Goal: Task Accomplishment & Management: Manage account settings

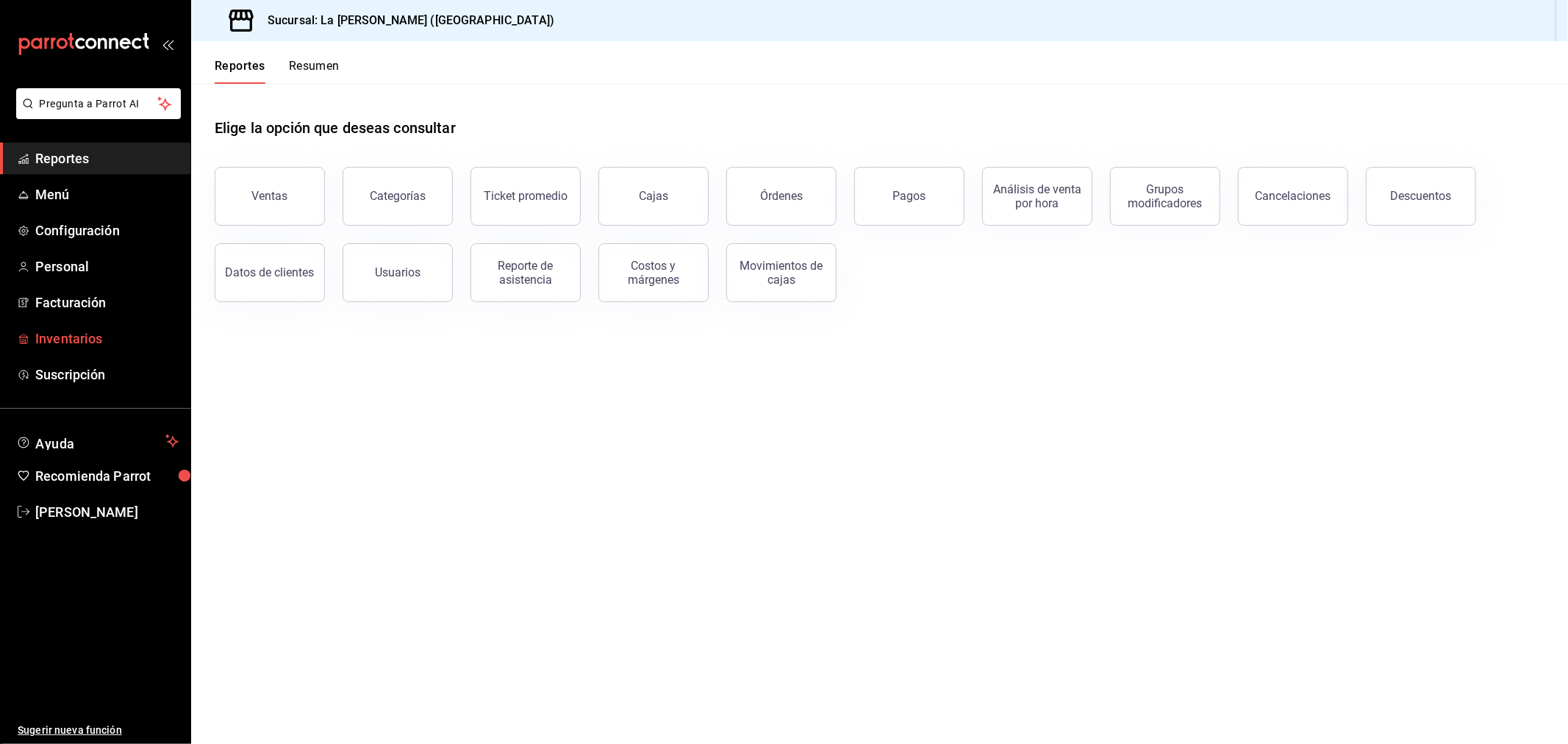
click at [125, 340] on span "Inventarios" at bounding box center [106, 339] width 143 height 20
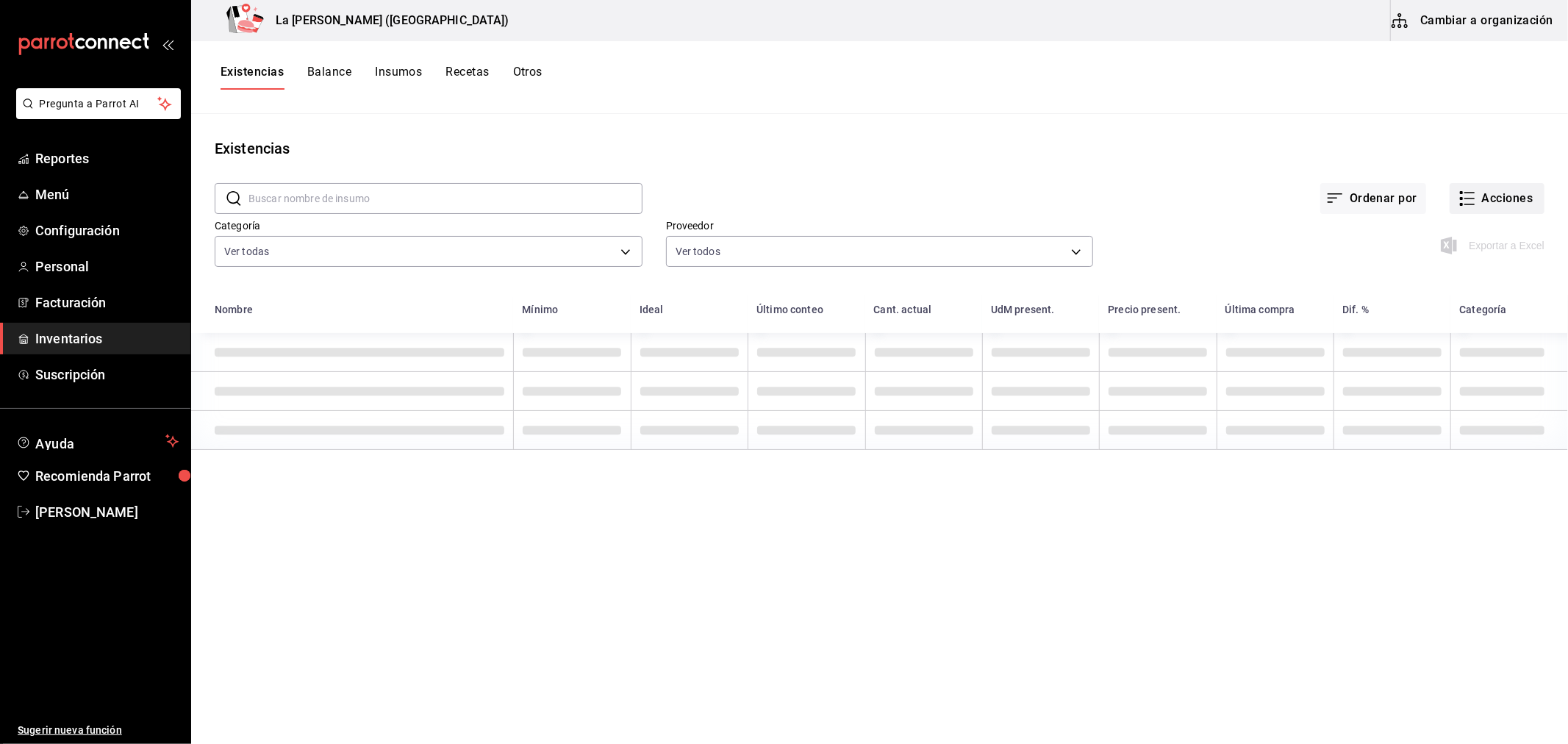
click at [1468, 196] on button "Acciones" at bounding box center [1498, 198] width 95 height 31
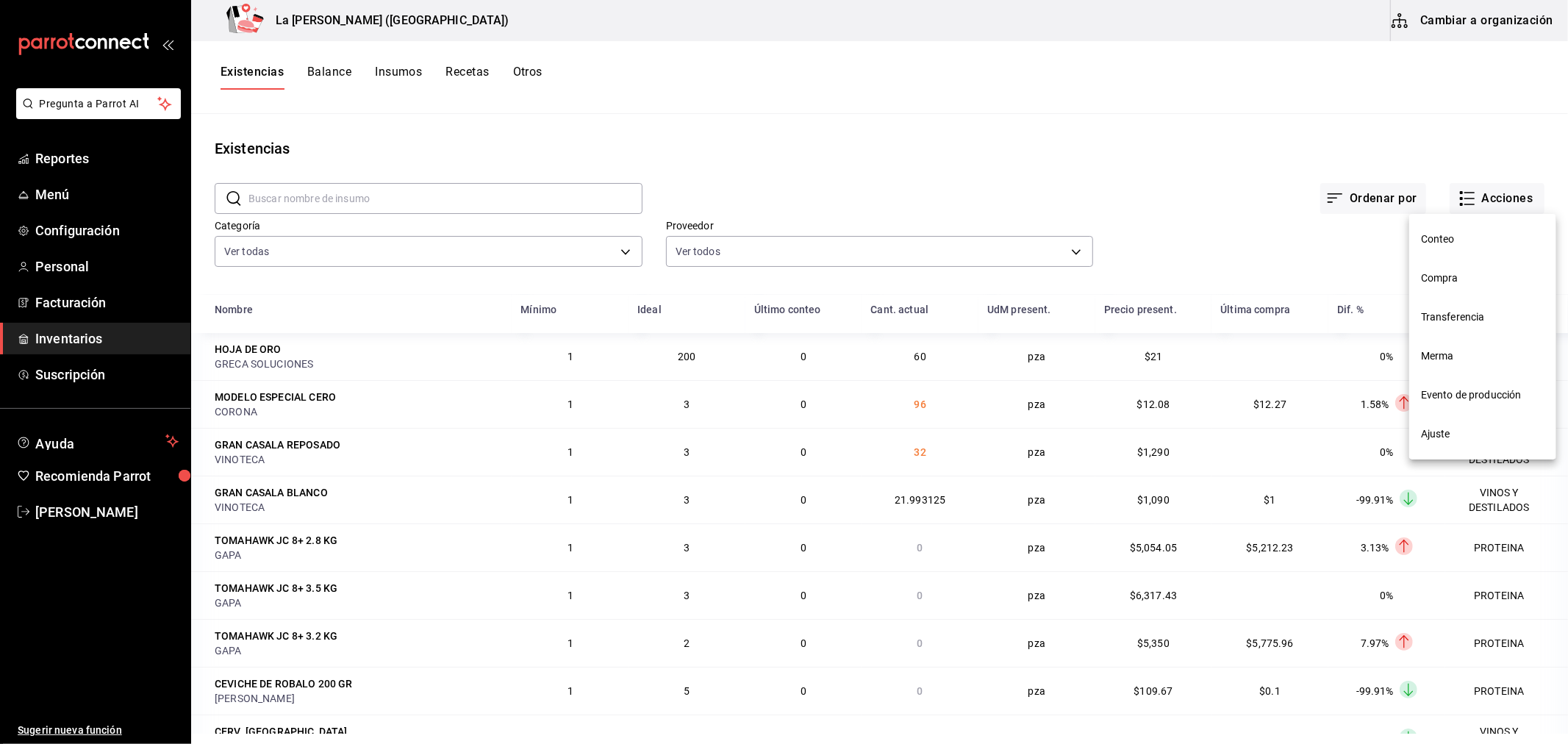
click at [1483, 271] on span "Compra" at bounding box center [1482, 278] width 123 height 15
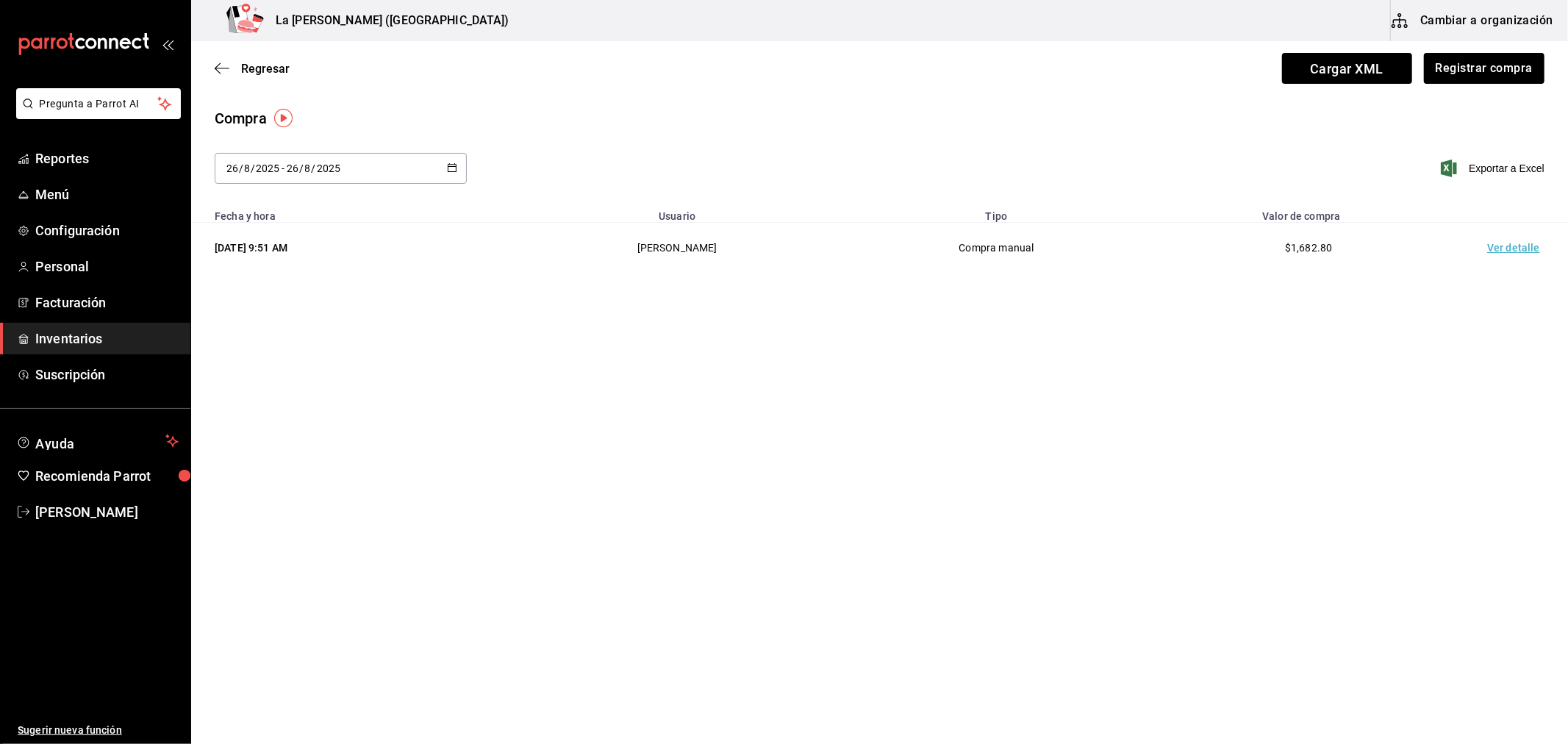
click at [1479, 86] on div "Regresar Cargar XML Registrar compra" at bounding box center [880, 68] width 1377 height 54
click at [1479, 77] on button "Registrar compra" at bounding box center [1484, 68] width 122 height 31
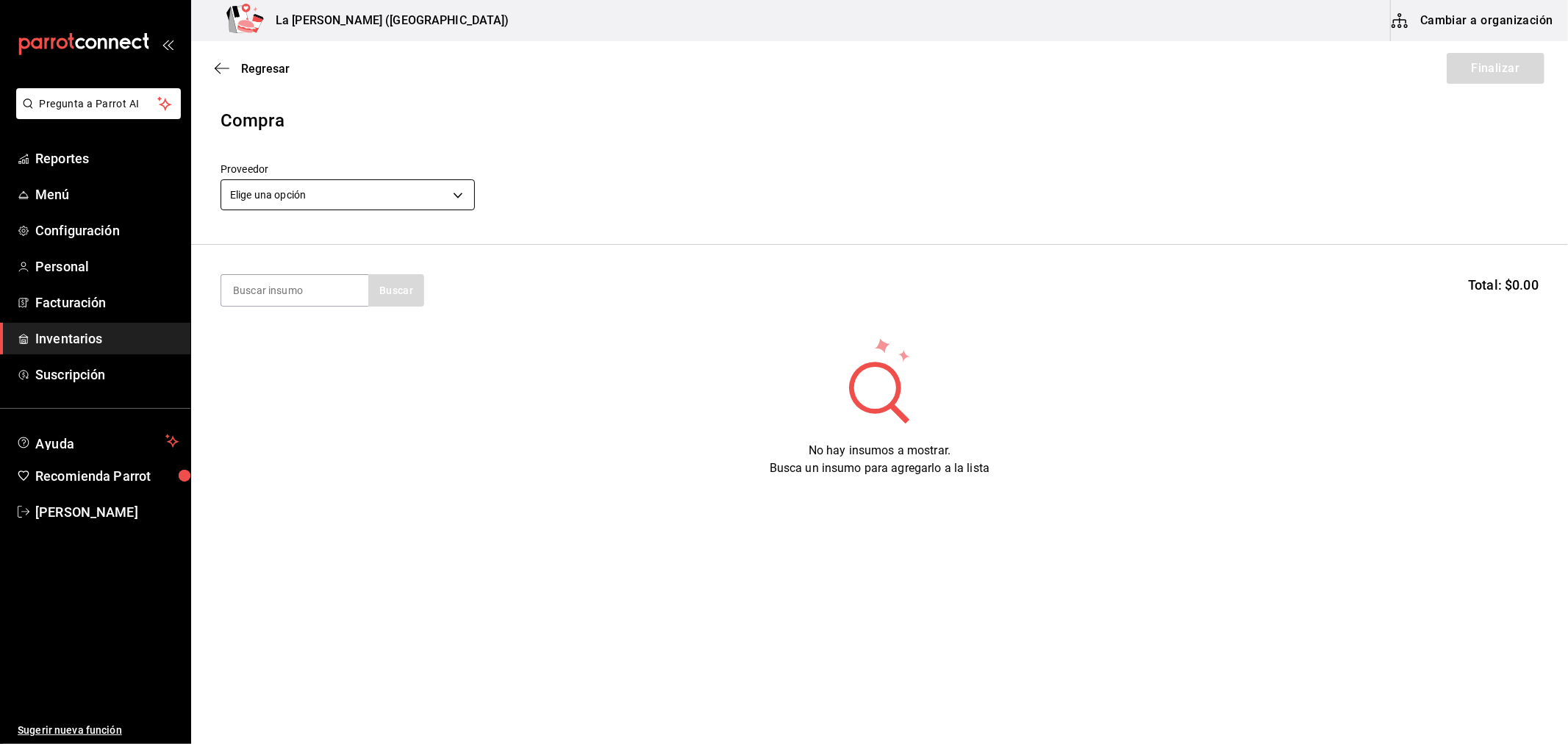
click at [366, 192] on body "Pregunta a Parrot AI Reportes Menú Configuración Personal Facturación Inventari…" at bounding box center [784, 330] width 1568 height 661
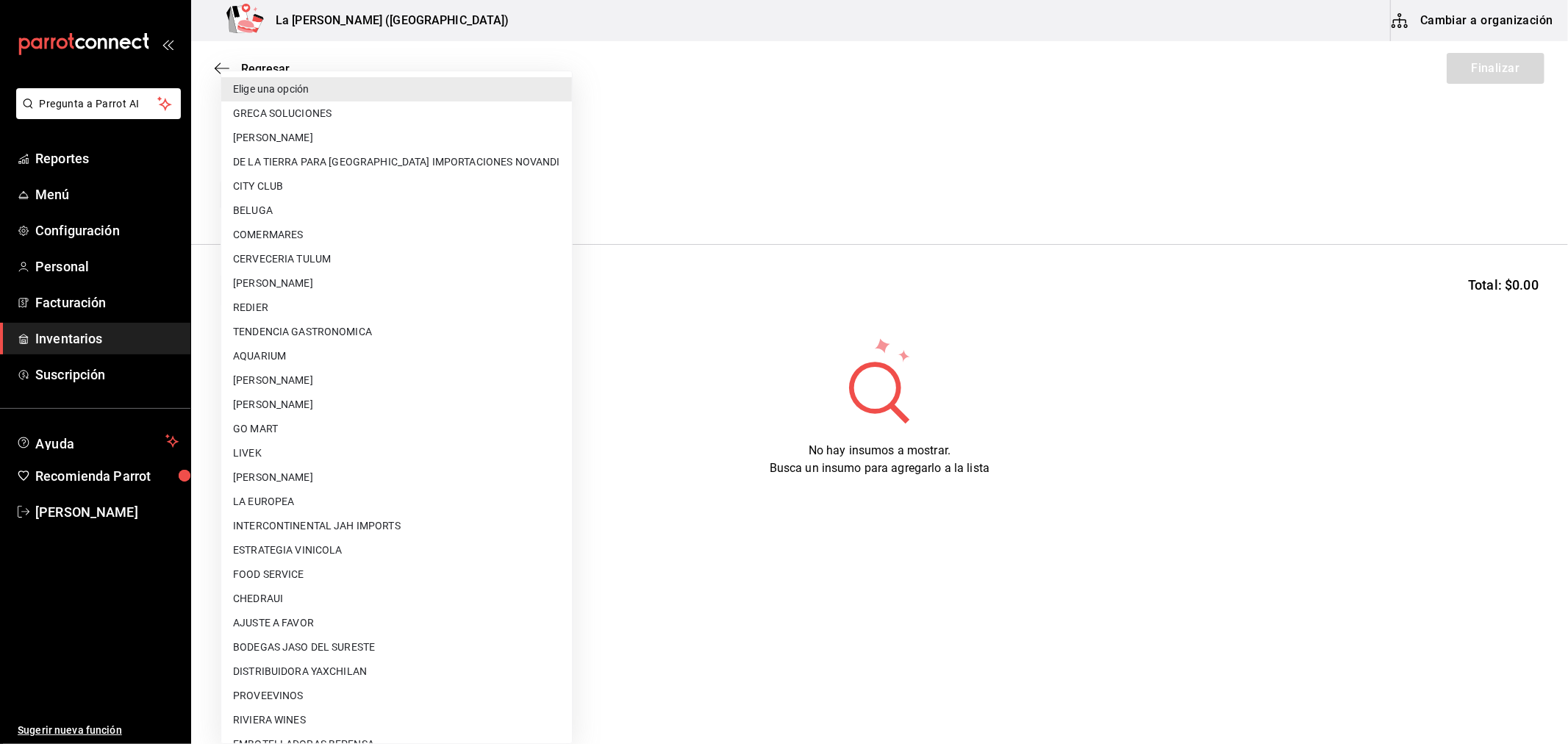
scroll to position [938, 0]
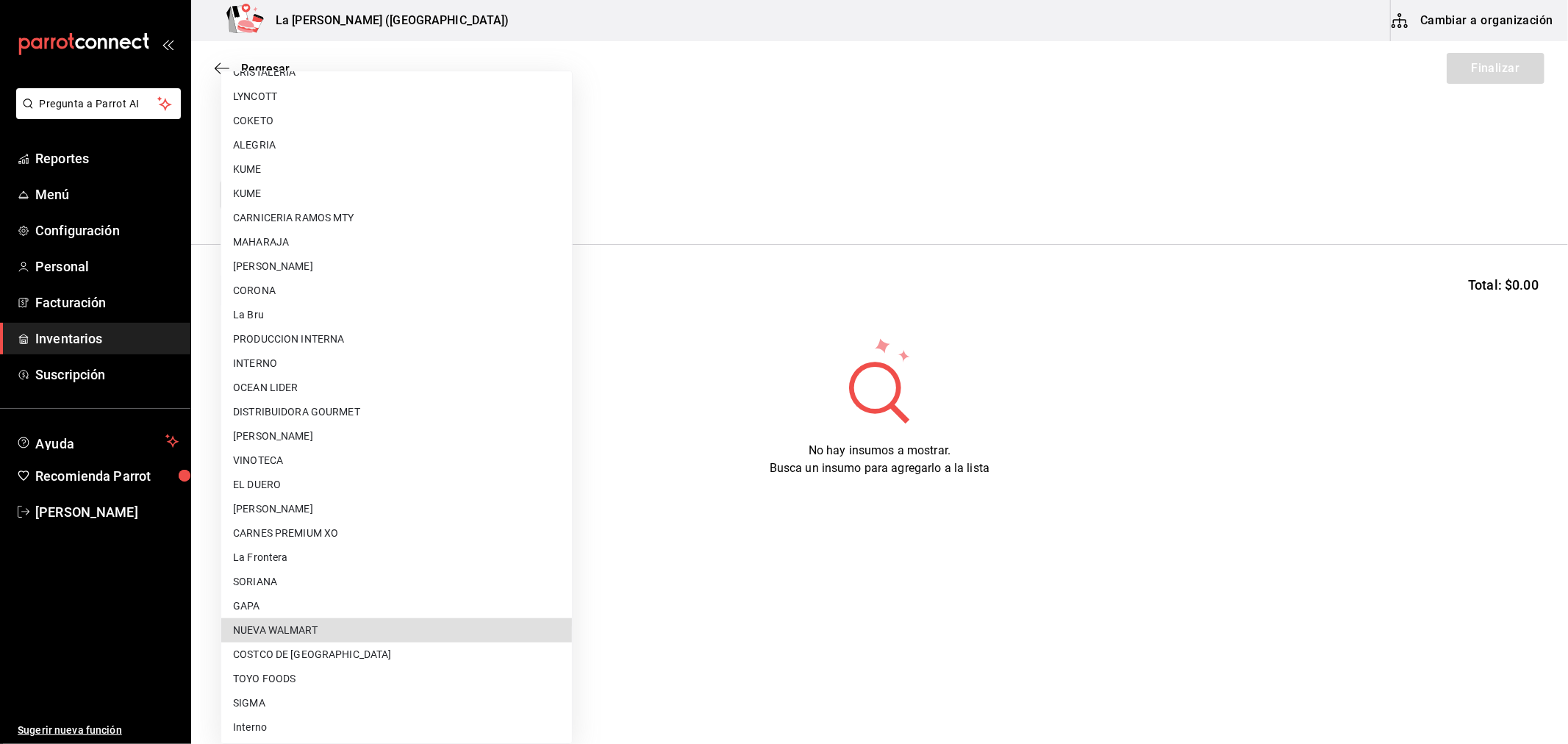
type input "6eb89503-439c-4edd-a6ce-7dab788d5ffe"
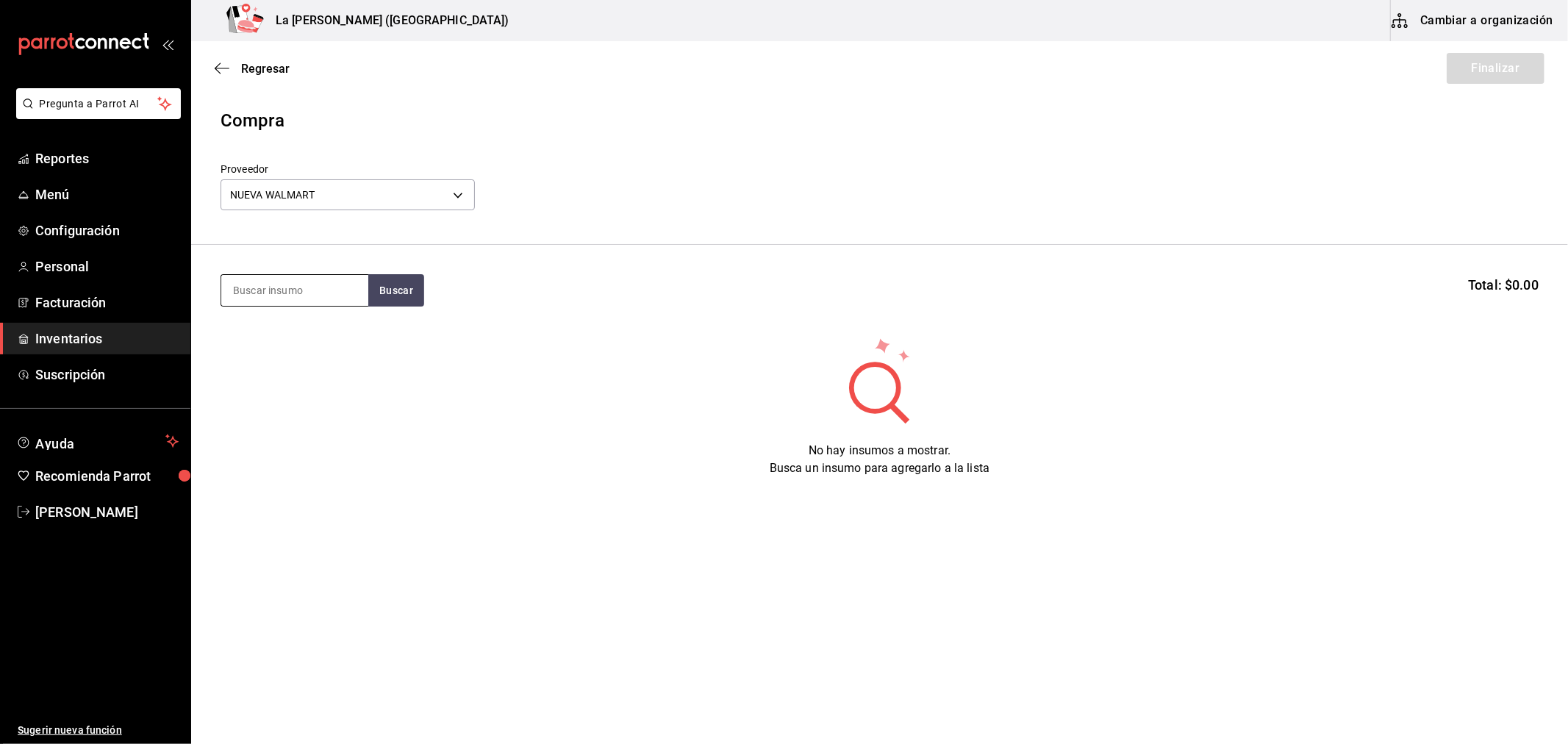
click at [327, 275] on input at bounding box center [294, 290] width 147 height 31
type input "[PERSON_NAME]"
click at [291, 358] on div "Piezas - [GEOGRAPHIC_DATA]" at bounding box center [294, 357] width 123 height 31
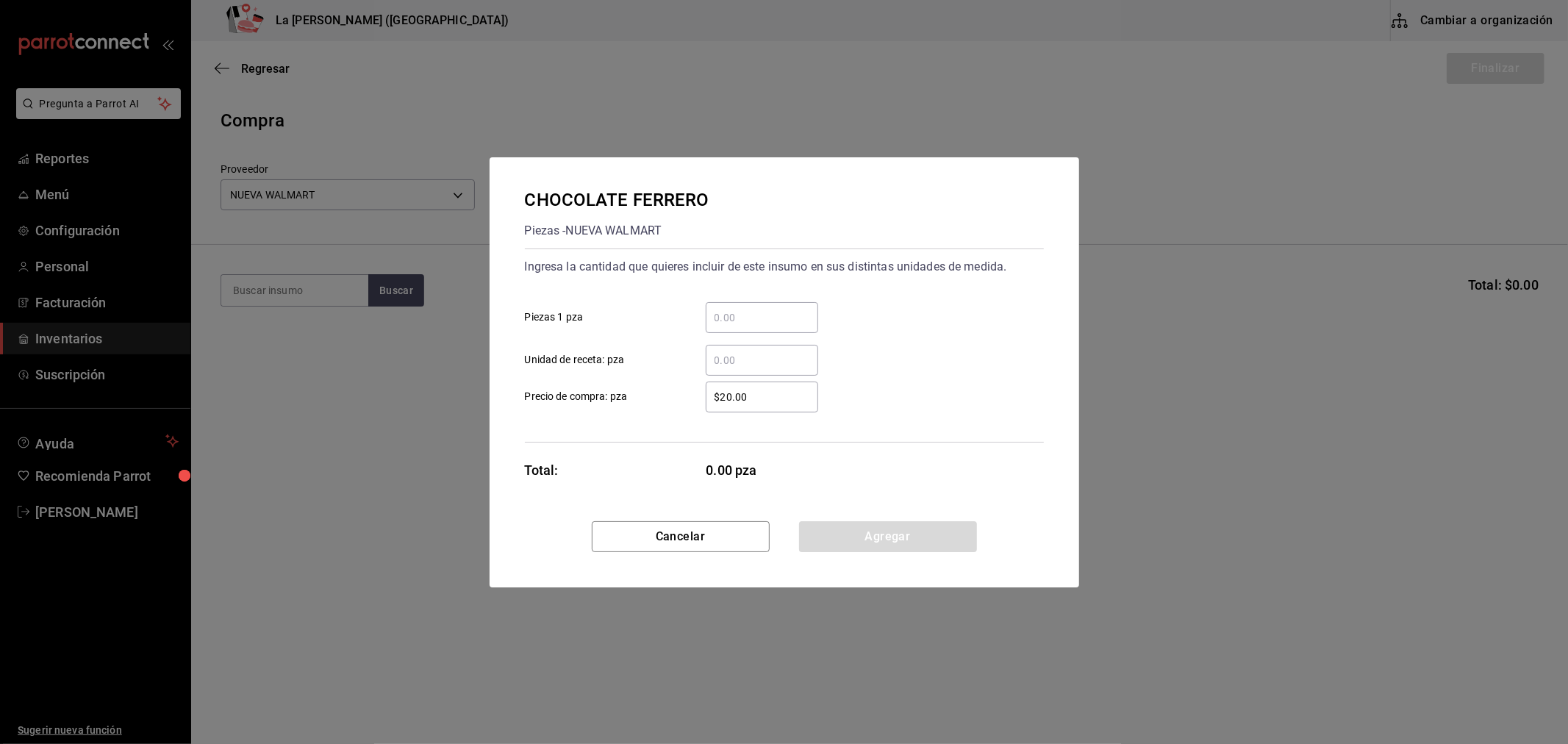
click at [782, 318] on input "​ Piezas 1 pza" at bounding box center [762, 317] width 112 height 18
type input "1"
type input "16"
click at [806, 401] on input "$20.00" at bounding box center [762, 397] width 112 height 18
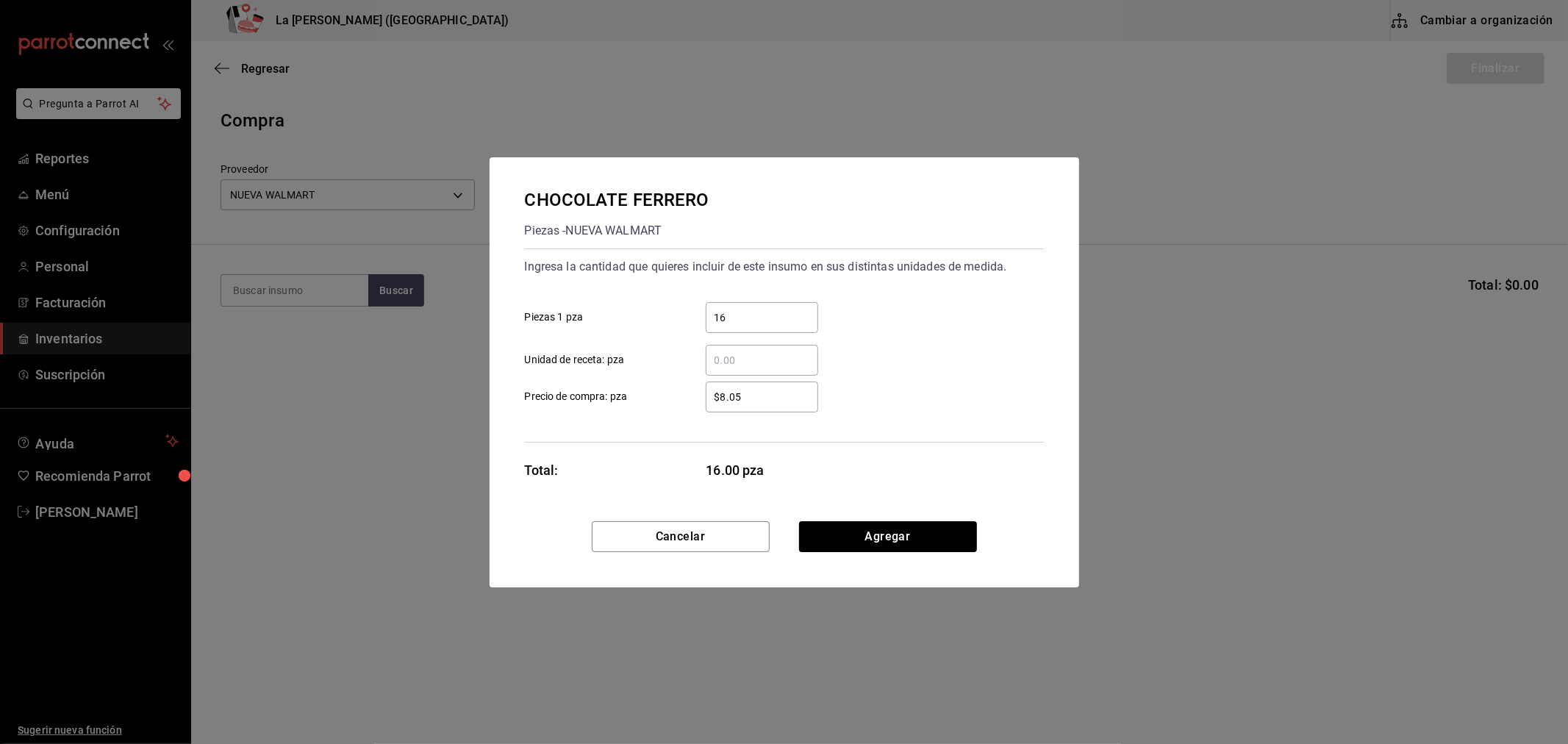
type input "$8.05"
click button "Agregar" at bounding box center [888, 537] width 178 height 31
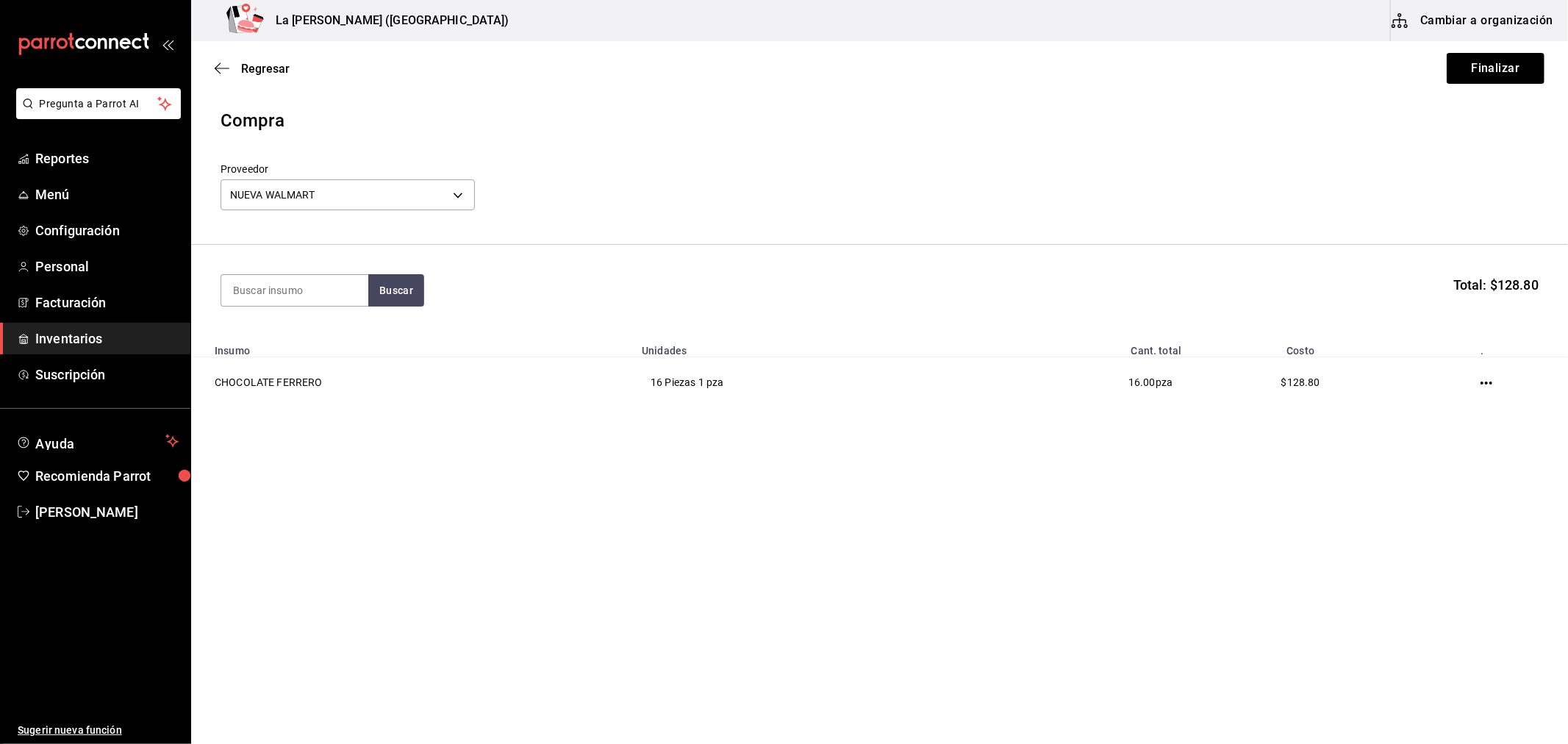
click at [1493, 86] on div "Regresar Finalizar" at bounding box center [880, 68] width 1377 height 54
click at [1495, 80] on button "Finalizar" at bounding box center [1496, 68] width 98 height 31
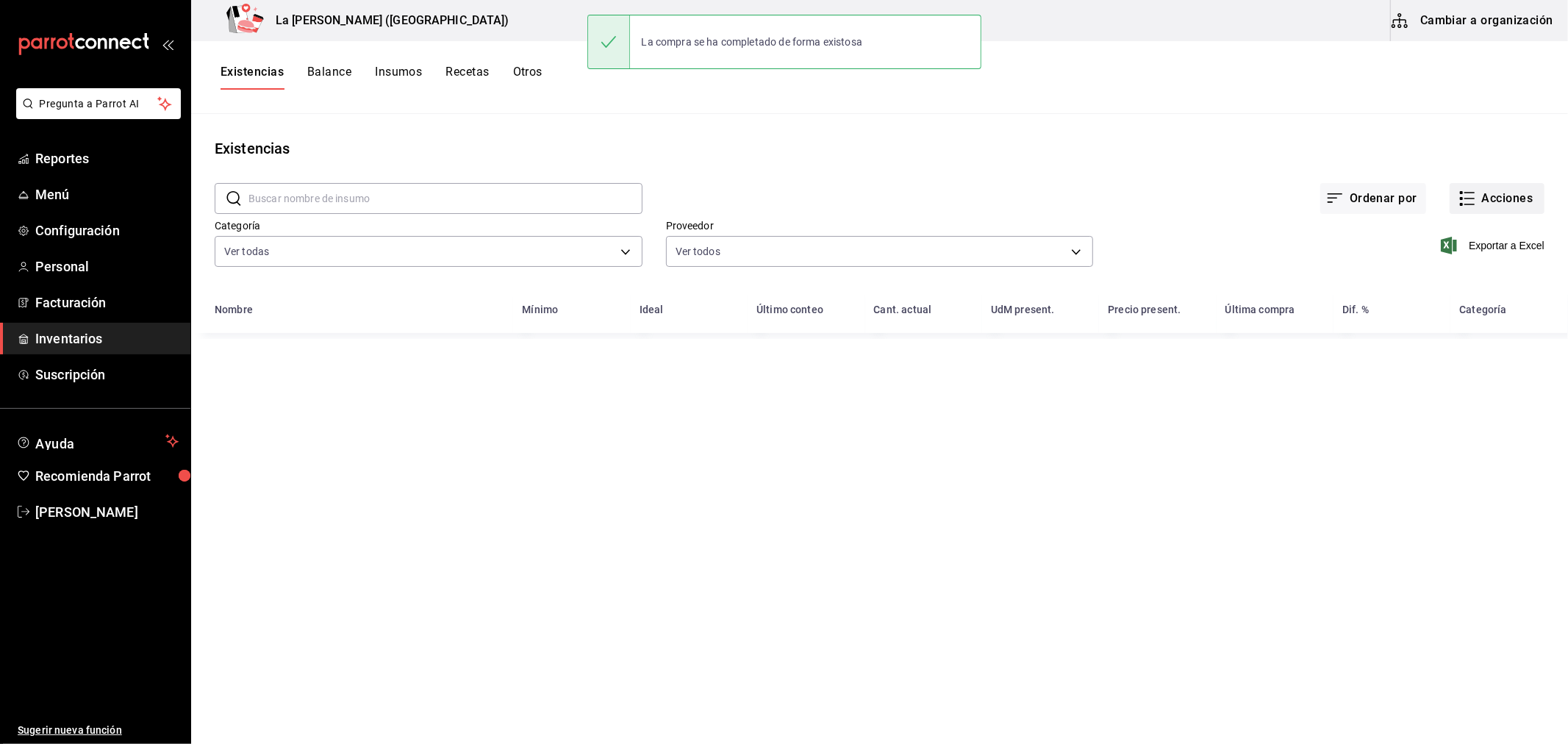
click at [1492, 191] on button "Acciones" at bounding box center [1498, 198] width 95 height 31
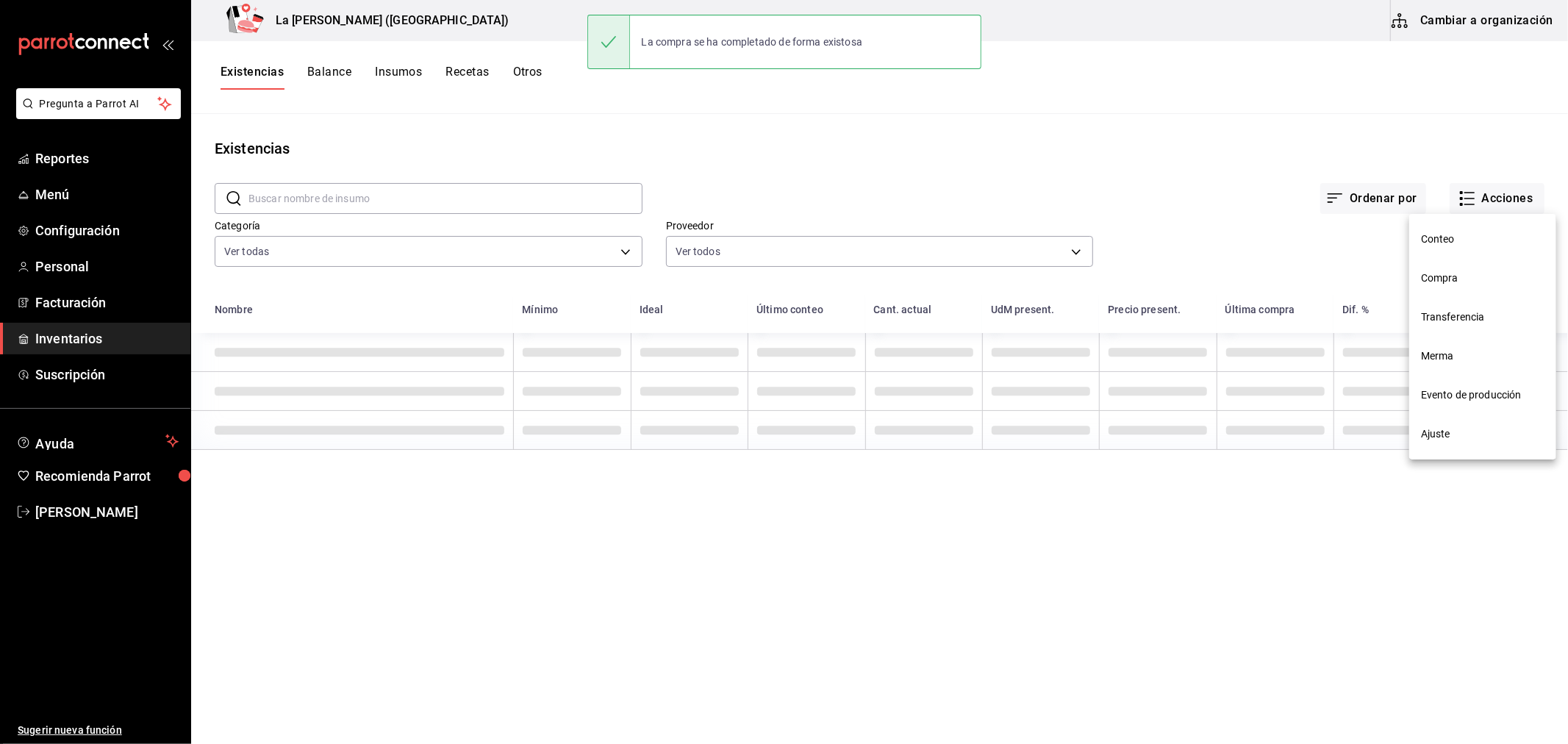
click at [1479, 275] on span "Compra" at bounding box center [1482, 278] width 123 height 15
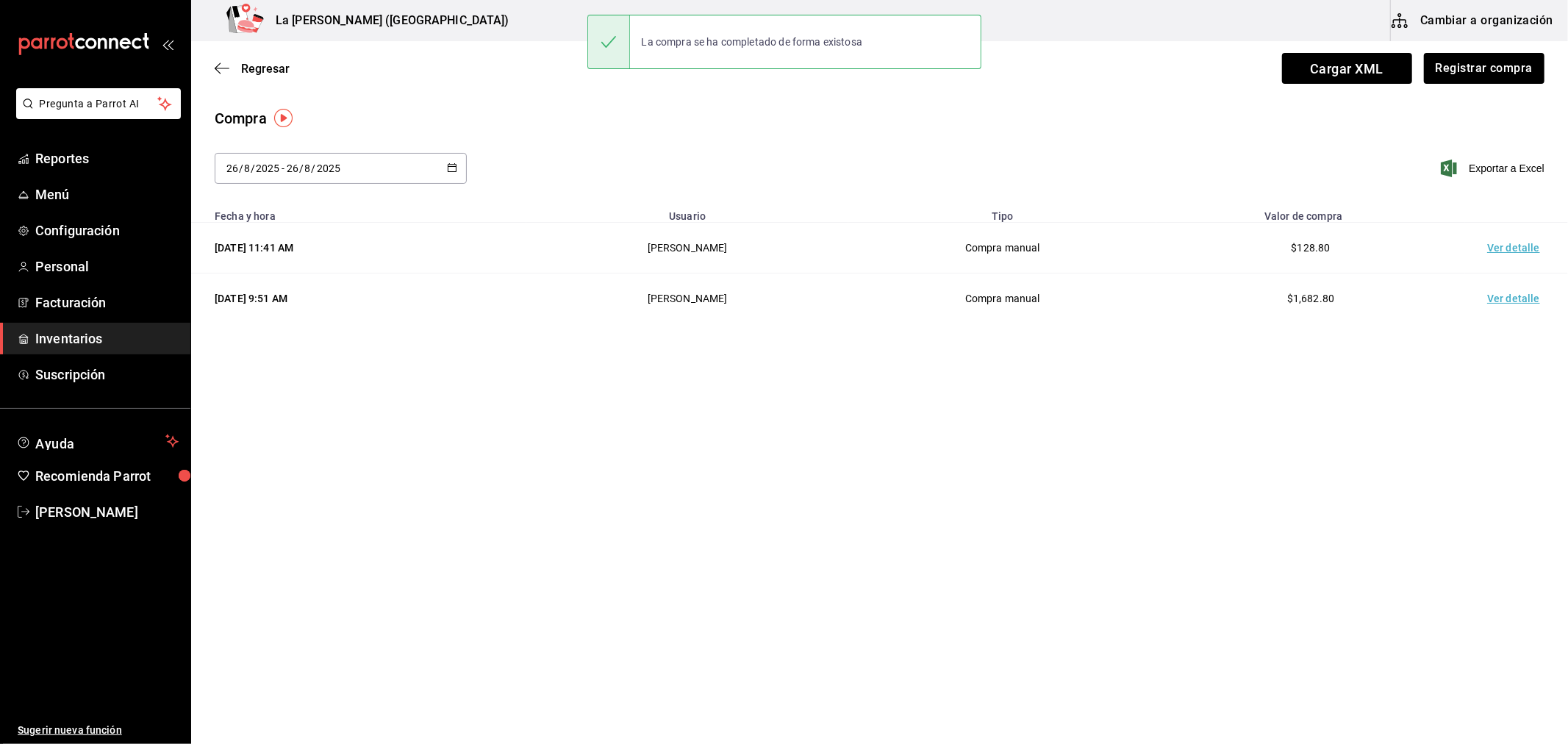
click at [1518, 246] on td "Ver detalle" at bounding box center [1517, 248] width 103 height 50
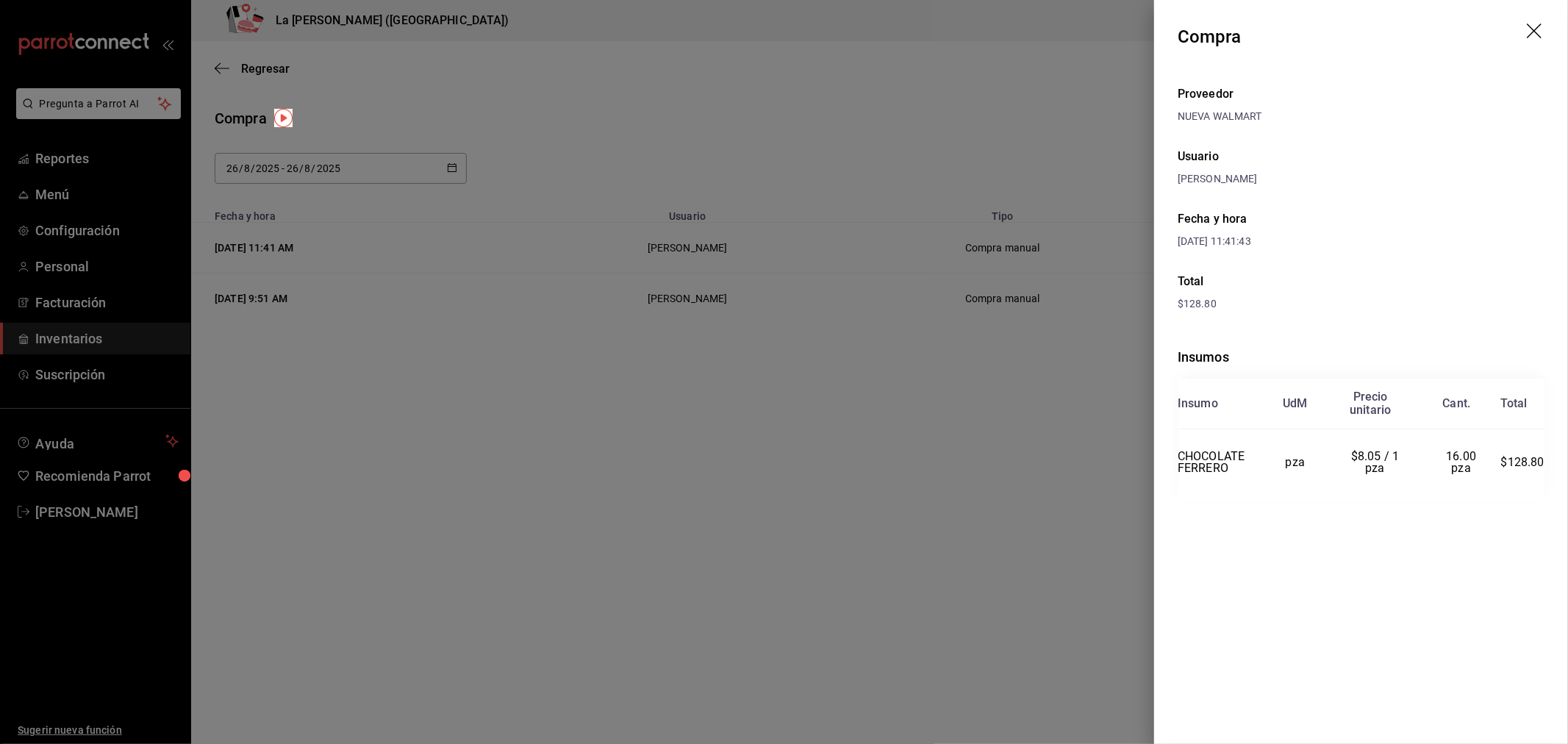
click at [846, 435] on div at bounding box center [784, 372] width 1568 height 744
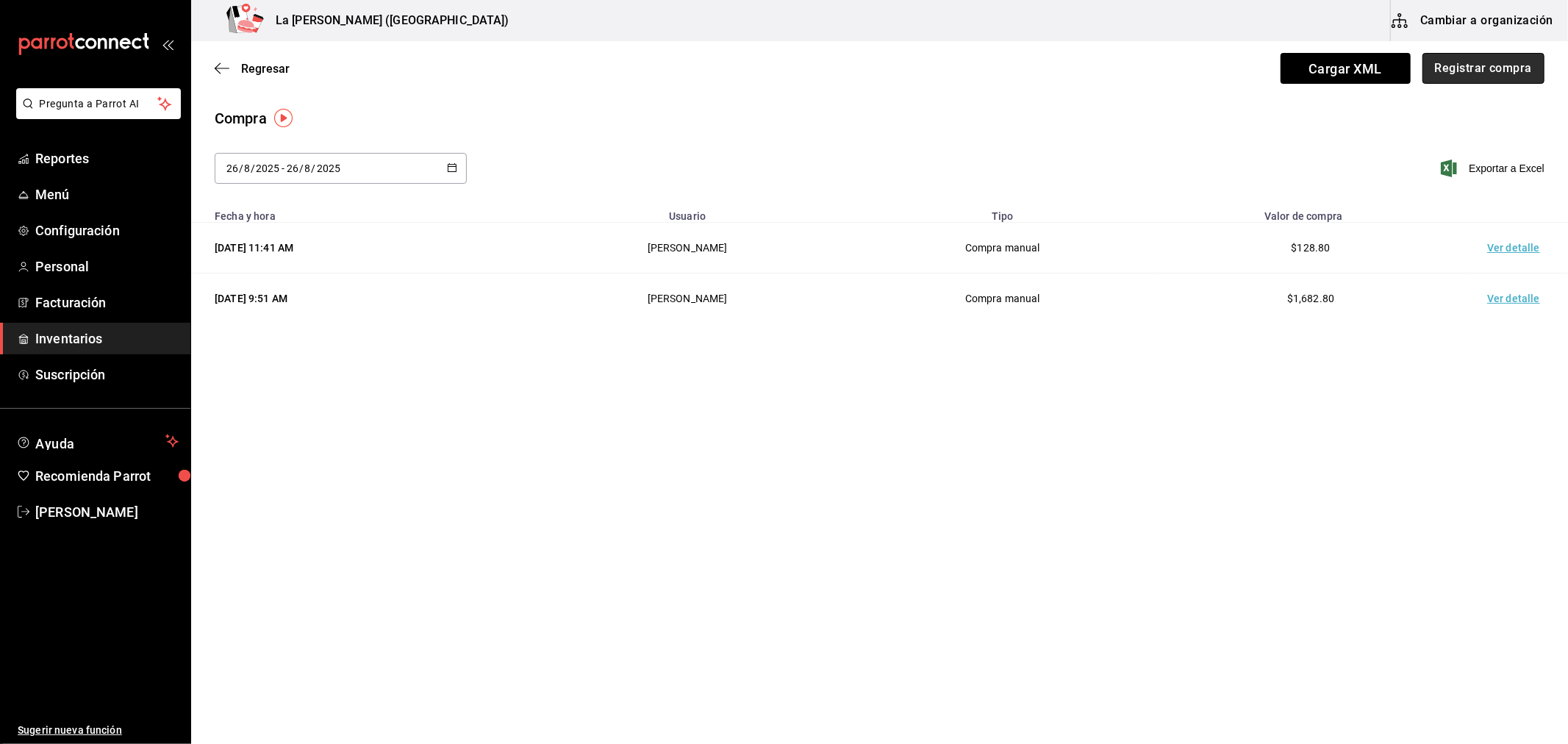
click at [1513, 73] on button "Registrar compra" at bounding box center [1484, 68] width 122 height 31
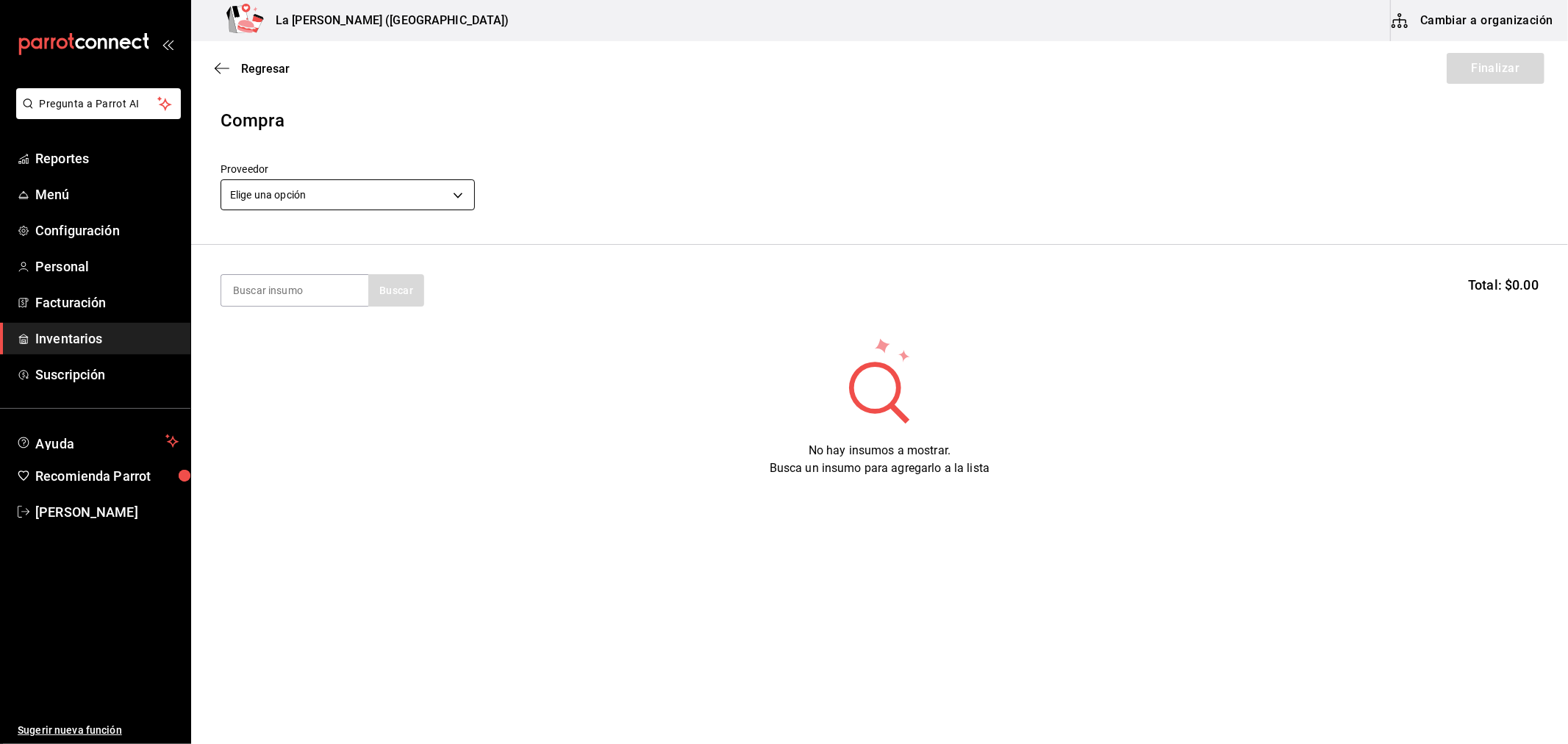
click at [350, 189] on body "Pregunta a Parrot AI Reportes Menú Configuración Personal Facturación Inventari…" at bounding box center [784, 330] width 1568 height 661
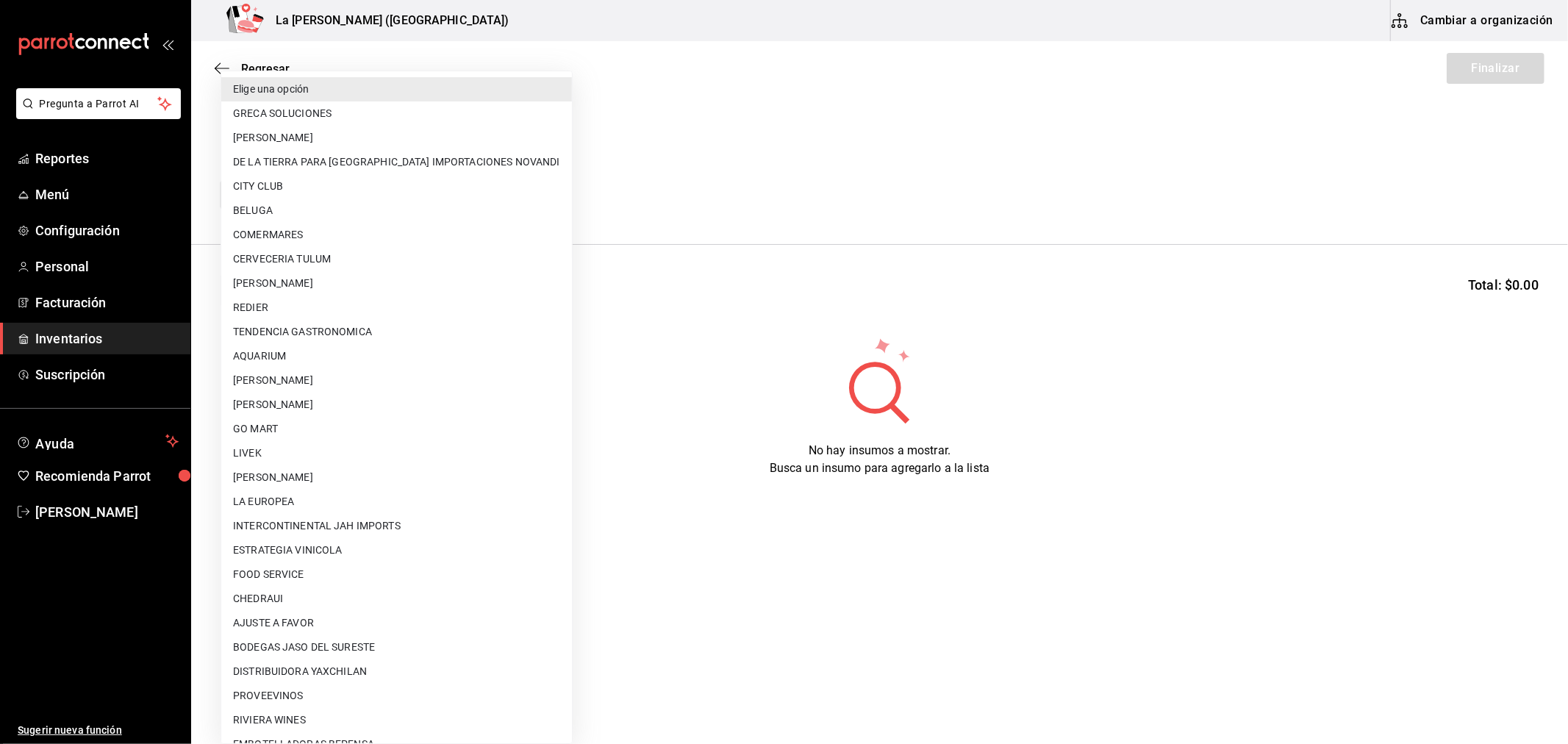
scroll to position [938, 0]
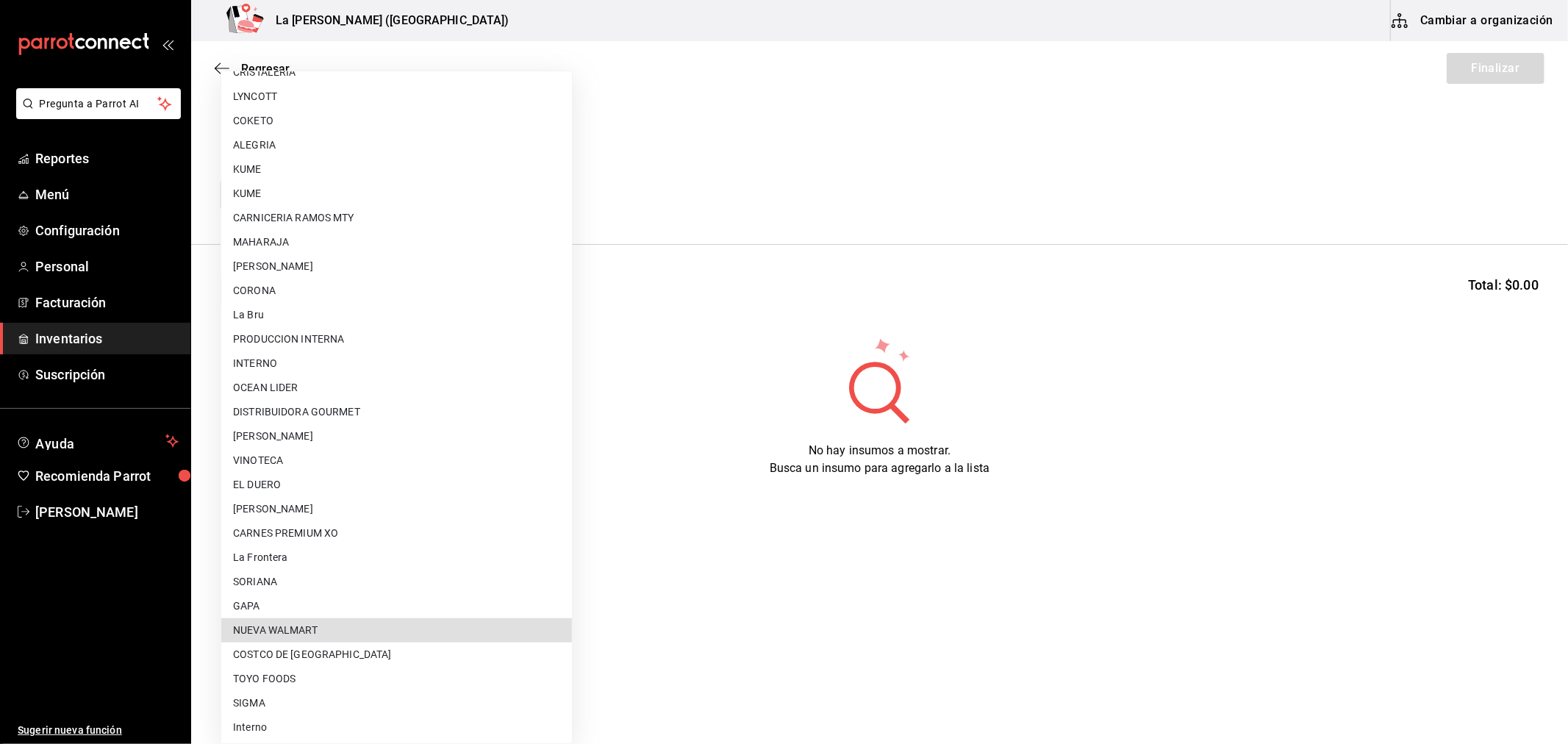
type input "6eb89503-439c-4edd-a6ce-7dab788d5ffe"
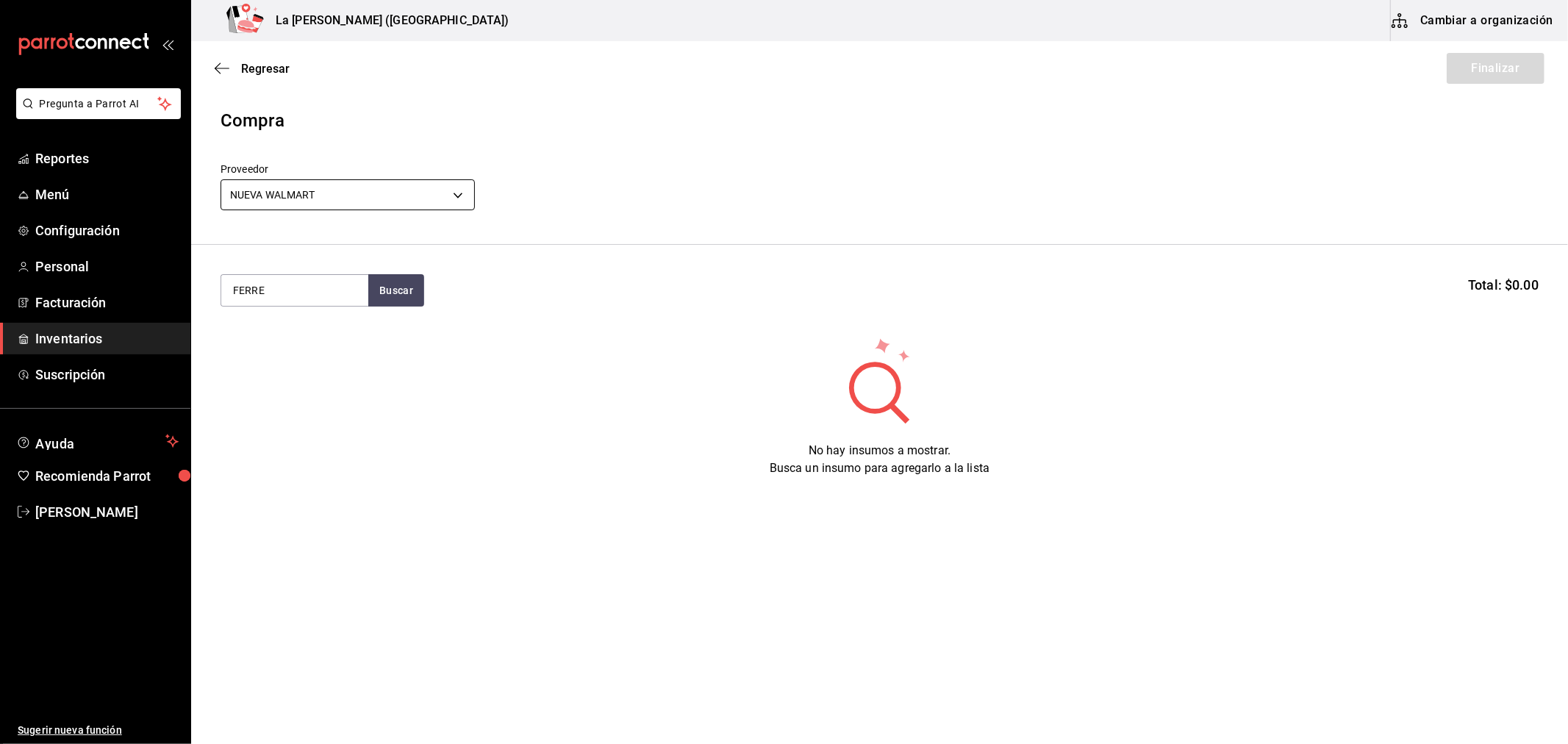
type input "FERRE"
click at [327, 343] on div "Piezas - [GEOGRAPHIC_DATA]" at bounding box center [294, 357] width 123 height 31
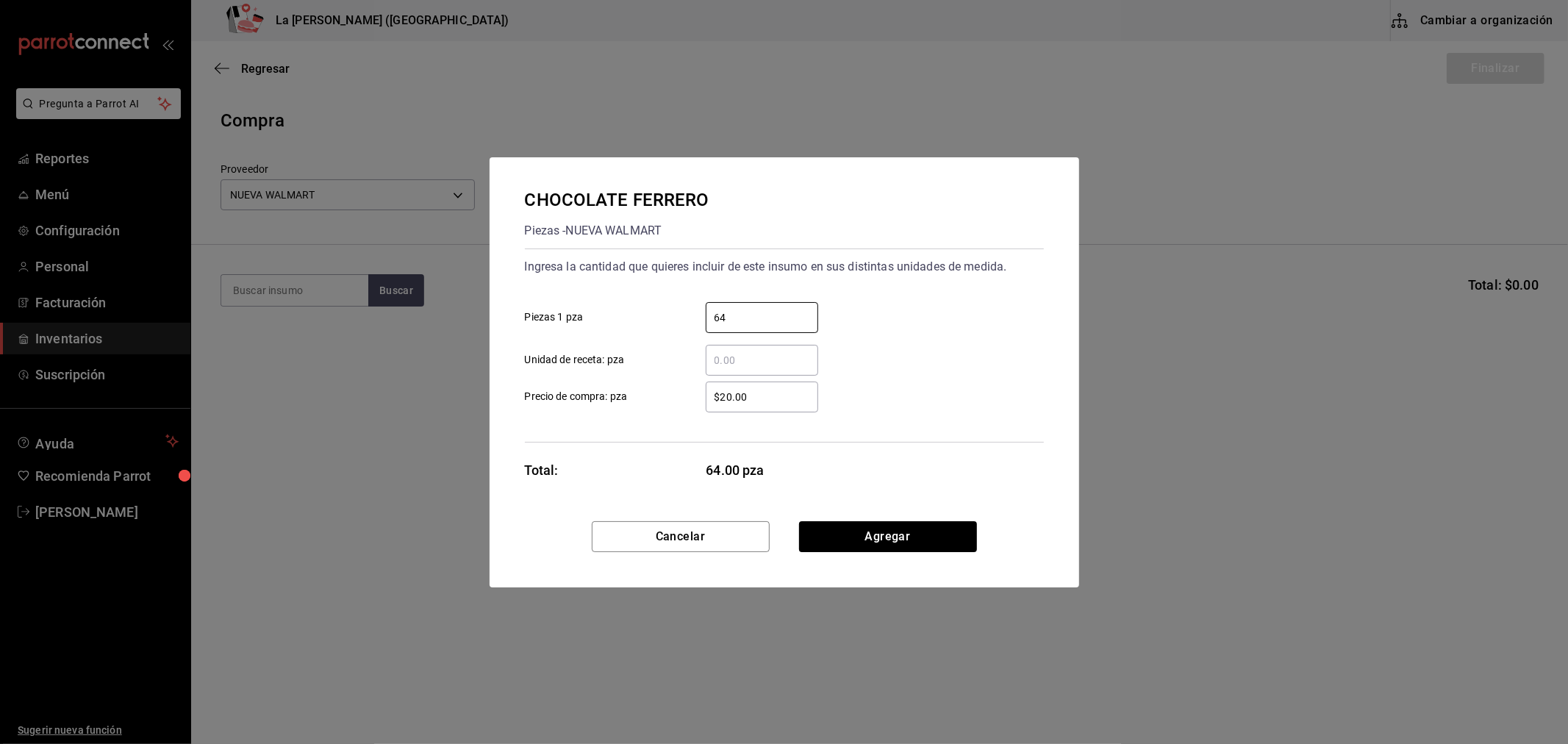
type input "64"
type input "$8.05"
click button "Agregar" at bounding box center [888, 537] width 178 height 31
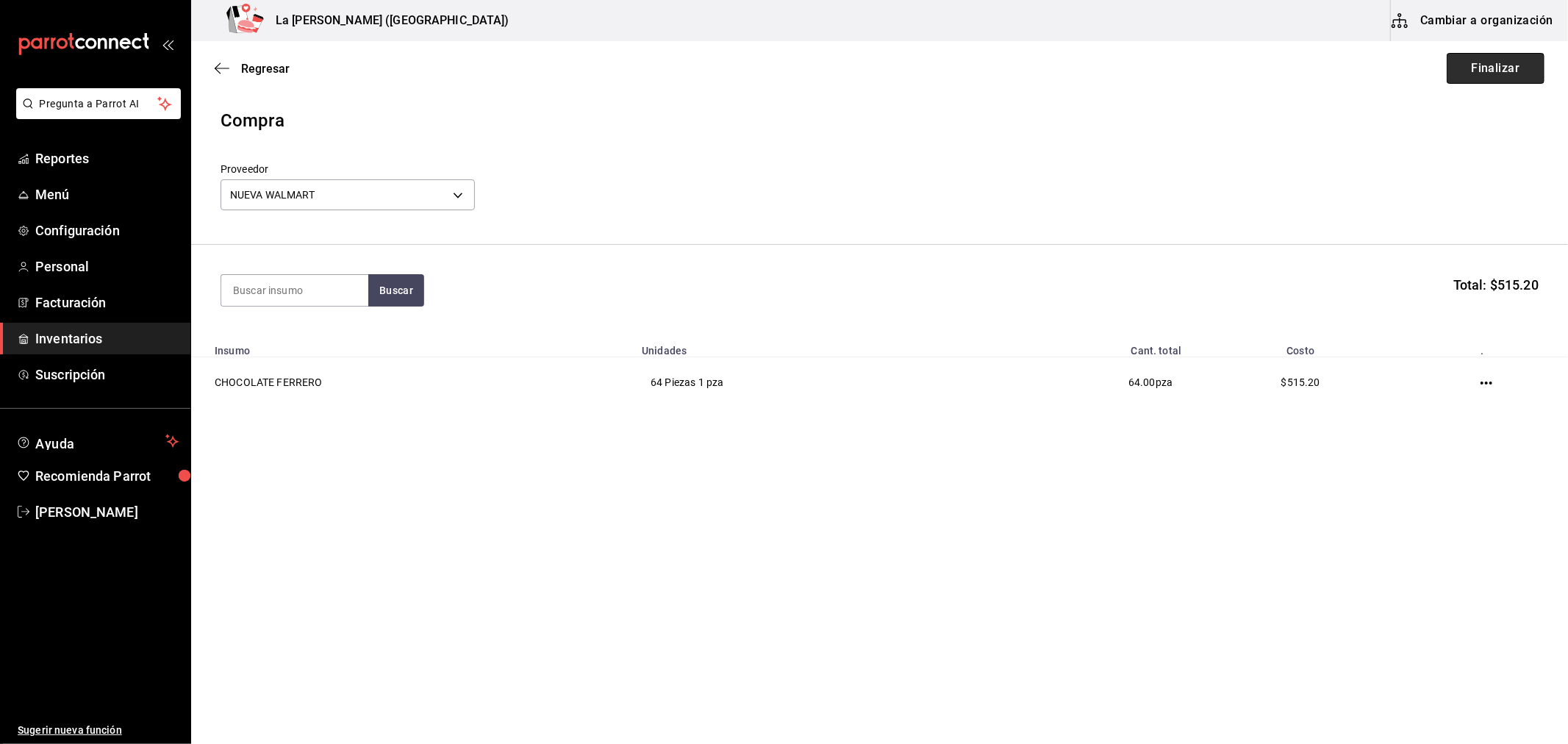
click at [1518, 71] on button "Finalizar" at bounding box center [1496, 68] width 98 height 31
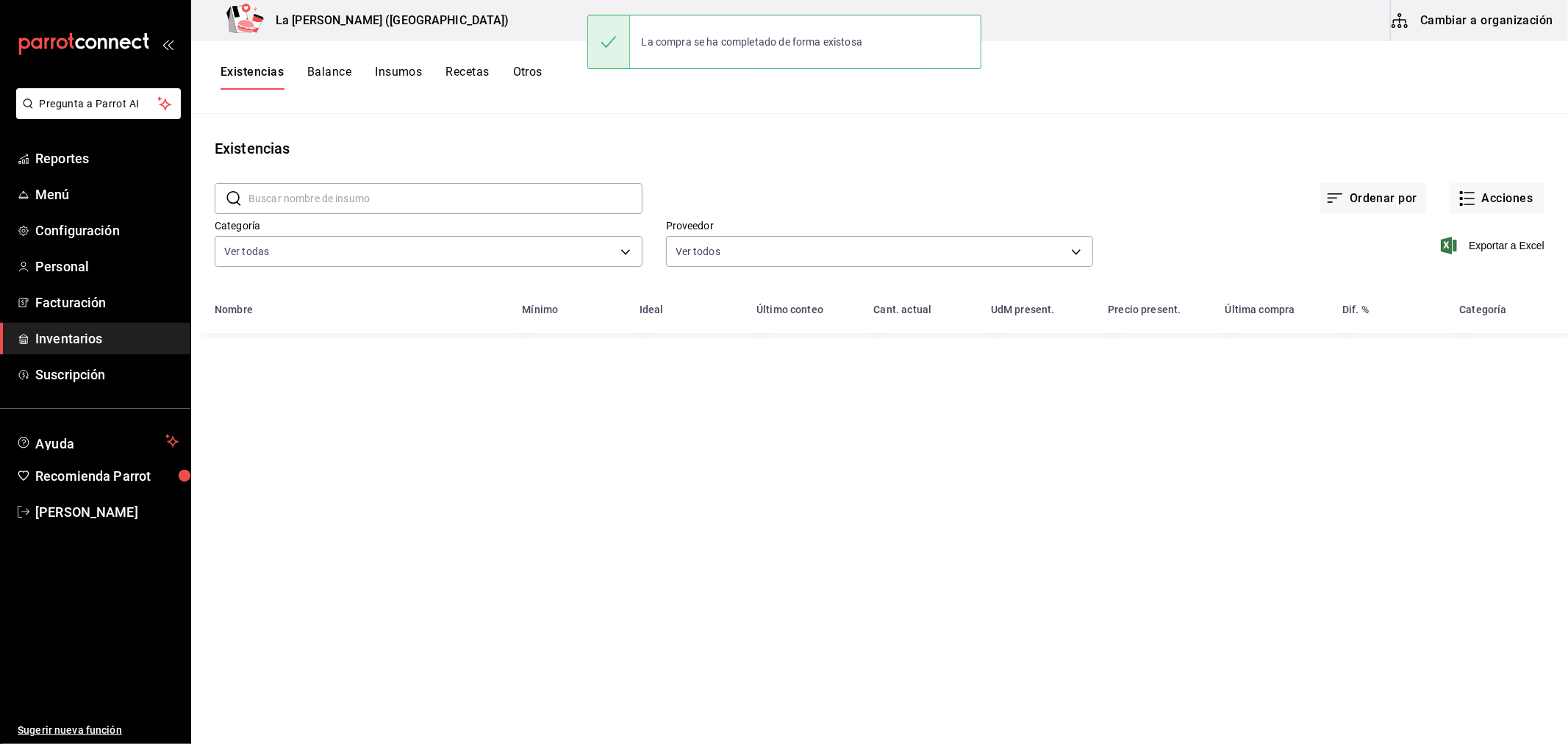
click at [1501, 214] on div "Exportar a Excel" at bounding box center [1319, 234] width 451 height 75
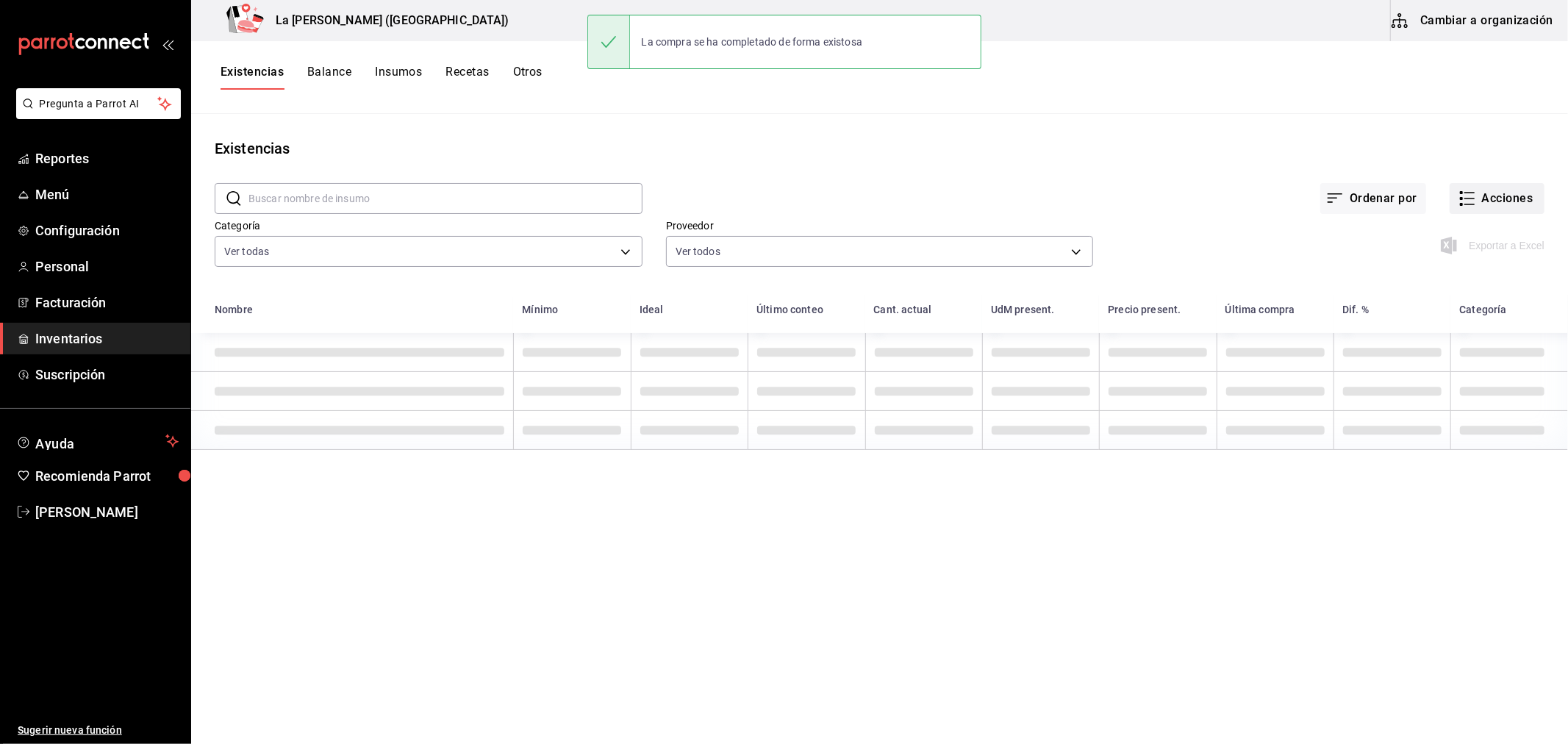
click at [1501, 207] on button "Acciones" at bounding box center [1498, 198] width 95 height 31
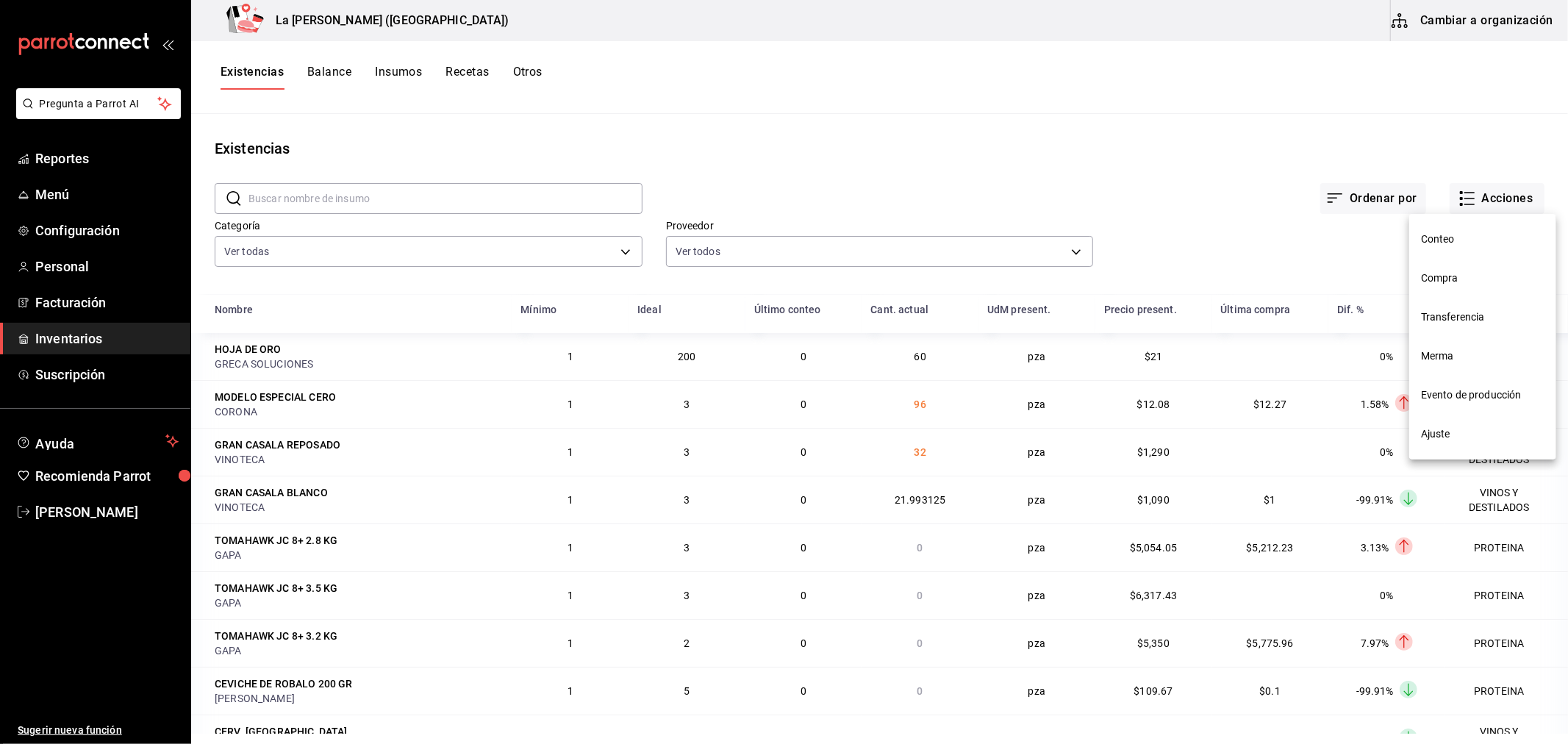
click at [1470, 283] on span "Compra" at bounding box center [1482, 278] width 123 height 15
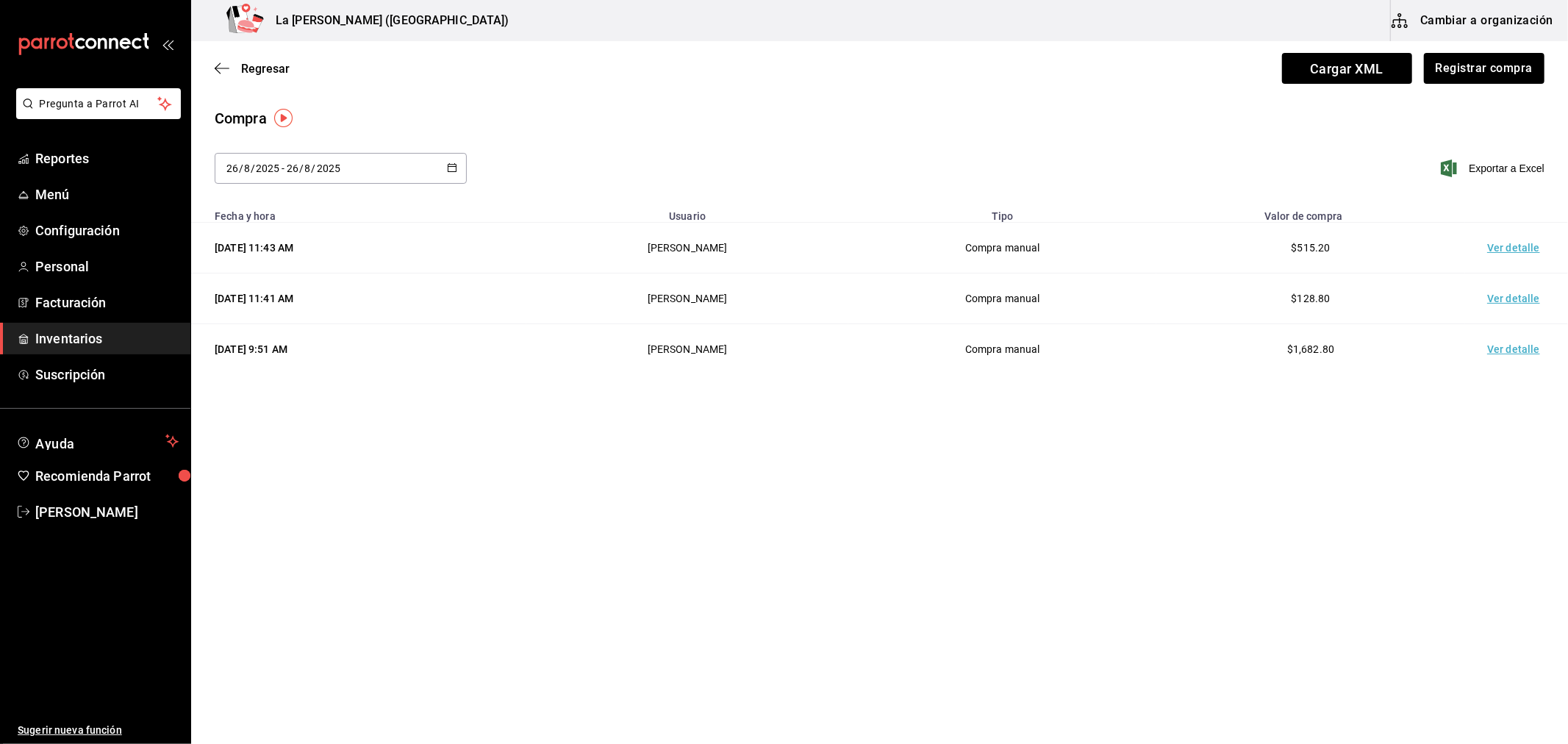
click at [1514, 252] on td "Ver detalle" at bounding box center [1517, 248] width 103 height 50
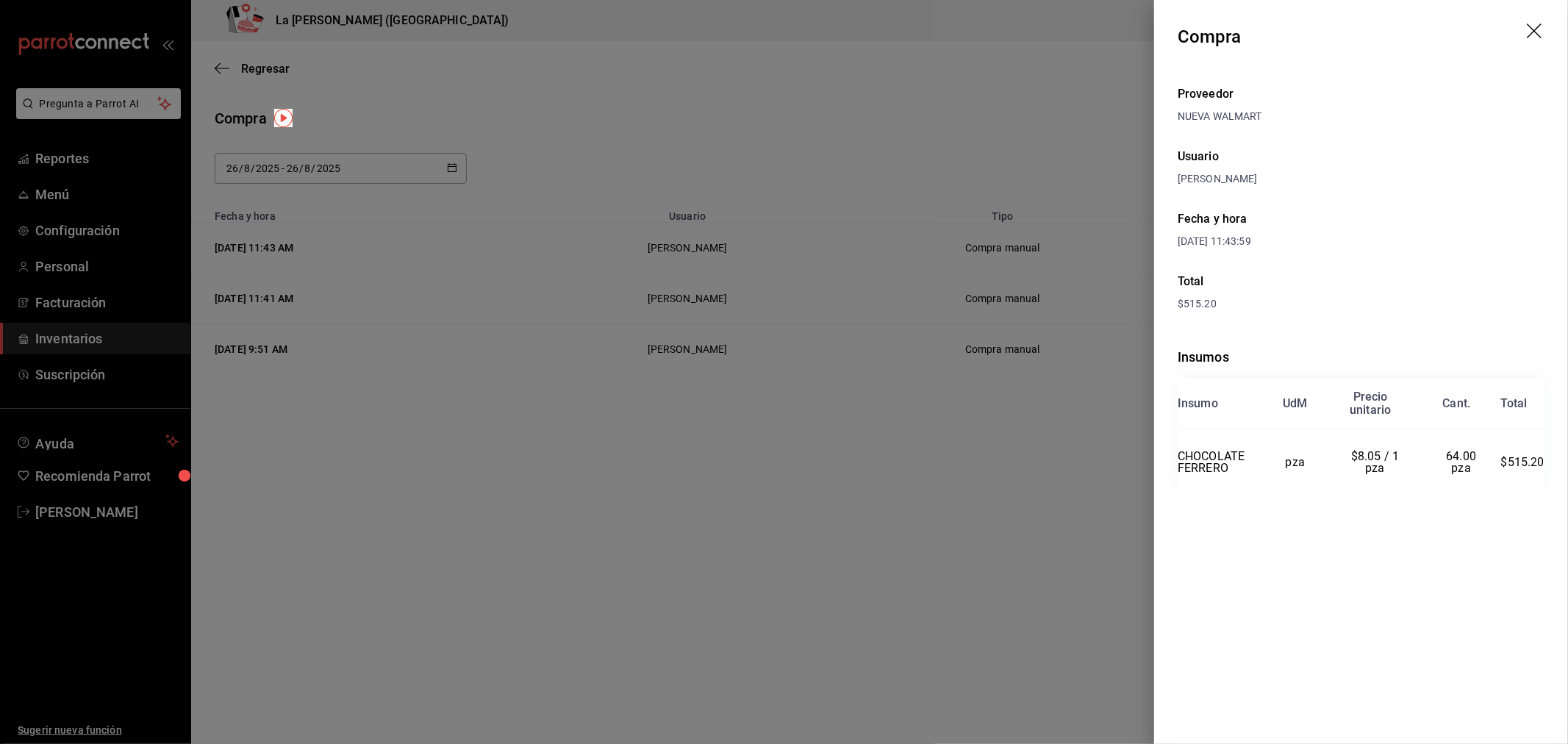
click at [930, 332] on div at bounding box center [784, 372] width 1568 height 744
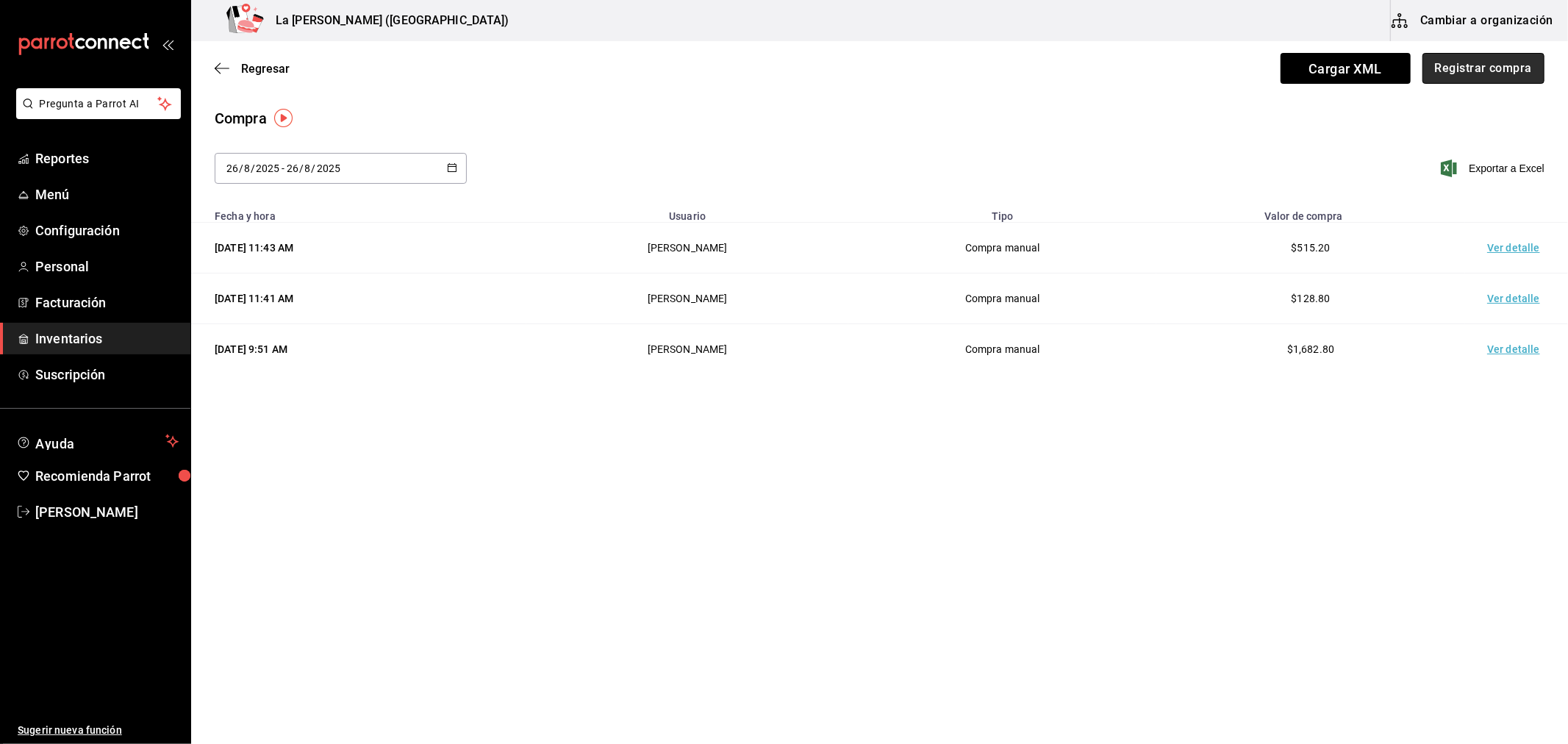
click at [1473, 65] on button "Registrar compra" at bounding box center [1484, 68] width 122 height 31
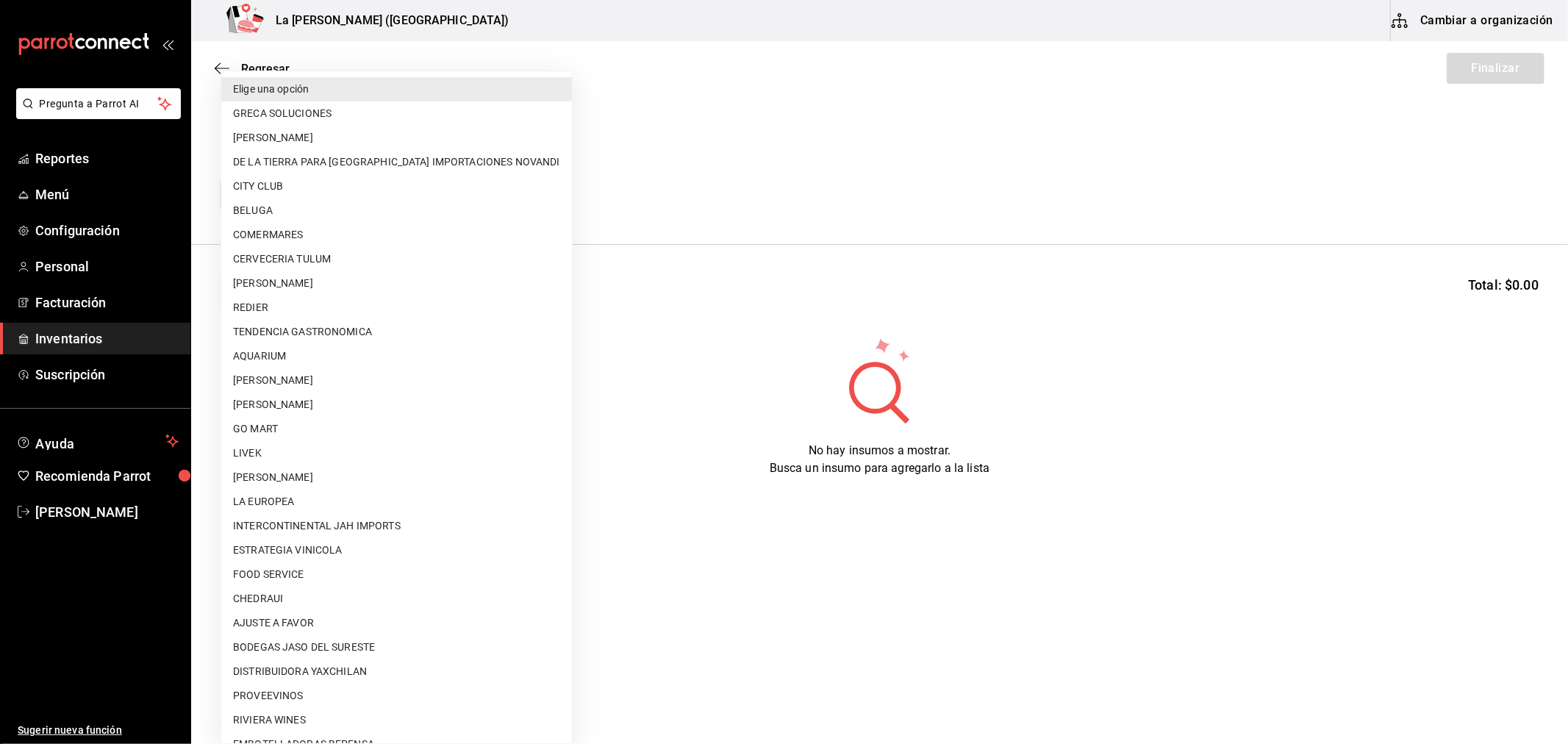
click at [338, 180] on body "Pregunta a Parrot AI Reportes Menú Configuración Personal Facturación Inventari…" at bounding box center [784, 330] width 1568 height 661
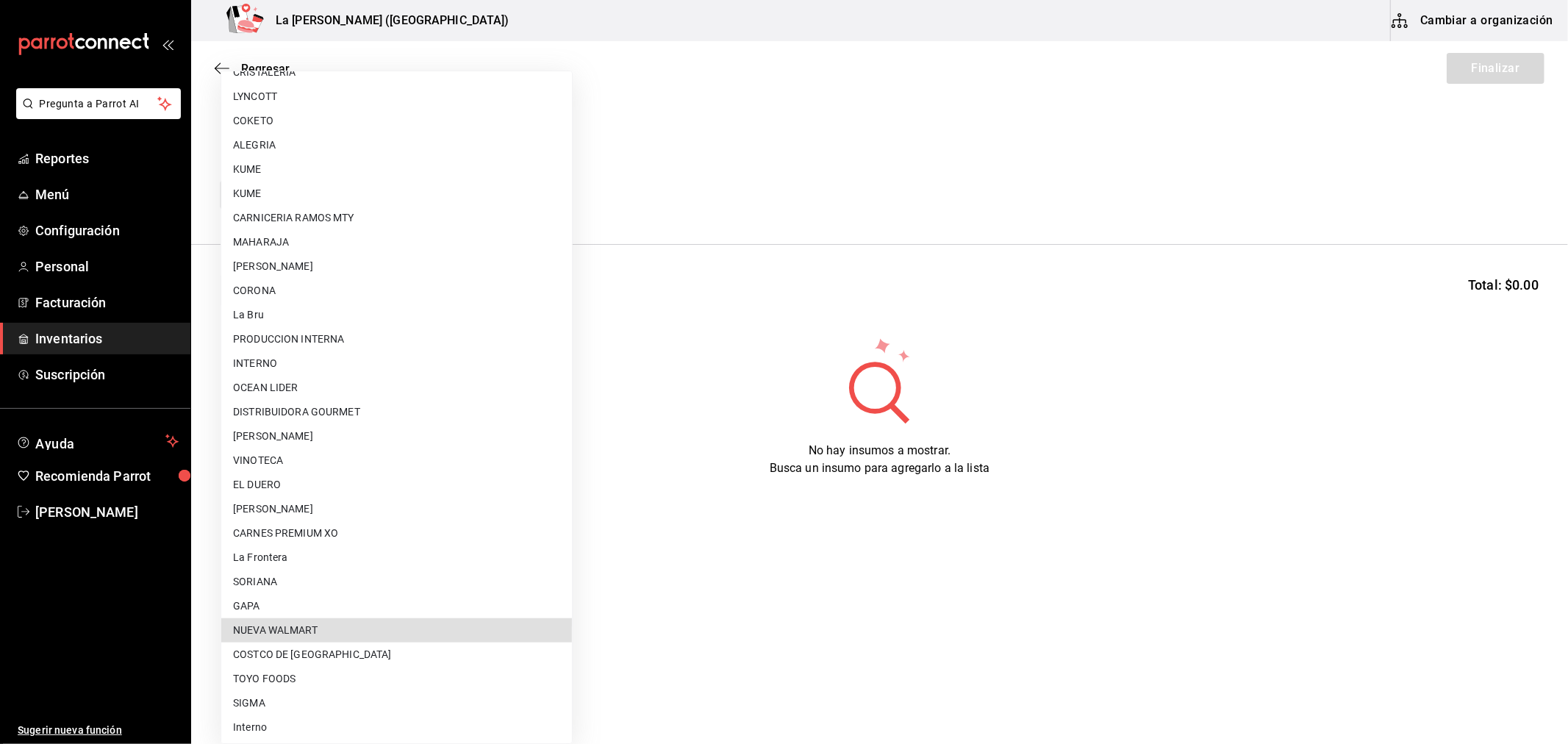
type input "6eb89503-439c-4edd-a6ce-7dab788d5ffe"
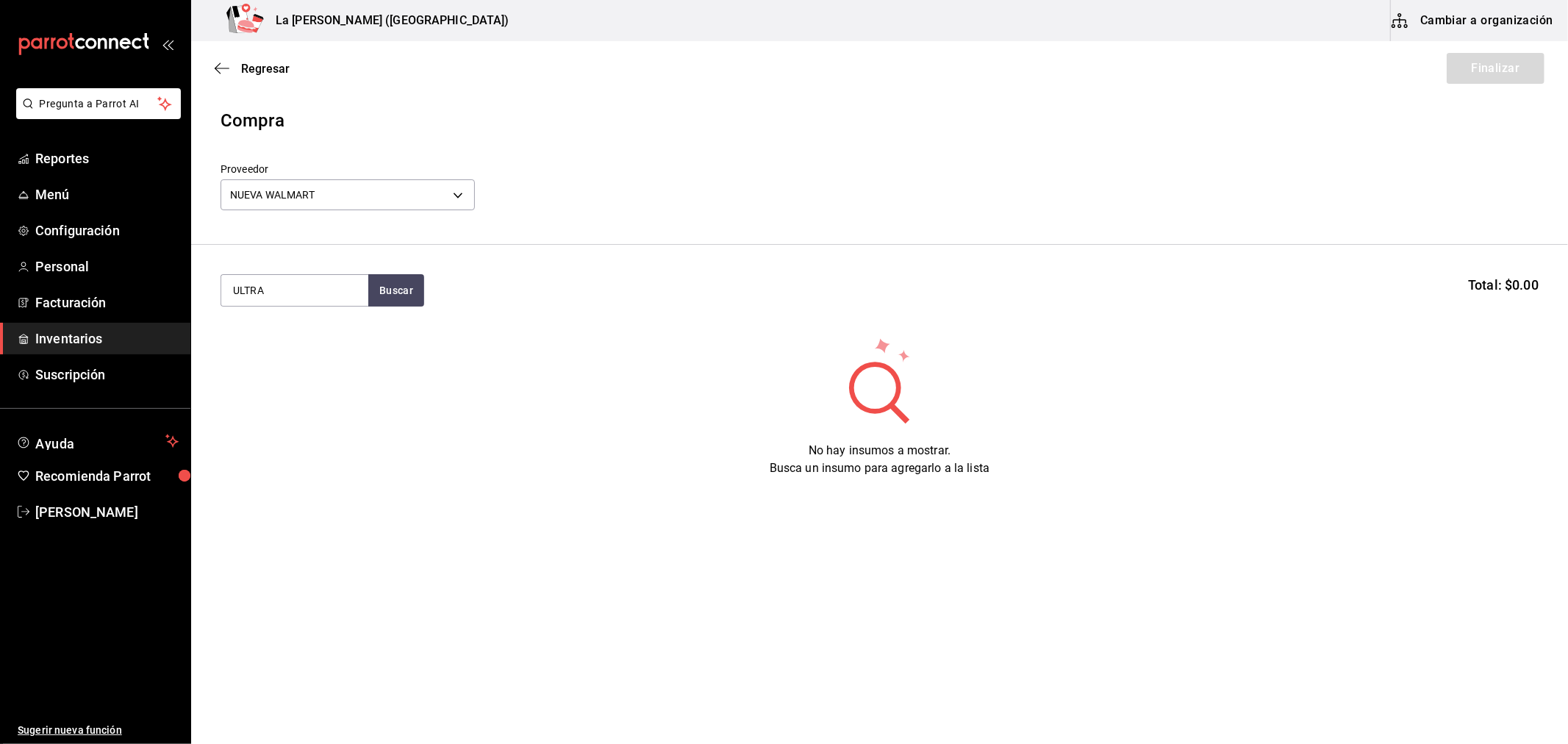
type input "ULTRA"
click at [311, 346] on div "CERV. MICHELOB ULTRAS" at bounding box center [294, 342] width 123 height 35
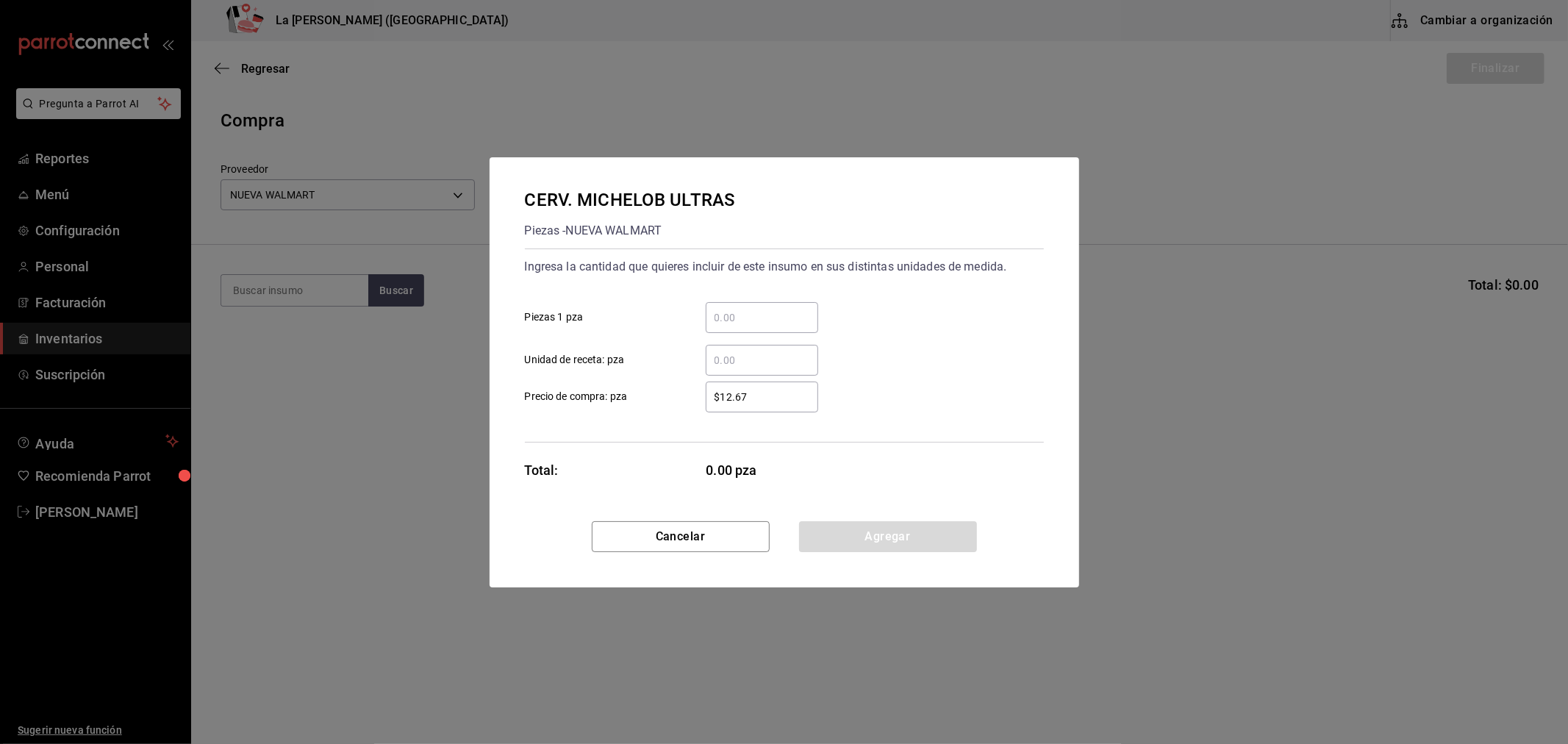
click at [769, 316] on input "​ Piezas 1 pza" at bounding box center [762, 317] width 112 height 18
type input "48"
type input "$20.79"
click button "Agregar" at bounding box center [888, 537] width 178 height 31
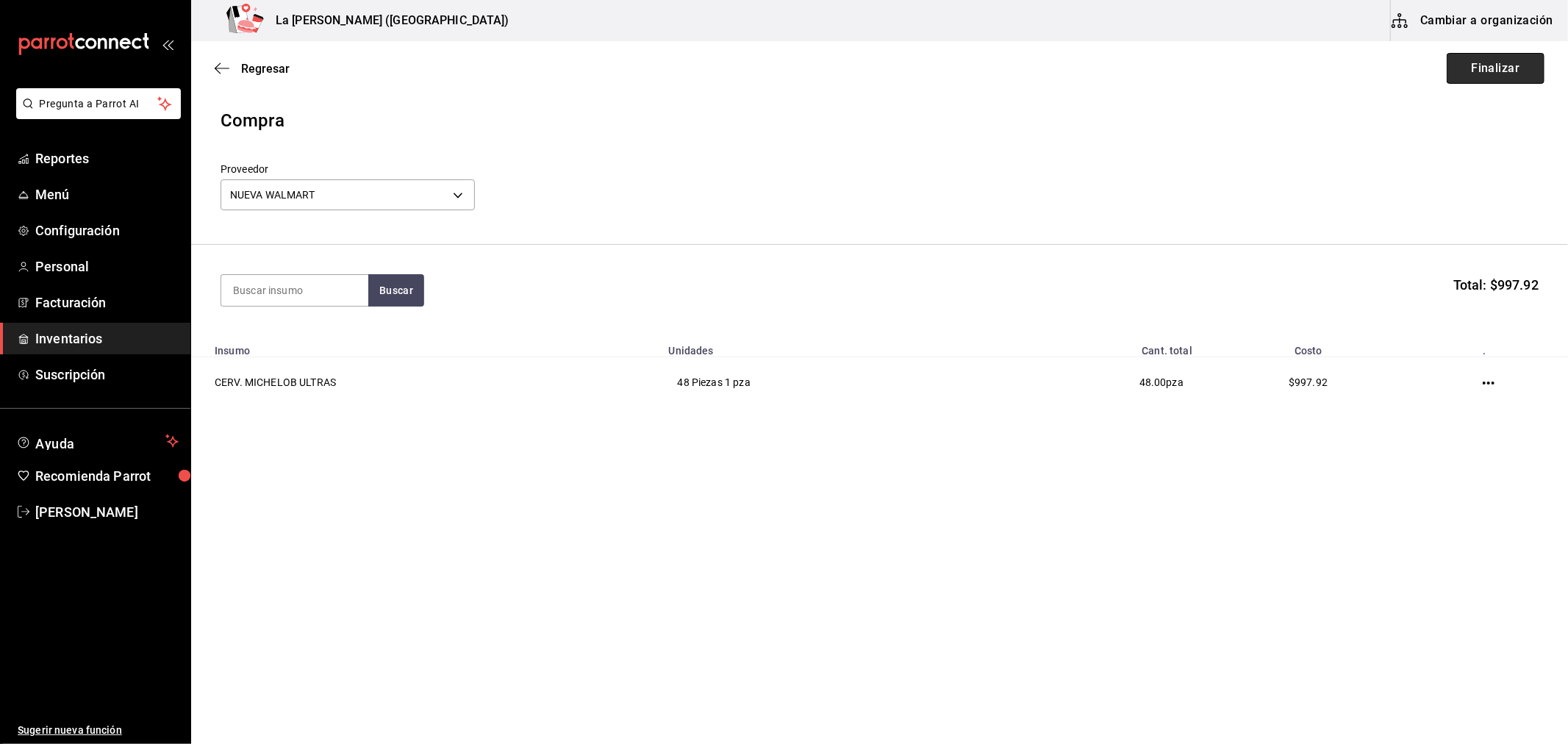
click at [1508, 67] on button "Finalizar" at bounding box center [1496, 68] width 98 height 31
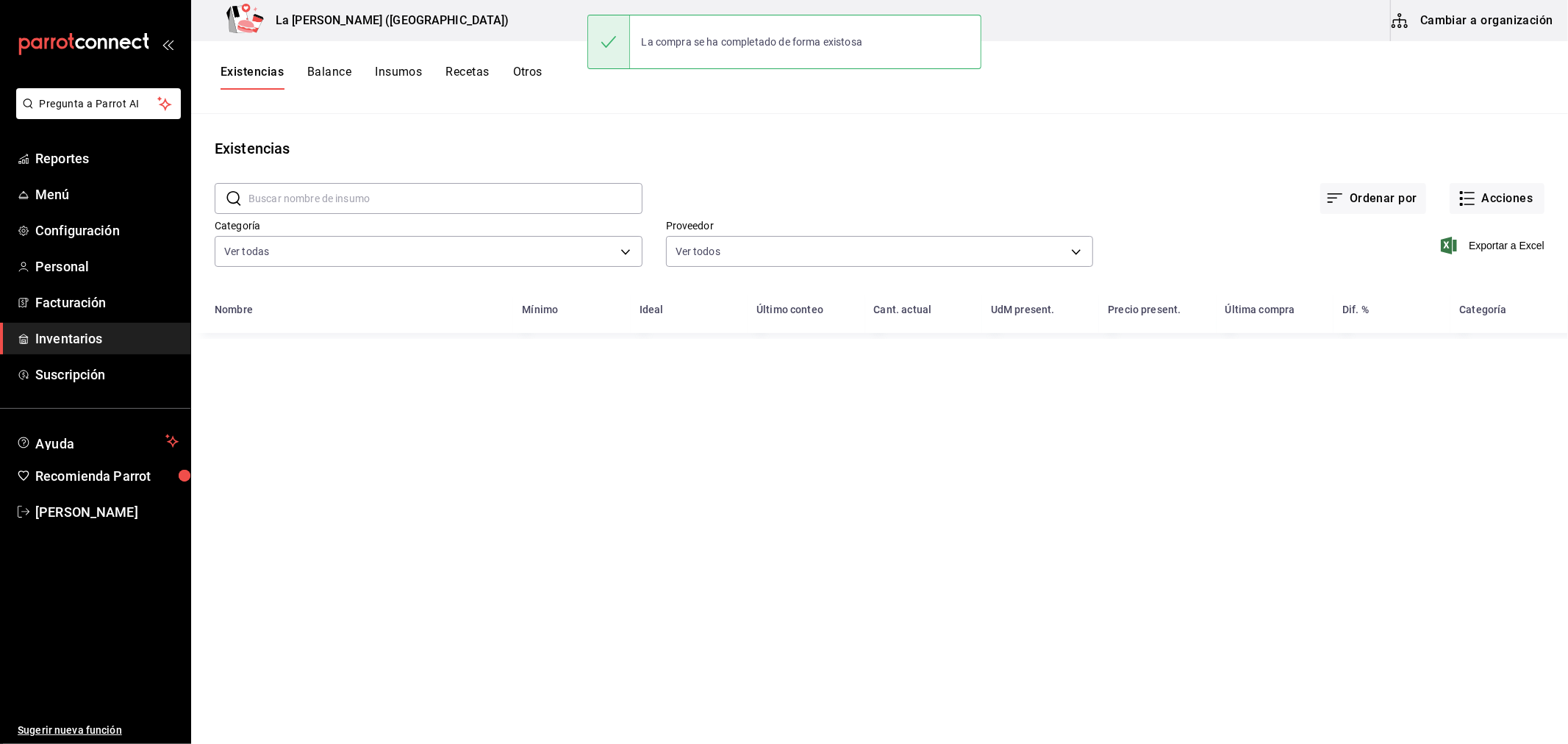
click at [1485, 218] on div "Exportar a Excel" at bounding box center [1319, 234] width 451 height 75
click at [1480, 211] on button "Acciones" at bounding box center [1498, 198] width 95 height 31
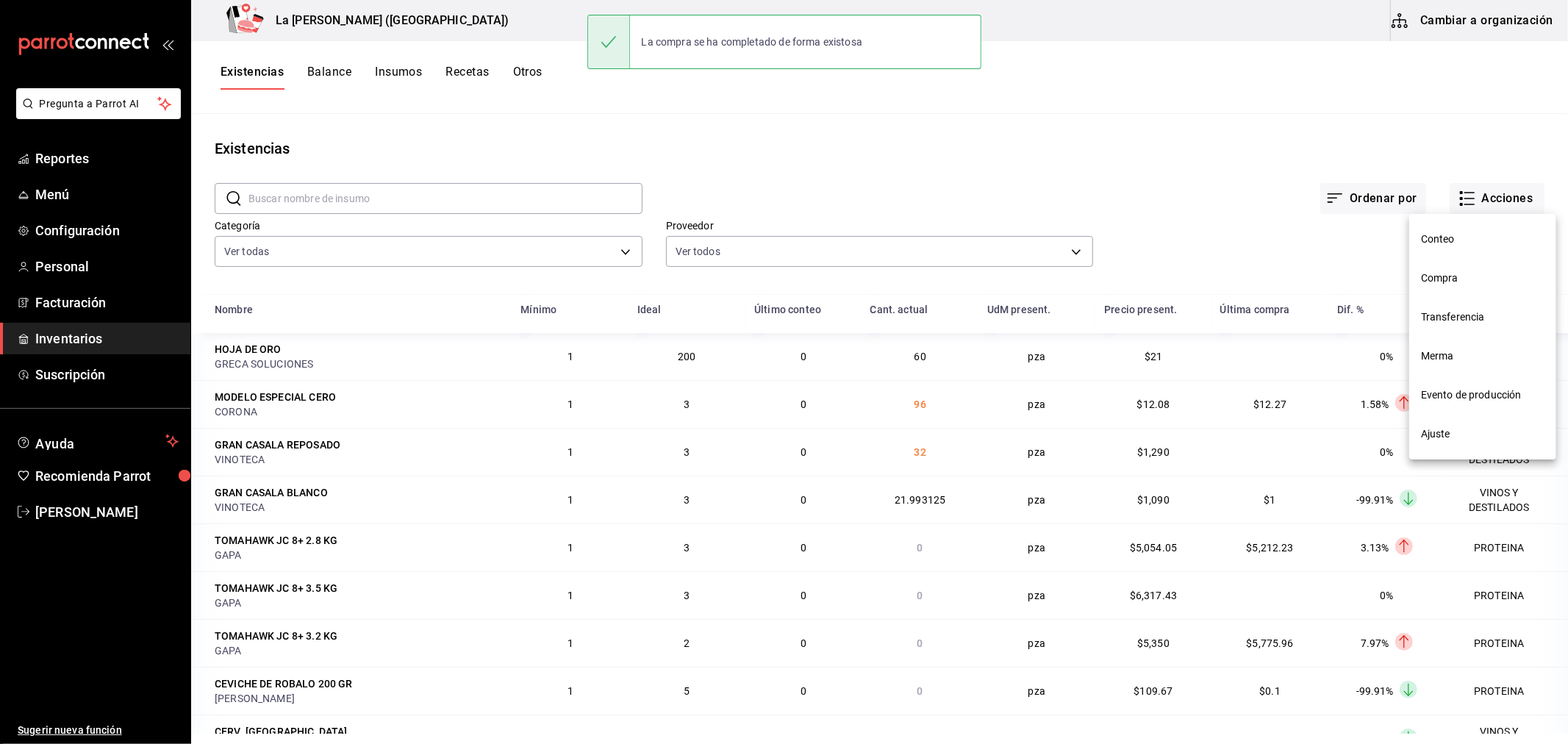
click at [1478, 275] on span "Compra" at bounding box center [1482, 278] width 123 height 15
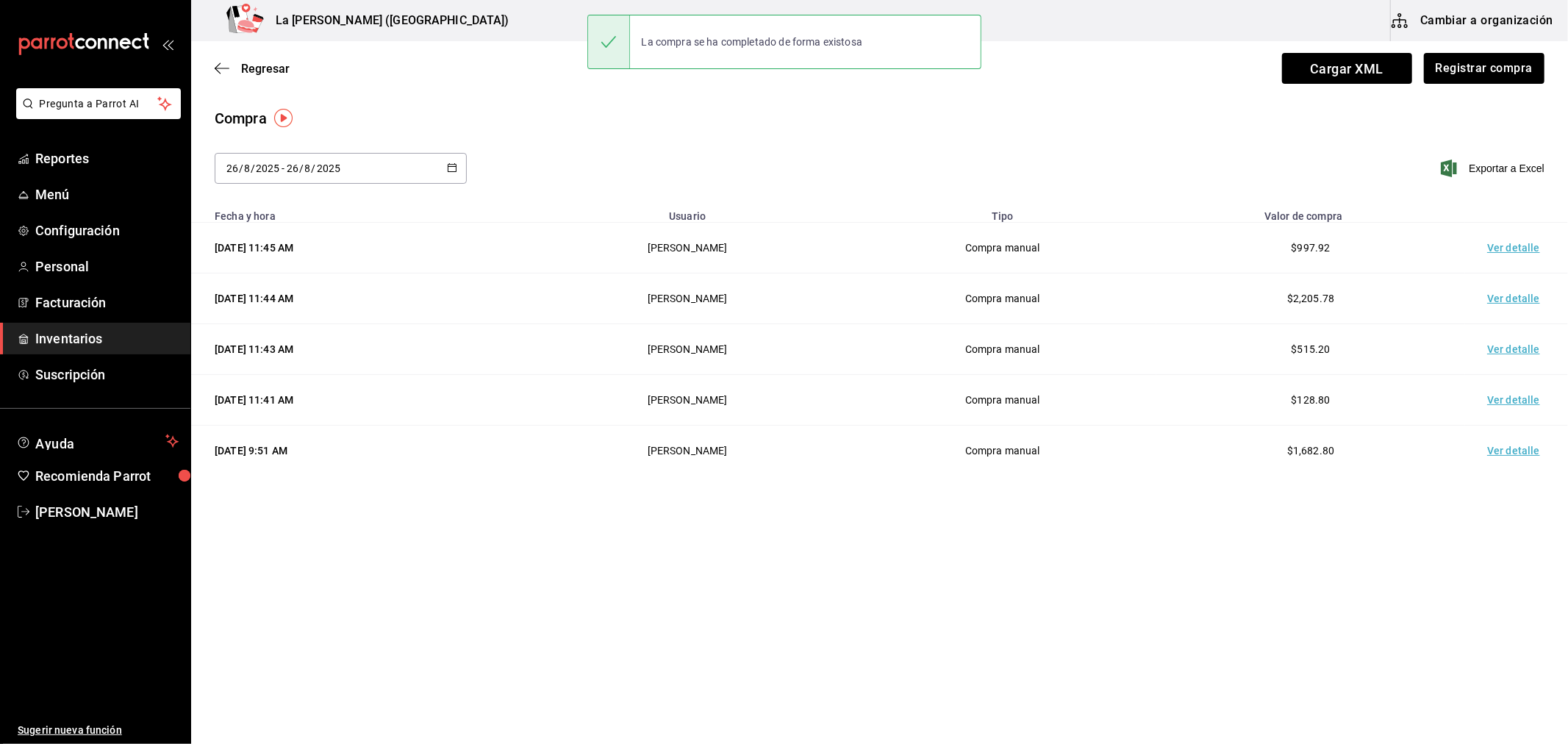
click at [1496, 255] on td "Ver detalle" at bounding box center [1517, 248] width 103 height 50
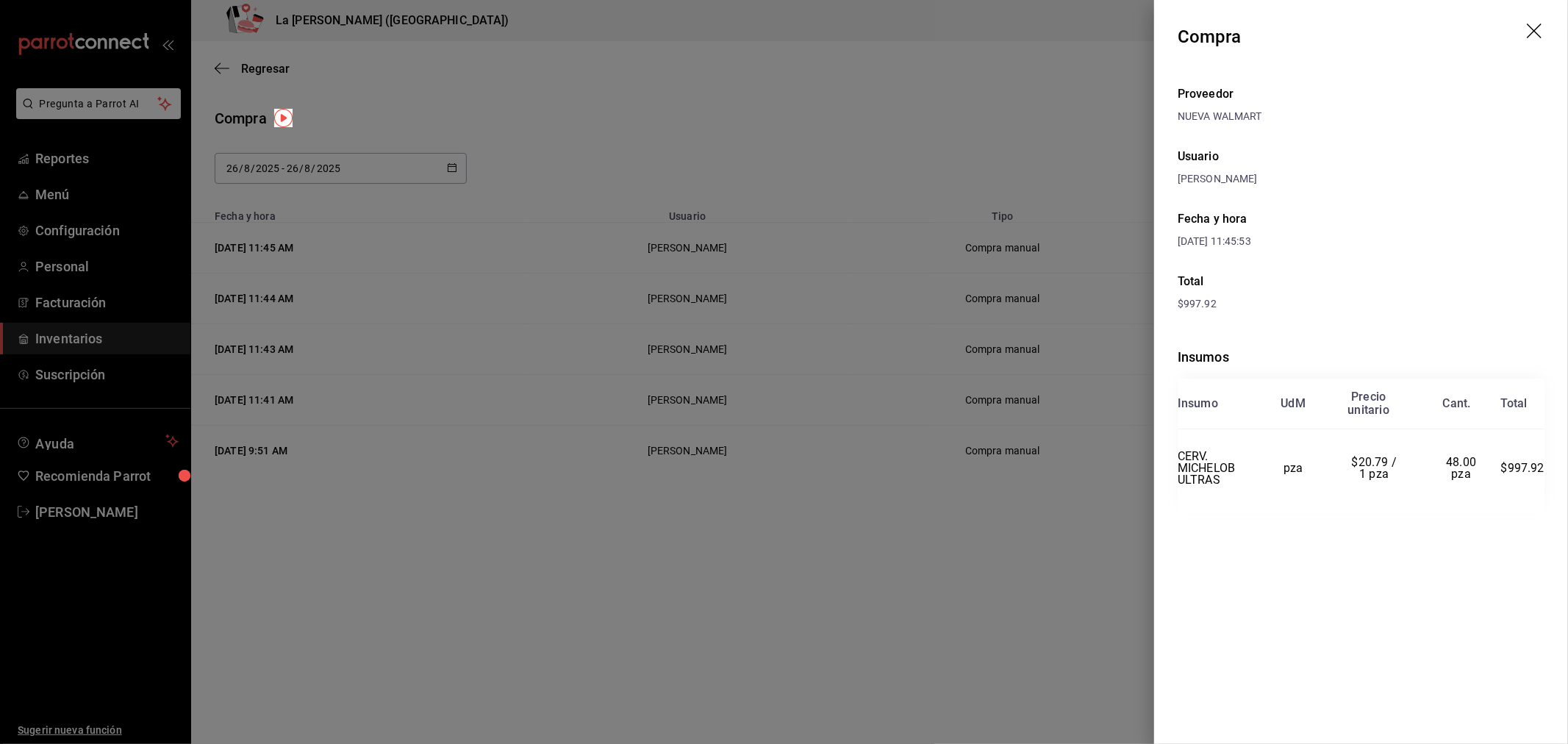
click at [1039, 444] on div at bounding box center [784, 372] width 1568 height 744
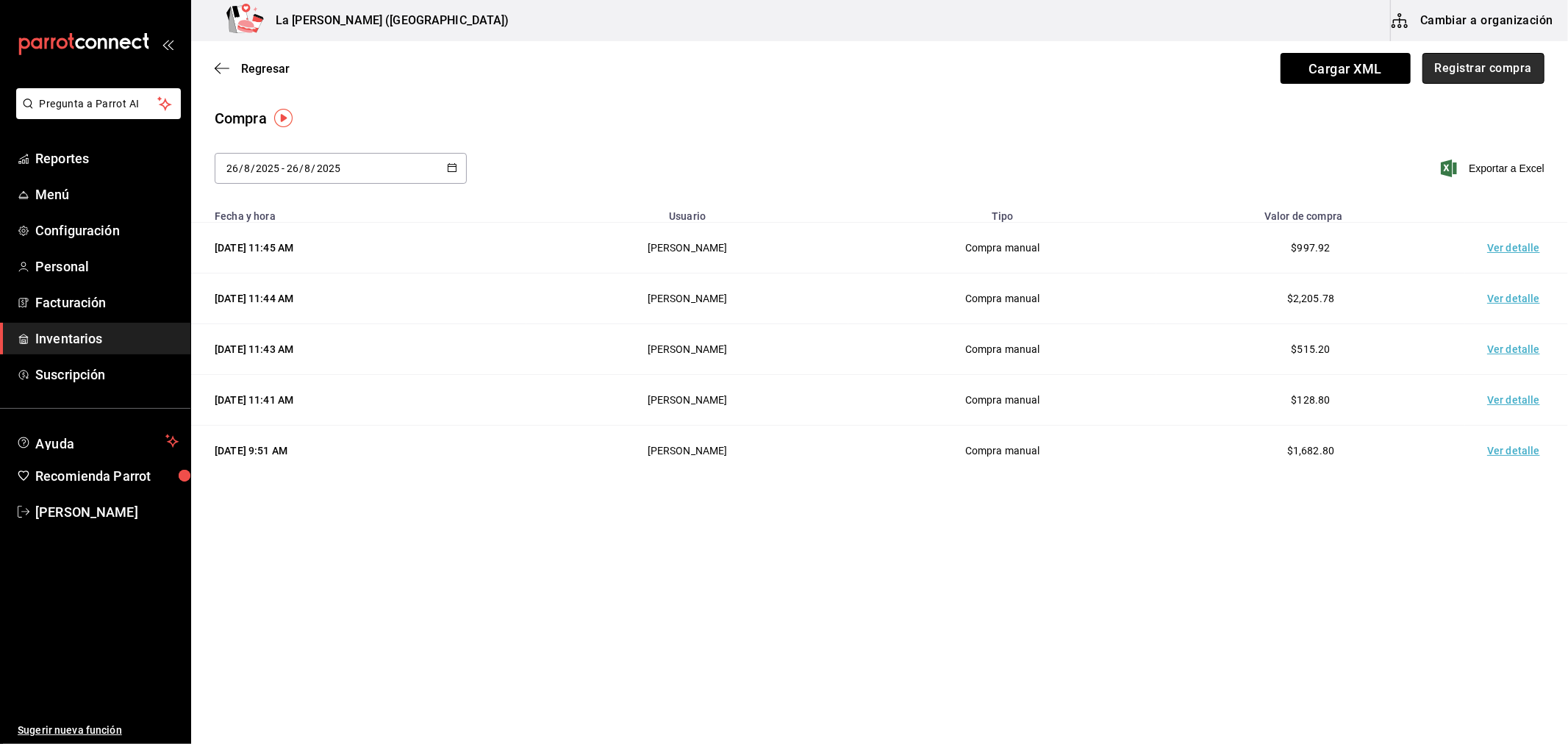
click at [1483, 63] on button "Registrar compra" at bounding box center [1484, 68] width 122 height 31
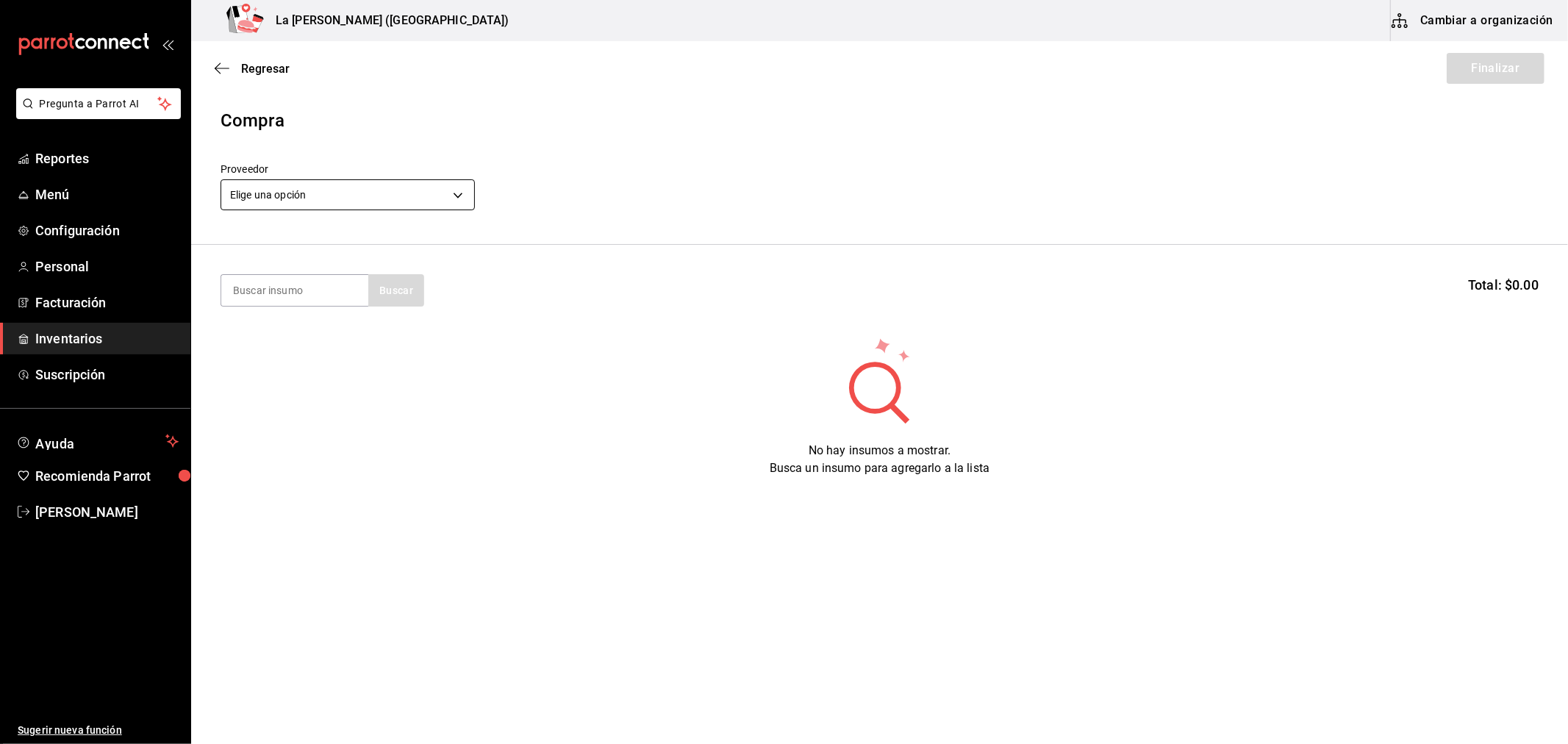
click at [371, 203] on body "Pregunta a Parrot AI Reportes Menú Configuración Personal Facturación Inventari…" at bounding box center [784, 330] width 1568 height 661
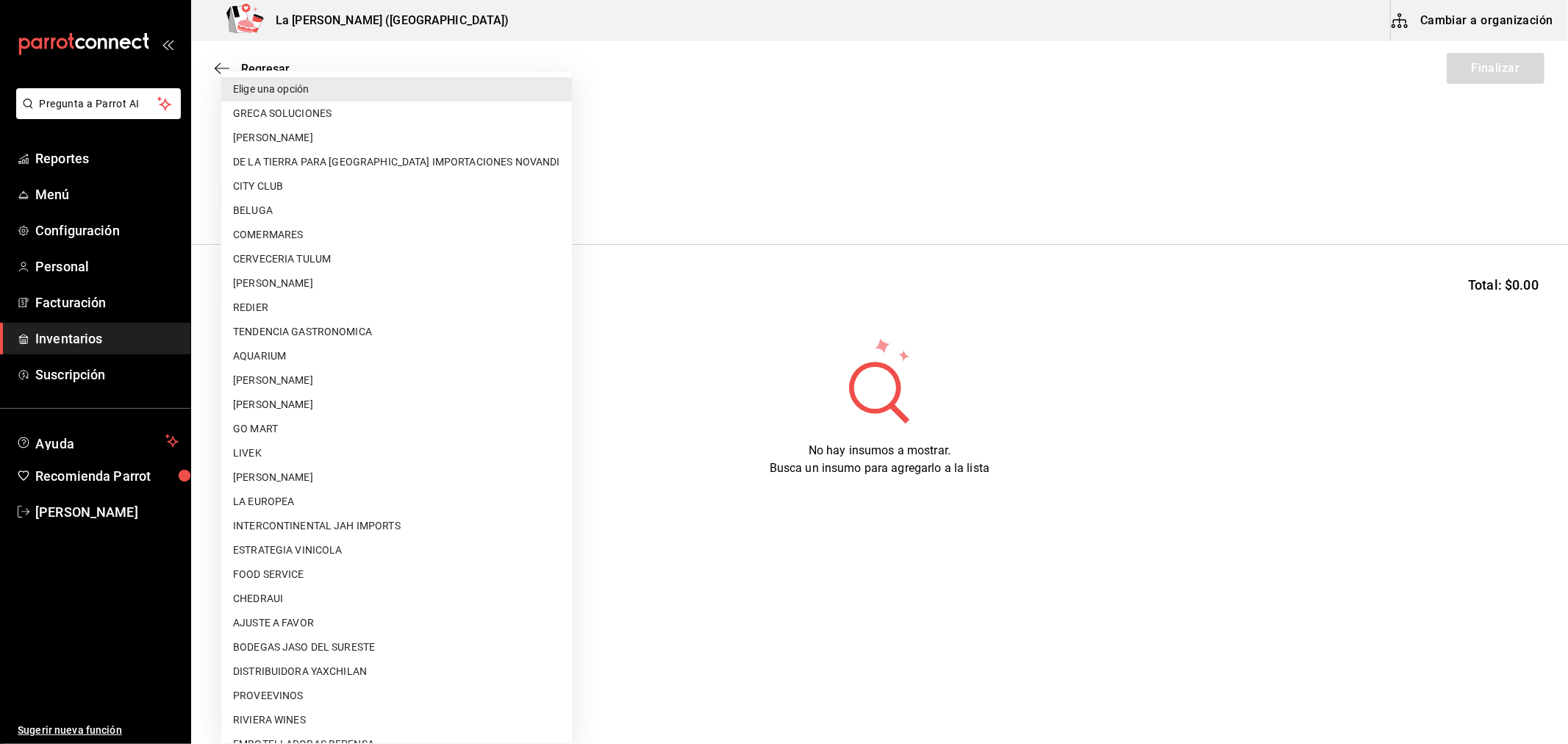
scroll to position [938, 0]
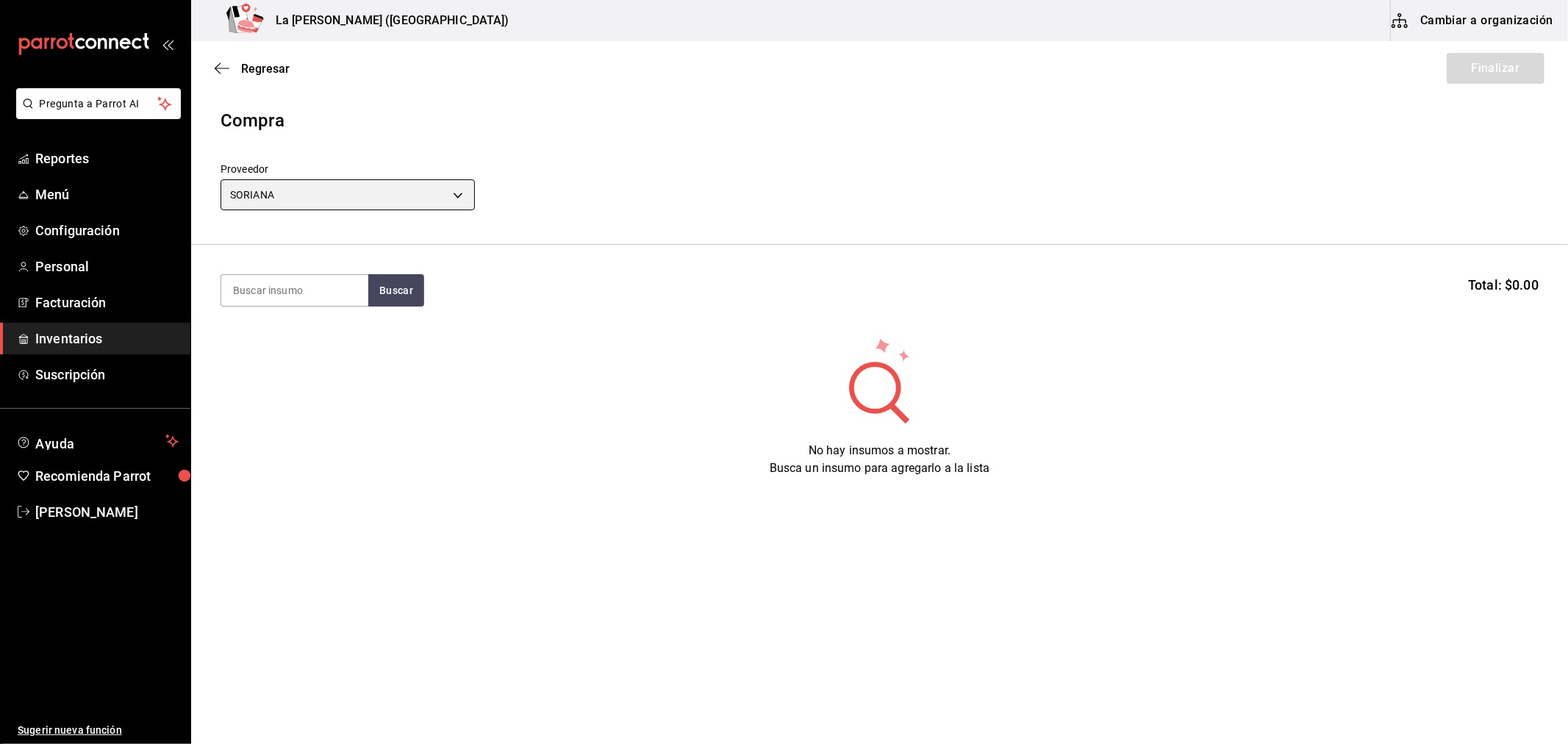
type input "f62628b7-b131-47fd-9824-ea856ce267db"
click at [281, 295] on input at bounding box center [294, 290] width 147 height 31
type input "PANELA"
click at [369, 347] on div "No hay insumos a mostrar. Busca un insumo para agregarlo a la lista" at bounding box center [880, 406] width 1377 height 141
click at [383, 290] on button "Buscar" at bounding box center [396, 291] width 56 height 32
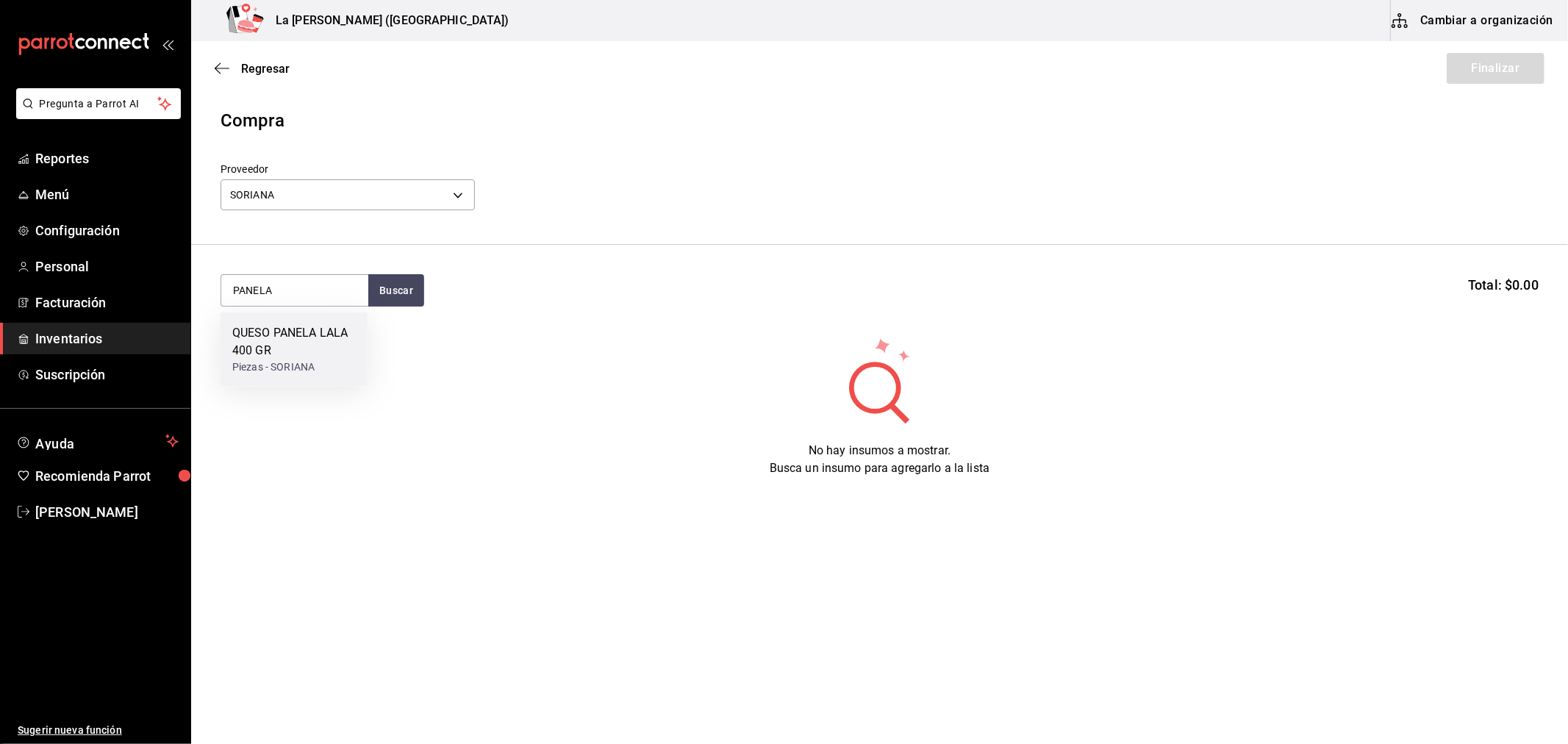
click at [325, 339] on div "QUESO PANELA LALA 400 GR" at bounding box center [294, 342] width 123 height 35
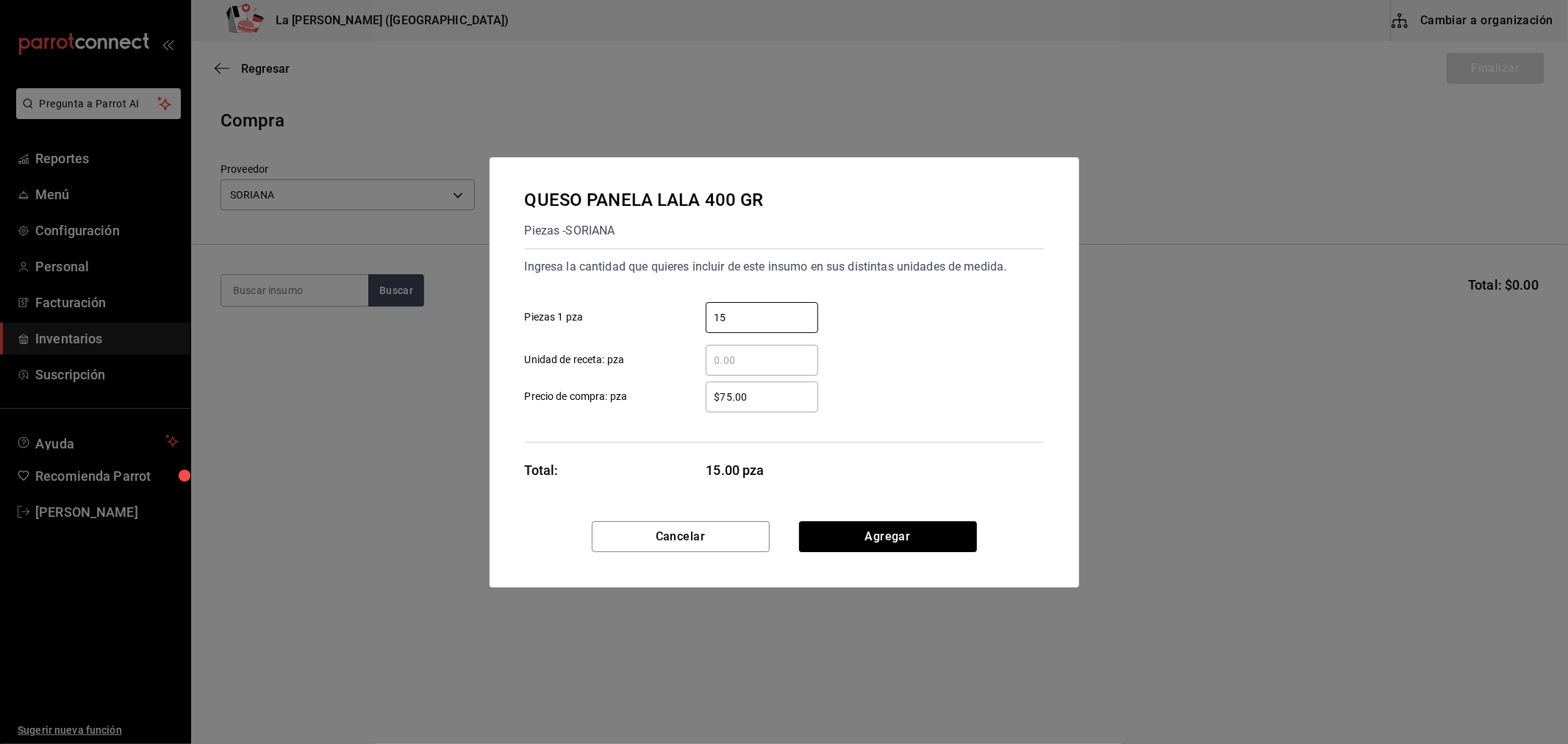
type input "15"
type input "$103"
click button "Agregar" at bounding box center [888, 537] width 178 height 31
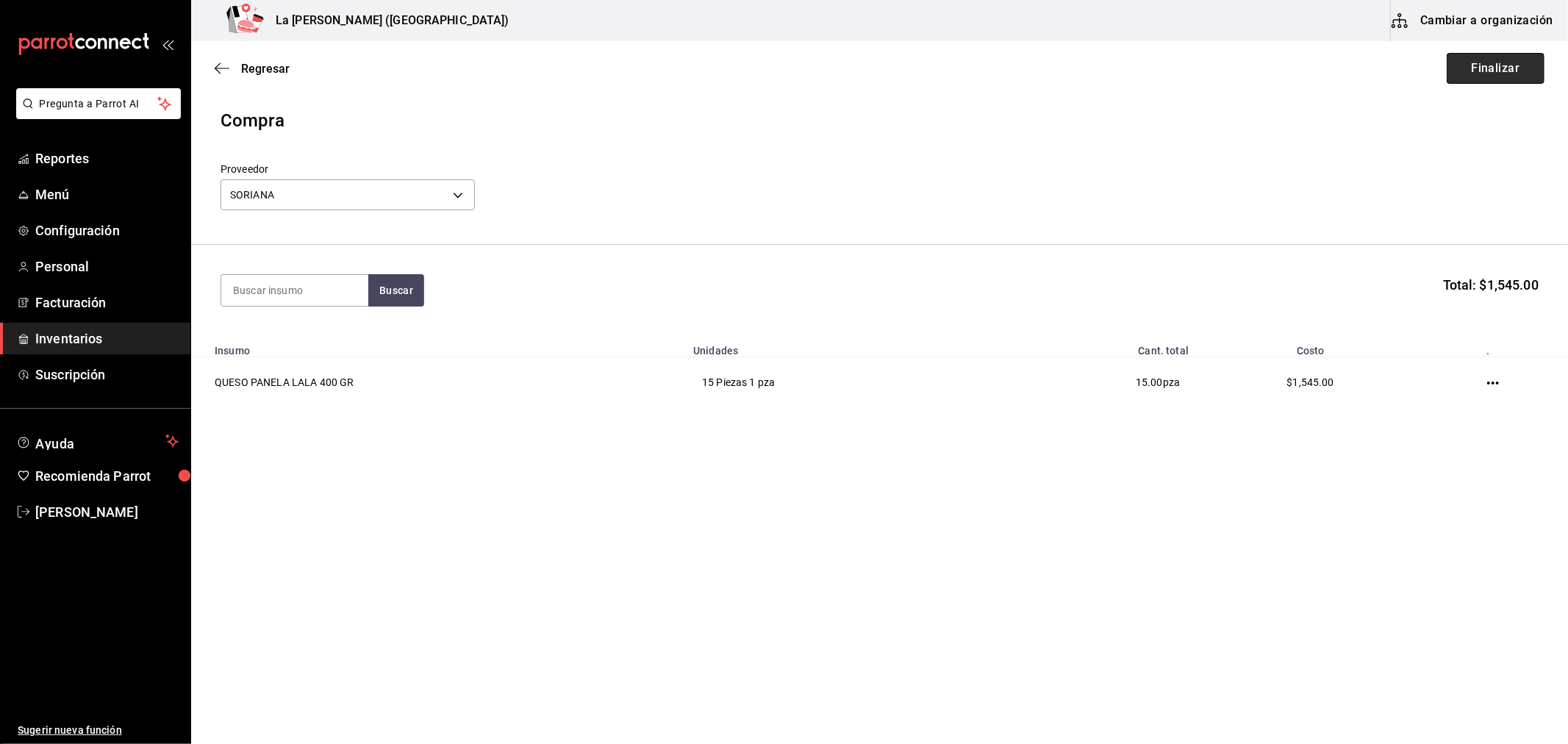
click at [1486, 80] on button "Finalizar" at bounding box center [1496, 68] width 98 height 31
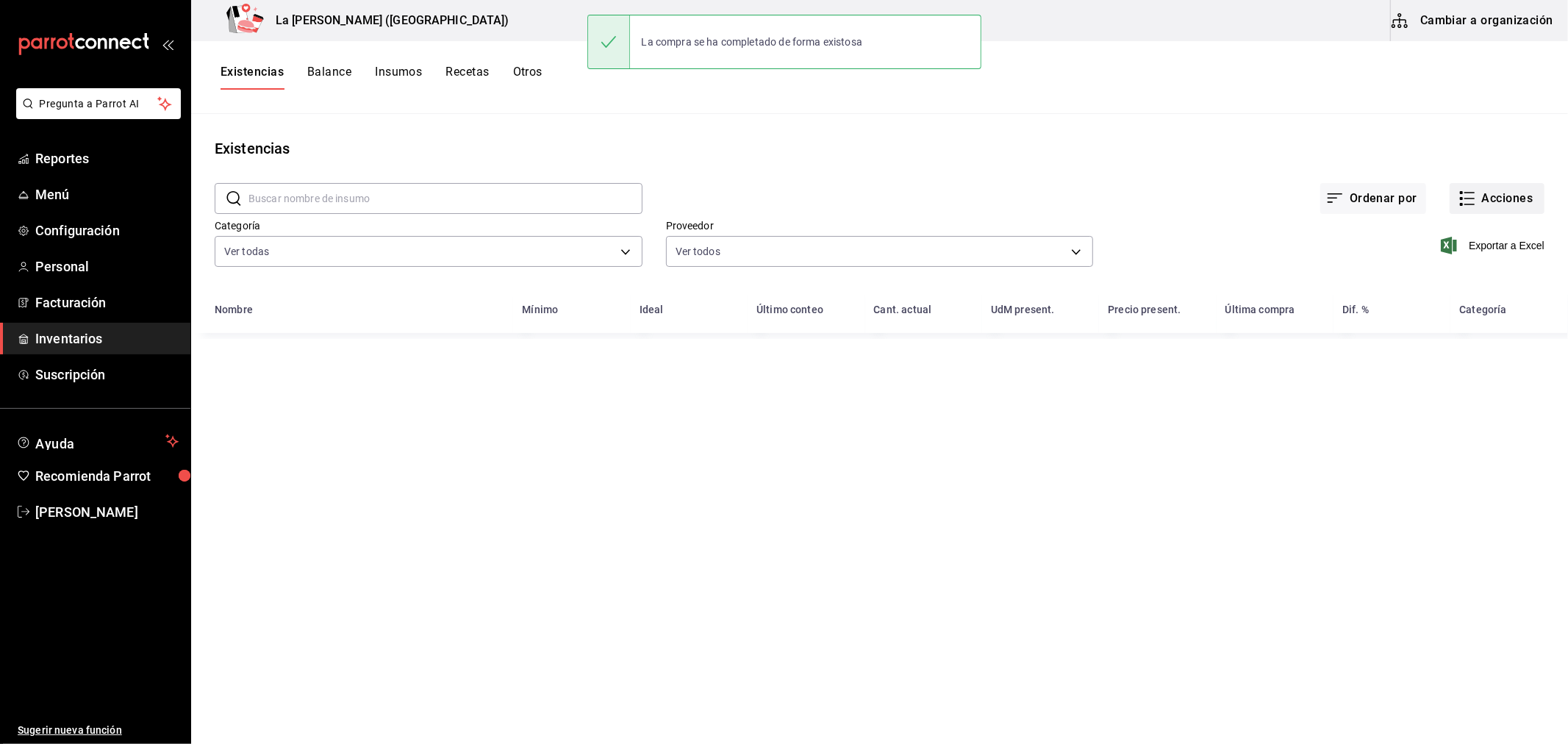
click at [1488, 189] on button "Acciones" at bounding box center [1498, 198] width 95 height 31
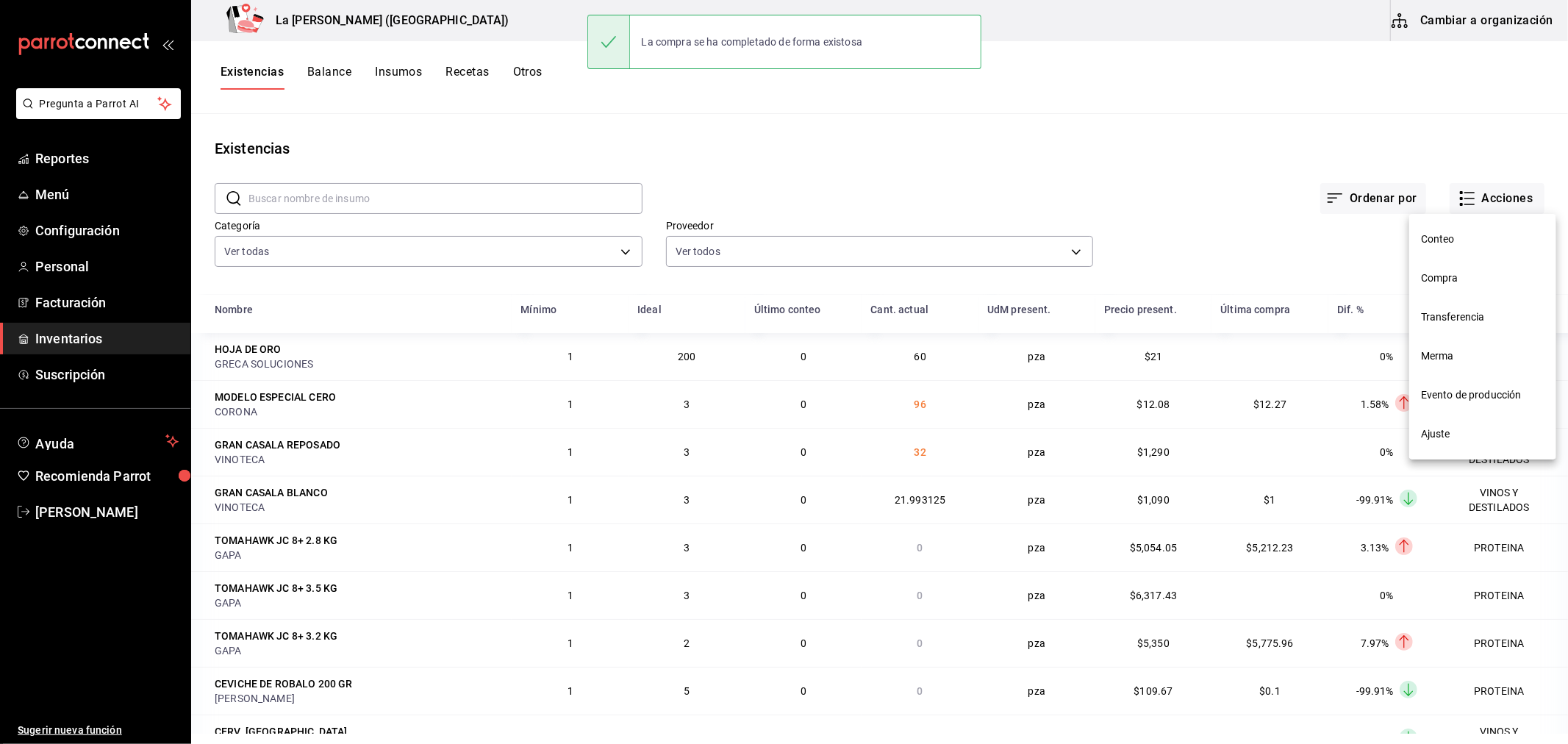
click at [1471, 287] on li "Compra" at bounding box center [1483, 278] width 147 height 39
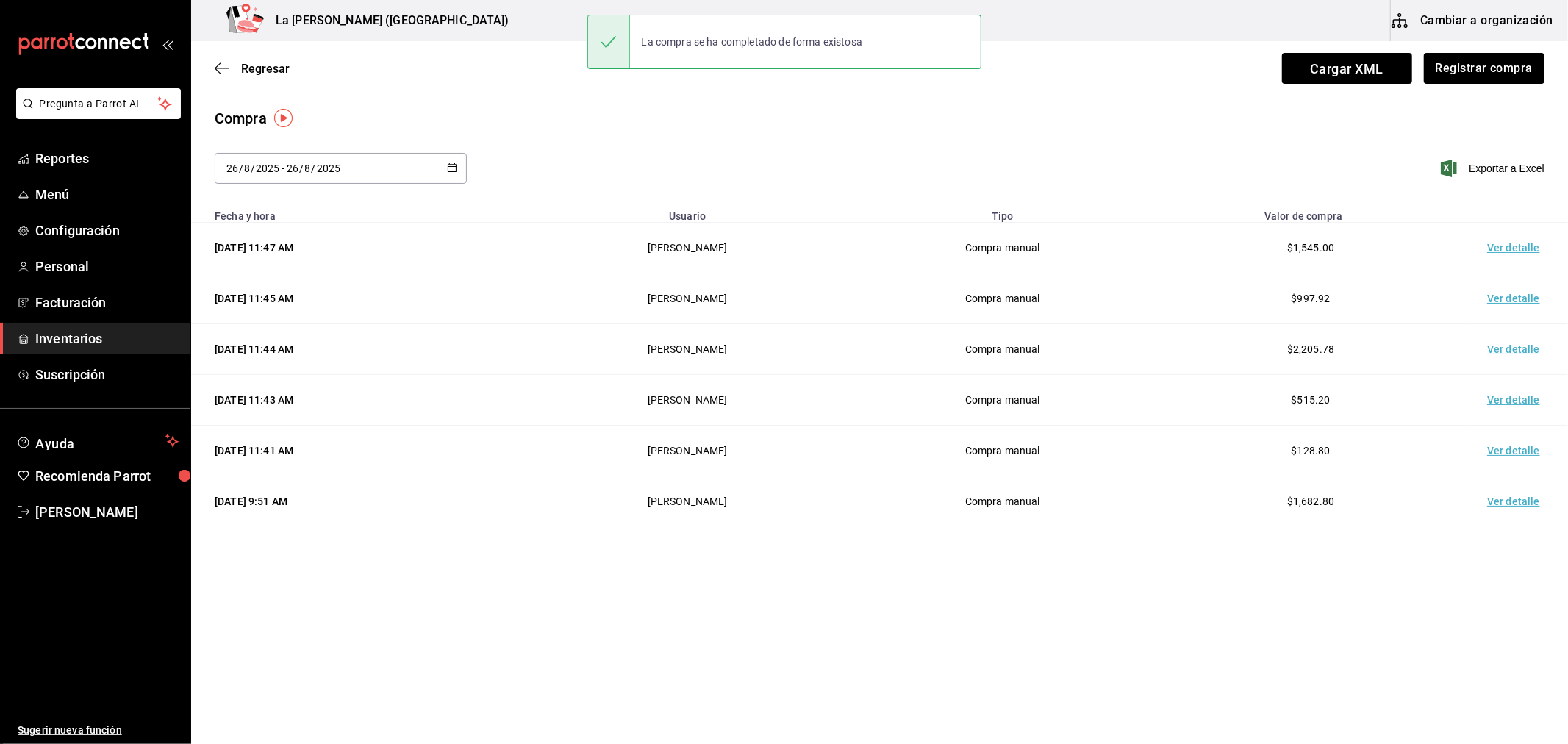
click at [1493, 253] on td "Ver detalle" at bounding box center [1517, 248] width 103 height 50
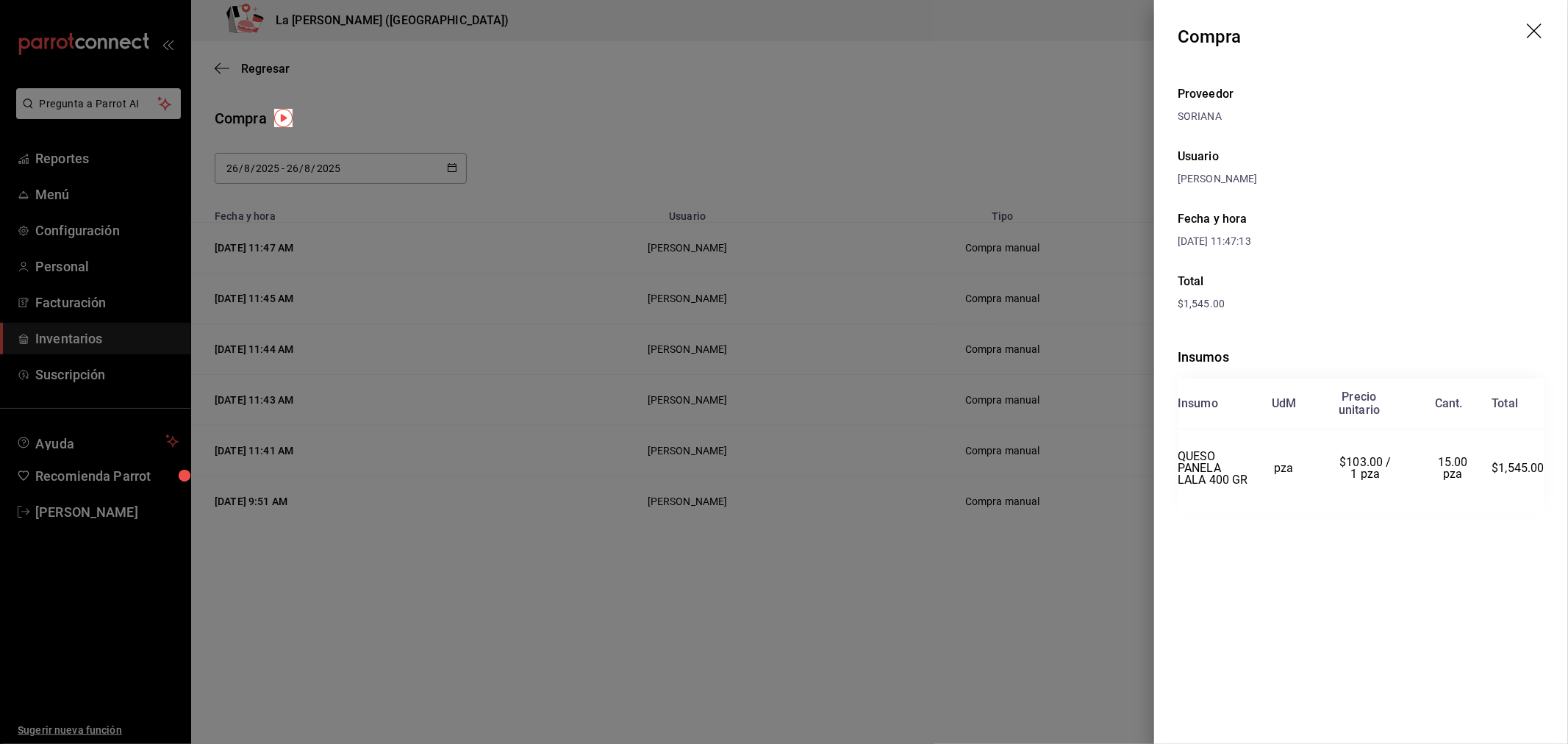
click at [934, 473] on div at bounding box center [784, 372] width 1568 height 744
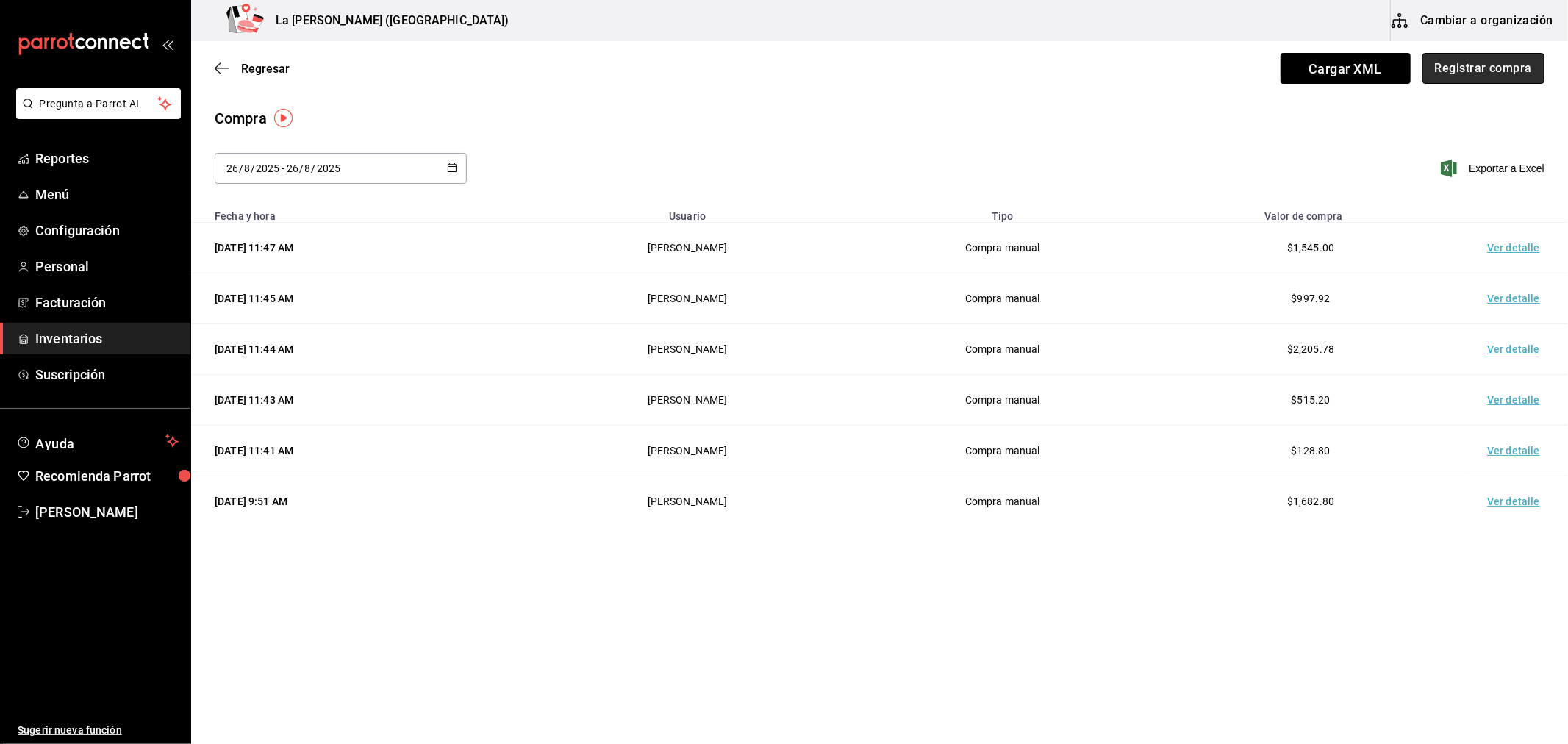
click at [1482, 78] on button "Registrar compra" at bounding box center [1484, 68] width 122 height 31
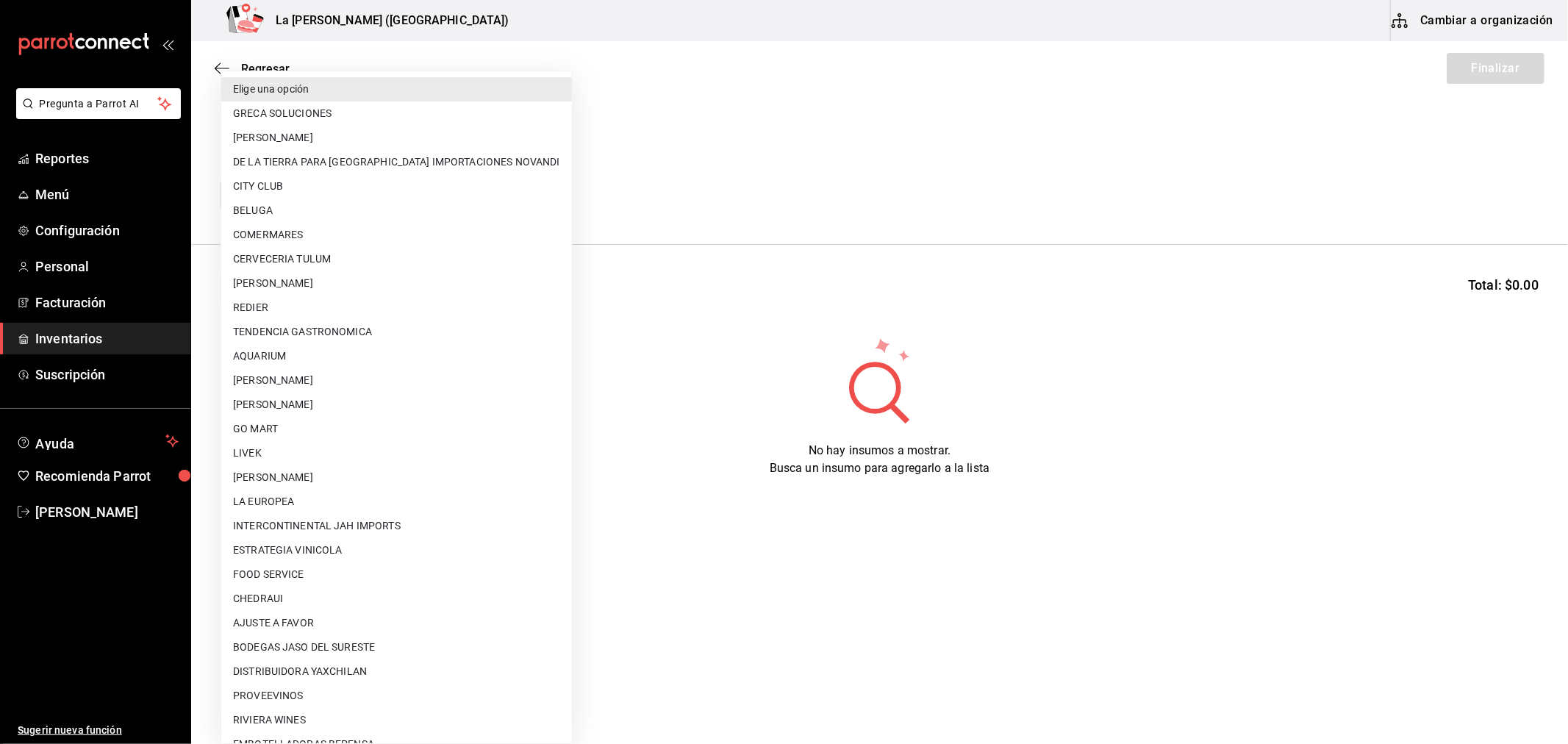
click at [408, 186] on body "Pregunta a Parrot AI Reportes Menú Configuración Personal Facturación Inventari…" at bounding box center [784, 330] width 1568 height 661
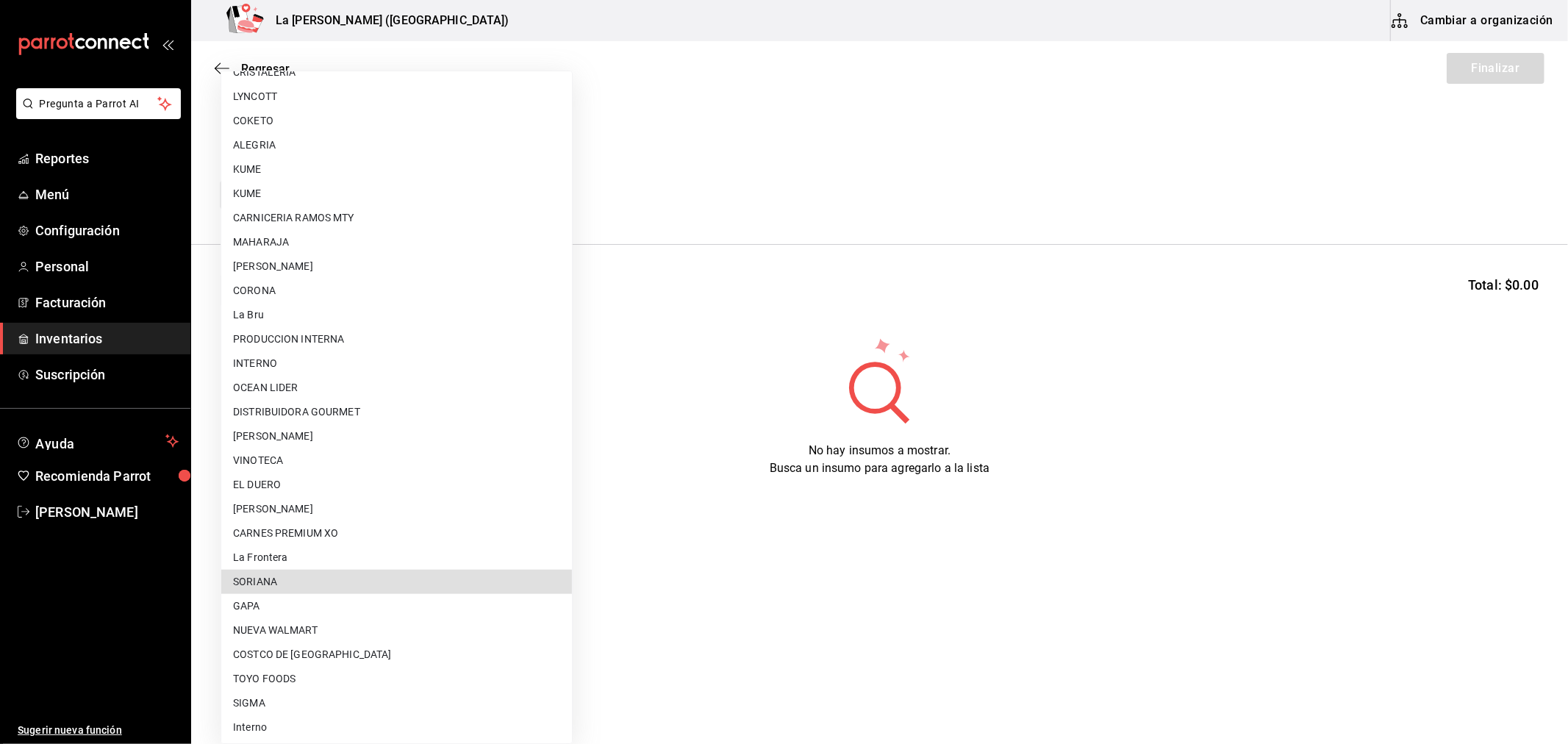
type input "f62628b7-b131-47fd-9824-ea856ce267db"
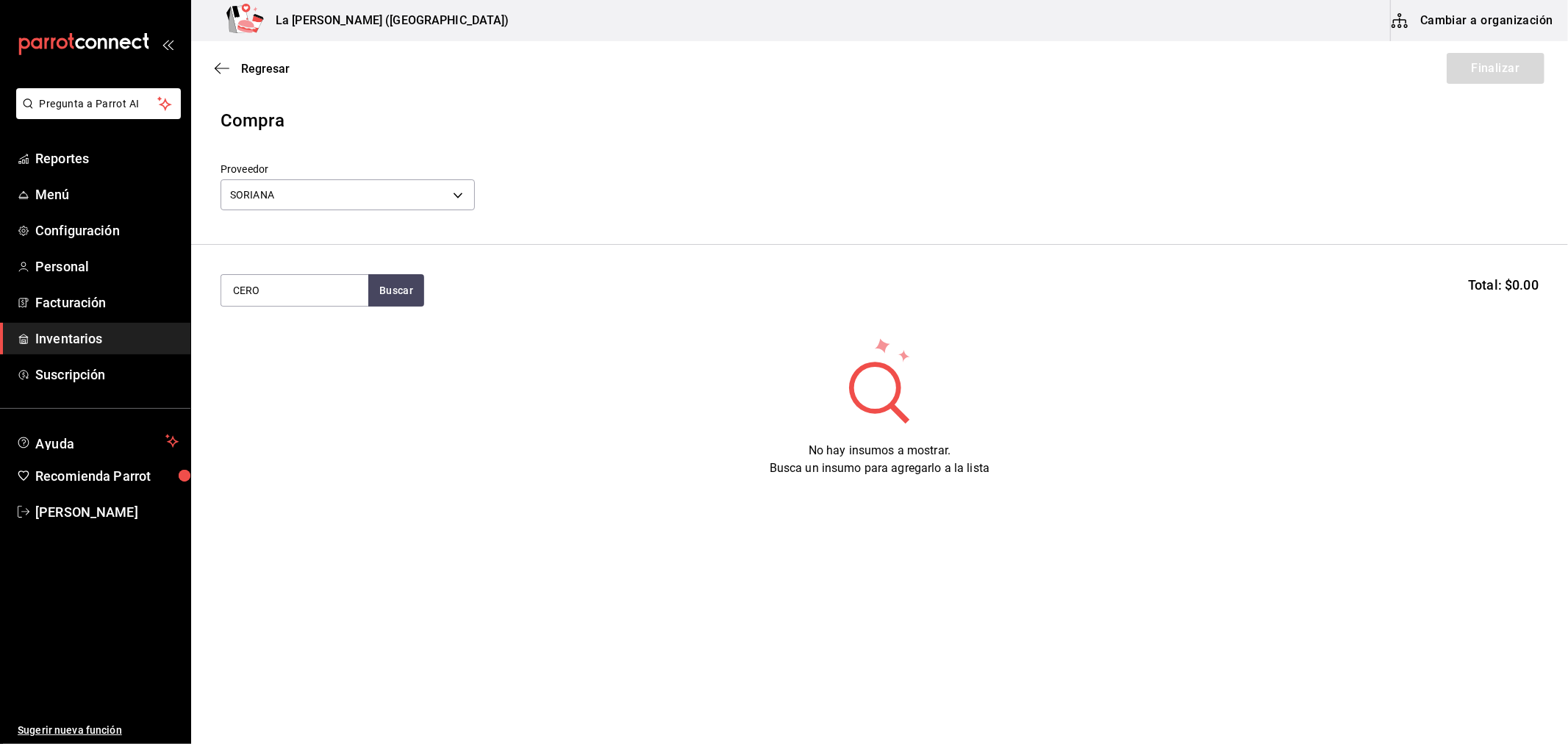
type input "CERO"
click at [304, 325] on div "CERV. CORONA CERO" at bounding box center [289, 333] width 113 height 18
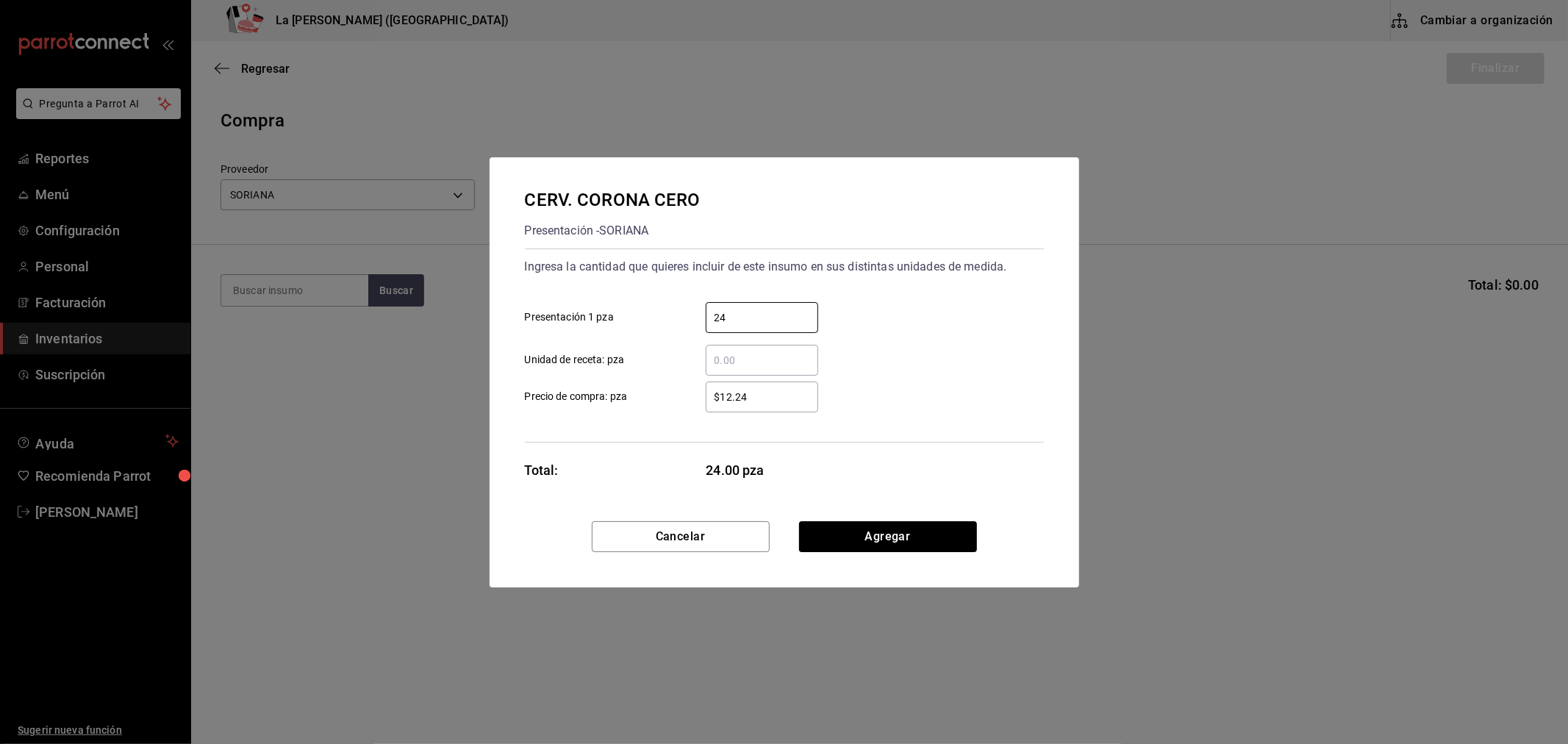
type input "24"
type input "$12.93"
click button "Agregar" at bounding box center [888, 537] width 178 height 31
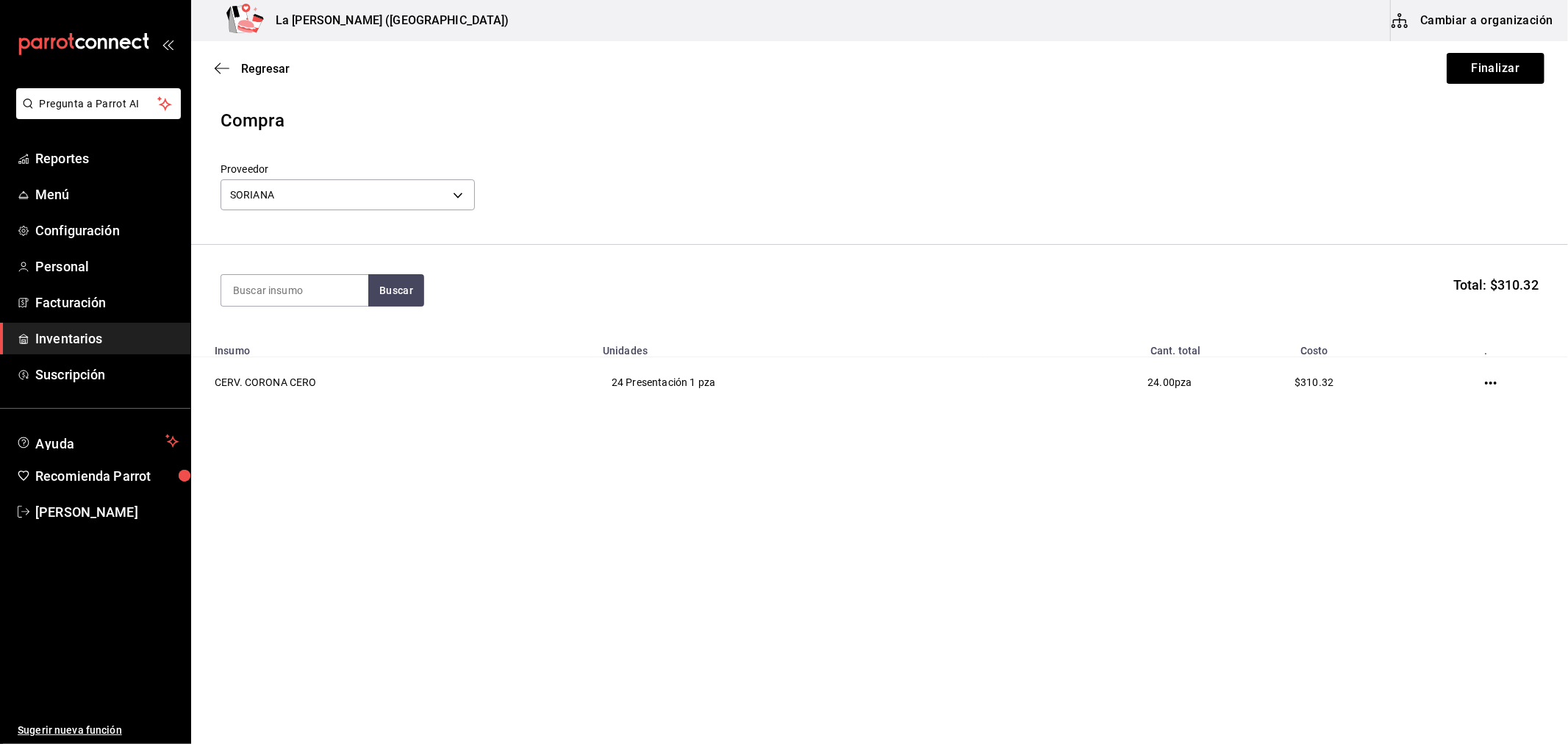
click at [857, 252] on section "Buscar Total: $310.32" at bounding box center [880, 290] width 1377 height 91
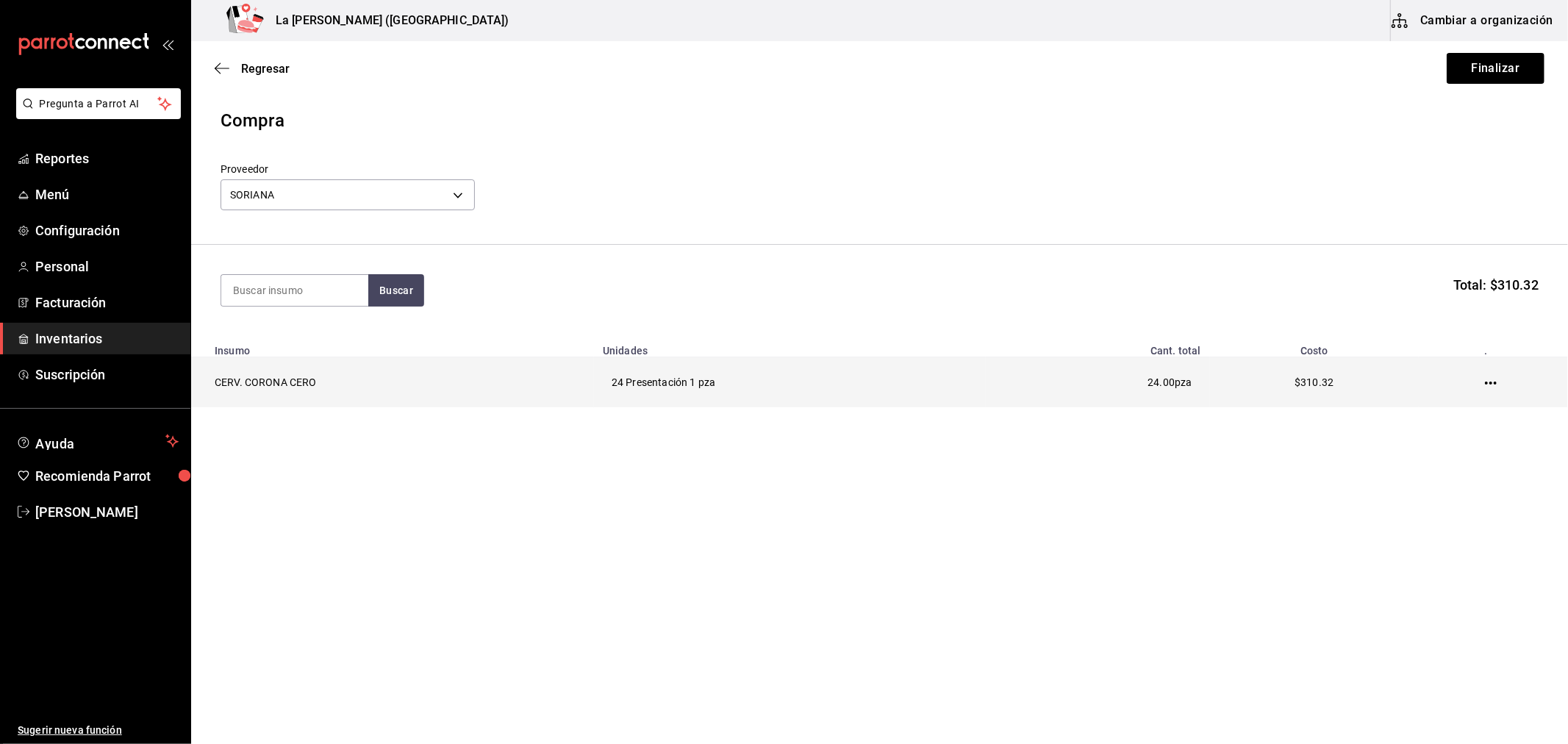
click at [1492, 385] on icon "button" at bounding box center [1491, 382] width 11 height 11
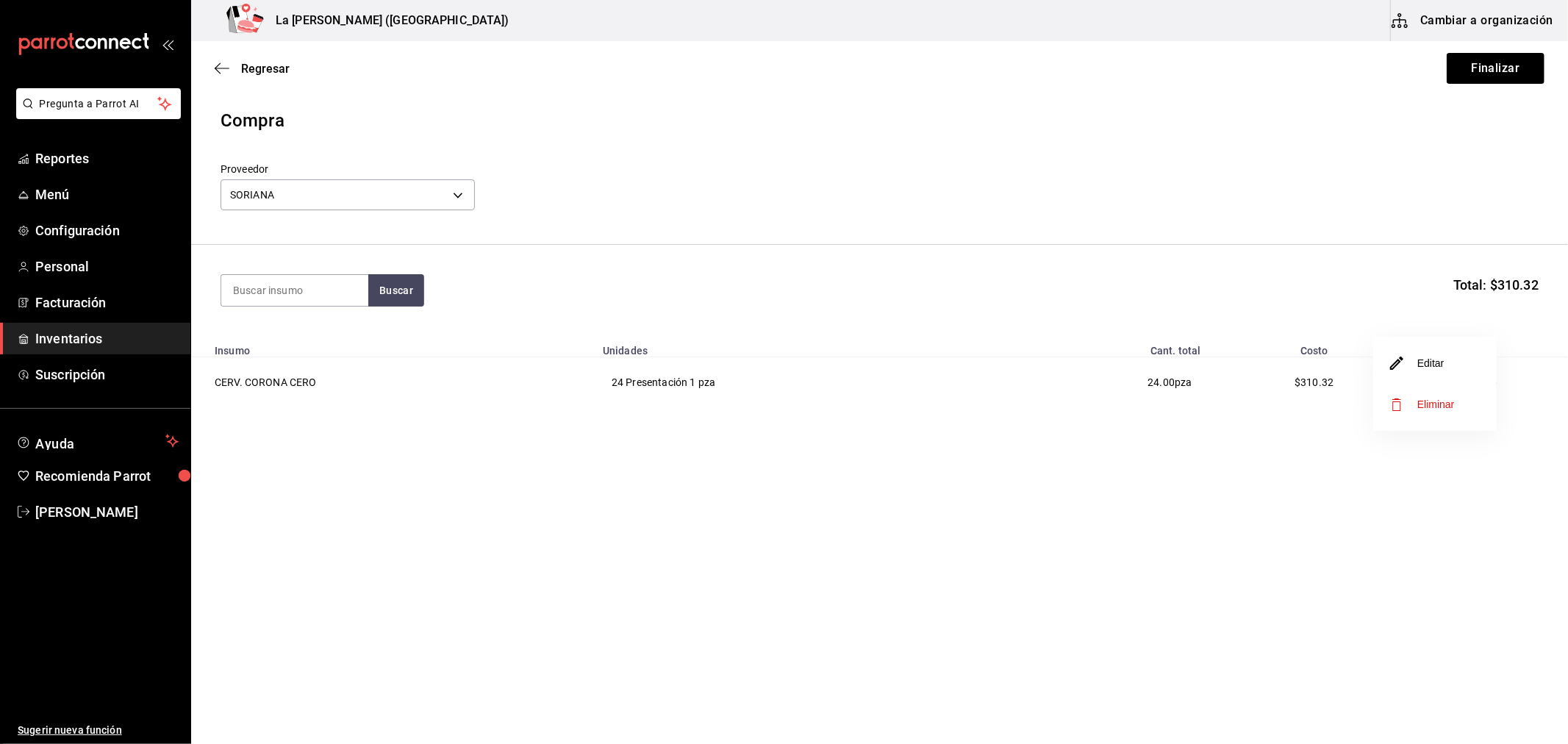
click at [1447, 372] on li "Editar" at bounding box center [1435, 363] width 123 height 41
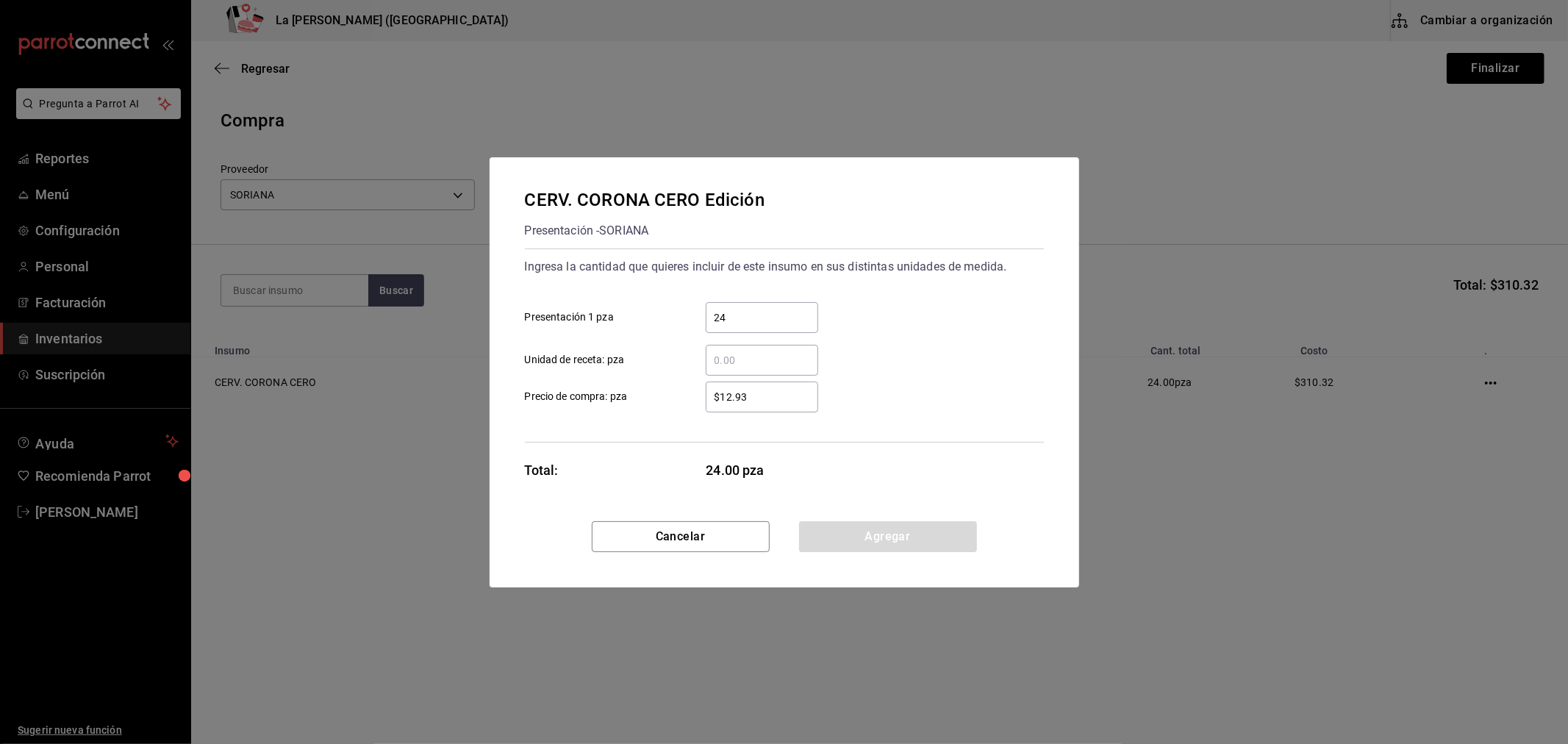
drag, startPoint x: 783, startPoint y: 391, endPoint x: 728, endPoint y: 397, distance: 55.3
click at [728, 397] on input "$12.93" at bounding box center [762, 397] width 112 height 18
type input "$15"
click button "Agregar" at bounding box center [888, 537] width 178 height 31
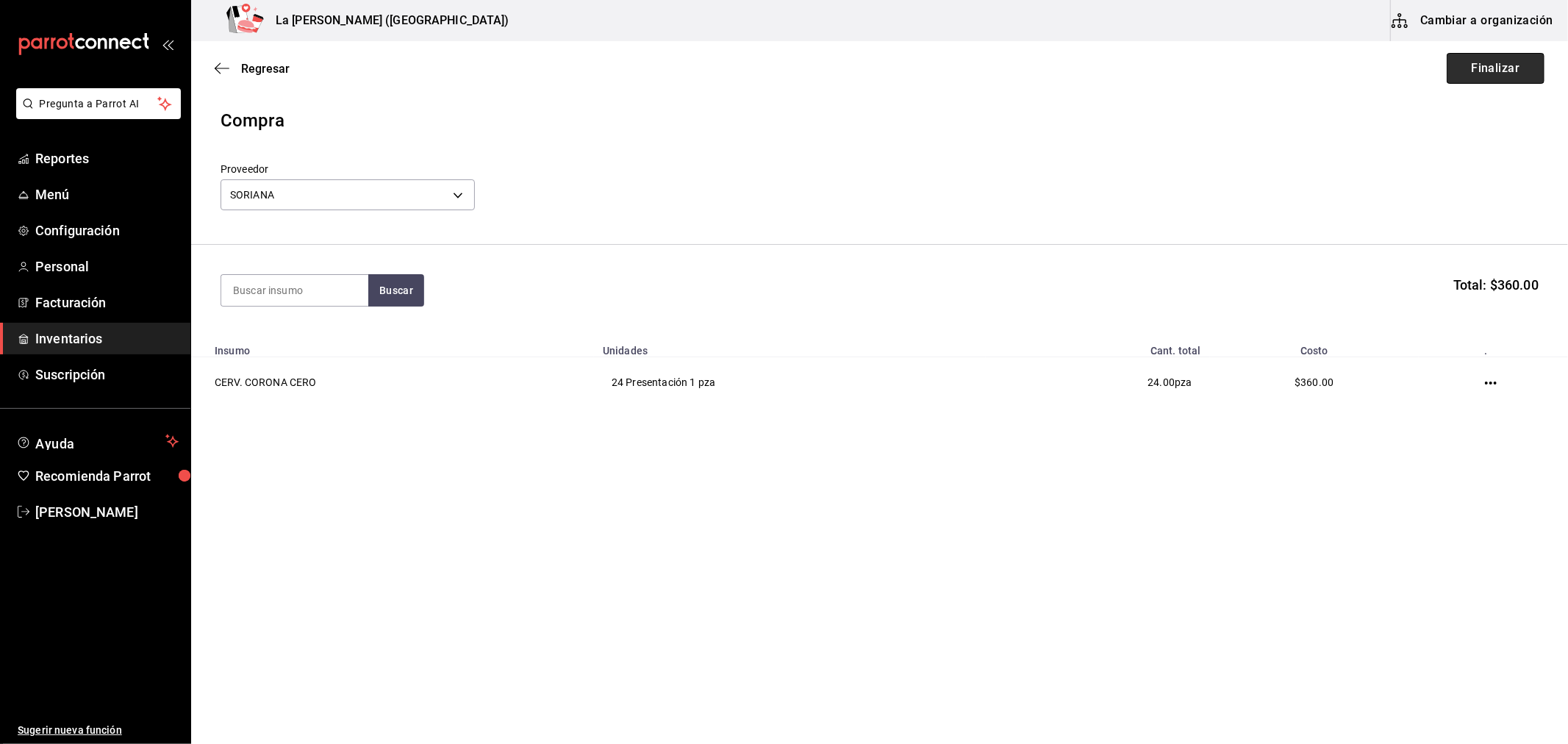
click at [1525, 65] on button "Finalizar" at bounding box center [1496, 68] width 98 height 31
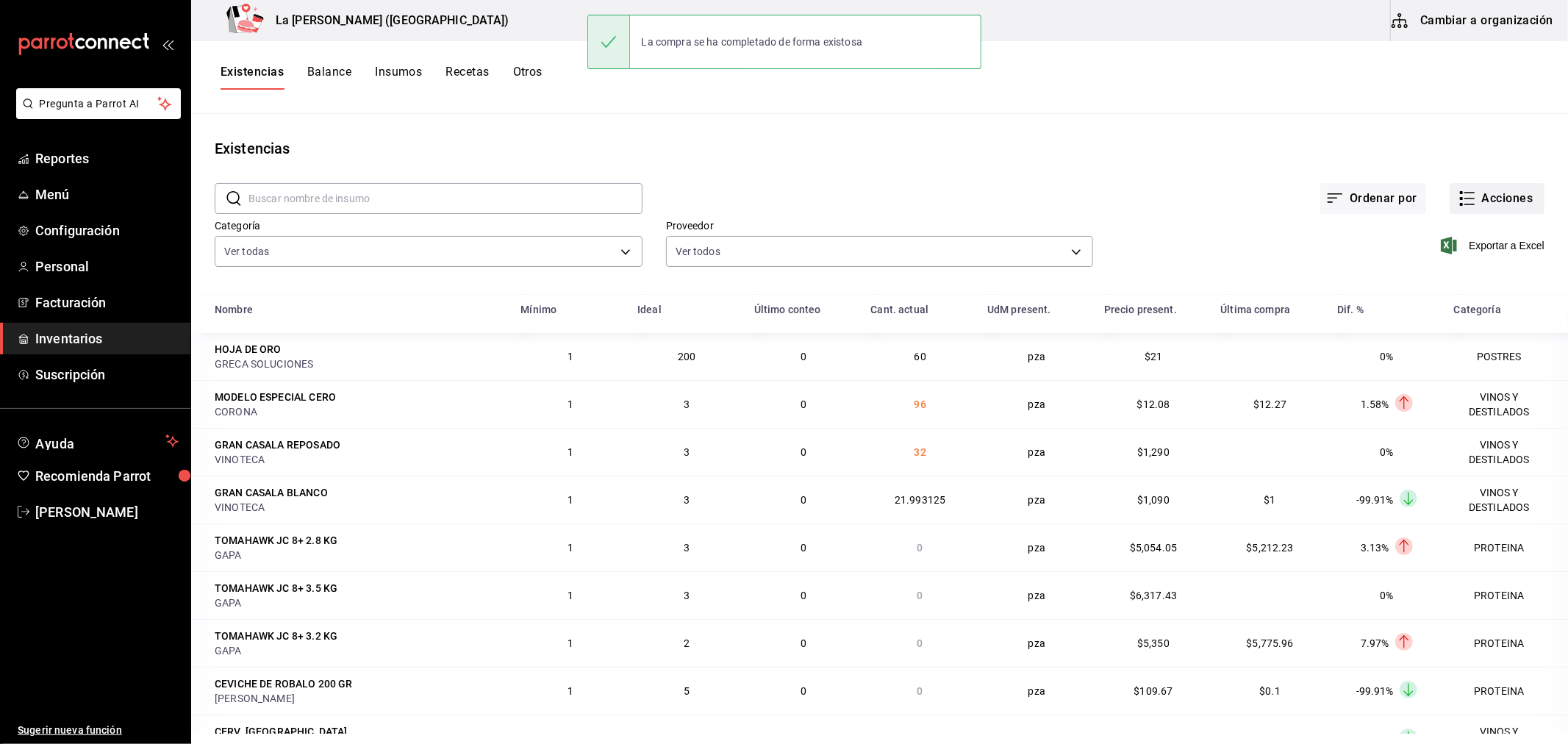
click at [1513, 200] on button "Acciones" at bounding box center [1498, 198] width 95 height 31
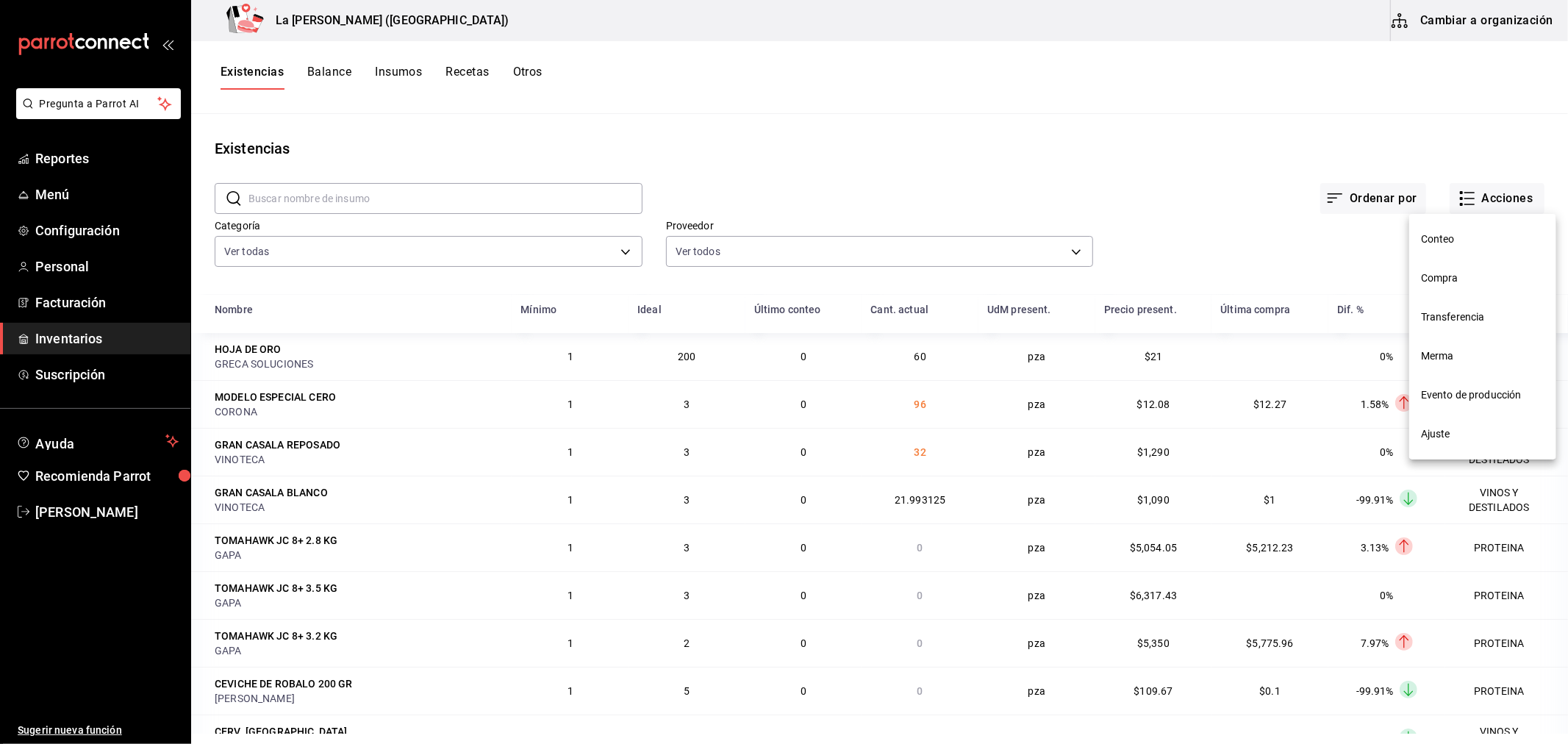
click at [1567, 255] on div at bounding box center [784, 372] width 1568 height 744
click at [1487, 200] on button "Acciones" at bounding box center [1498, 198] width 95 height 31
click at [1462, 266] on li "Compra" at bounding box center [1483, 278] width 147 height 39
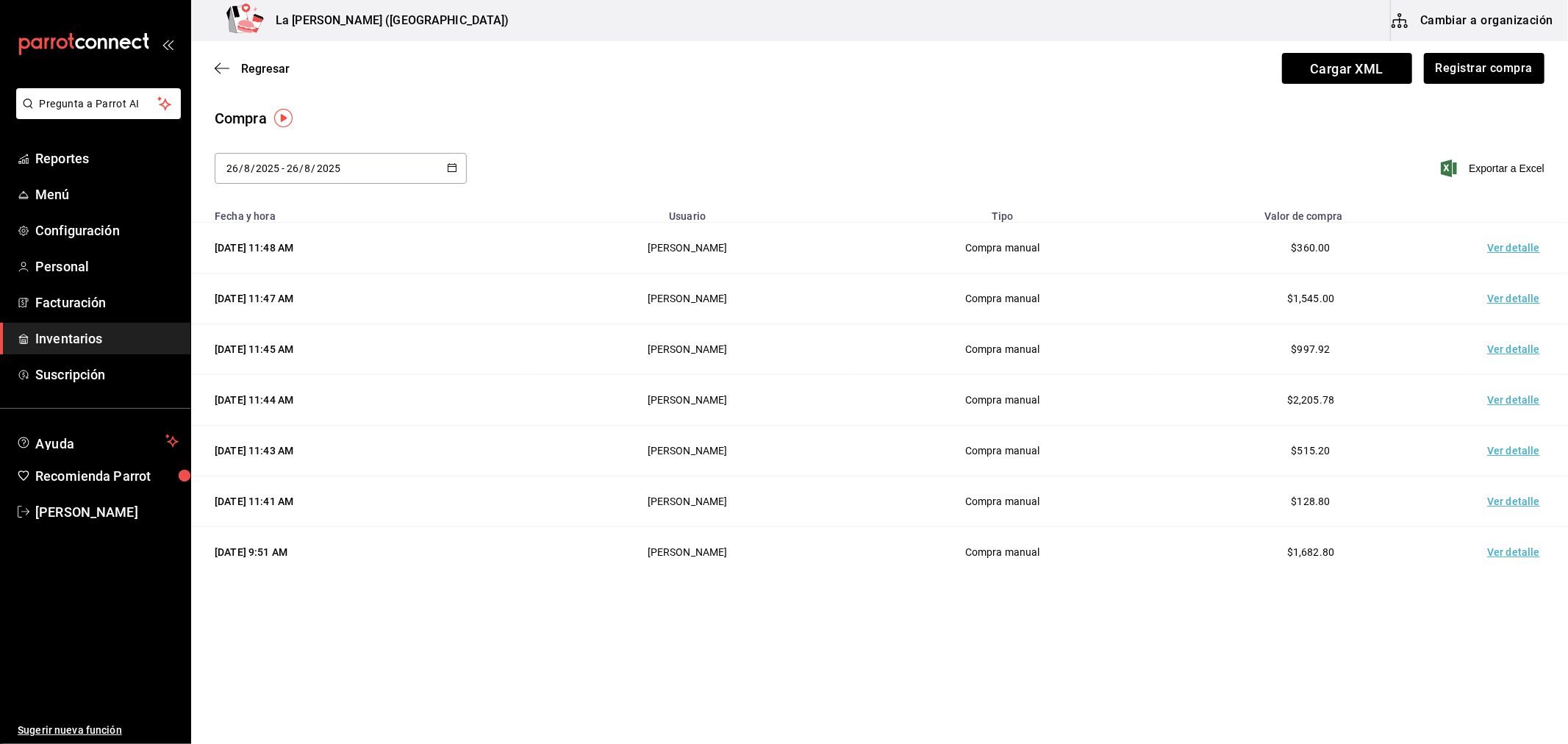
click at [1508, 239] on td "Ver detalle" at bounding box center [1517, 248] width 103 height 50
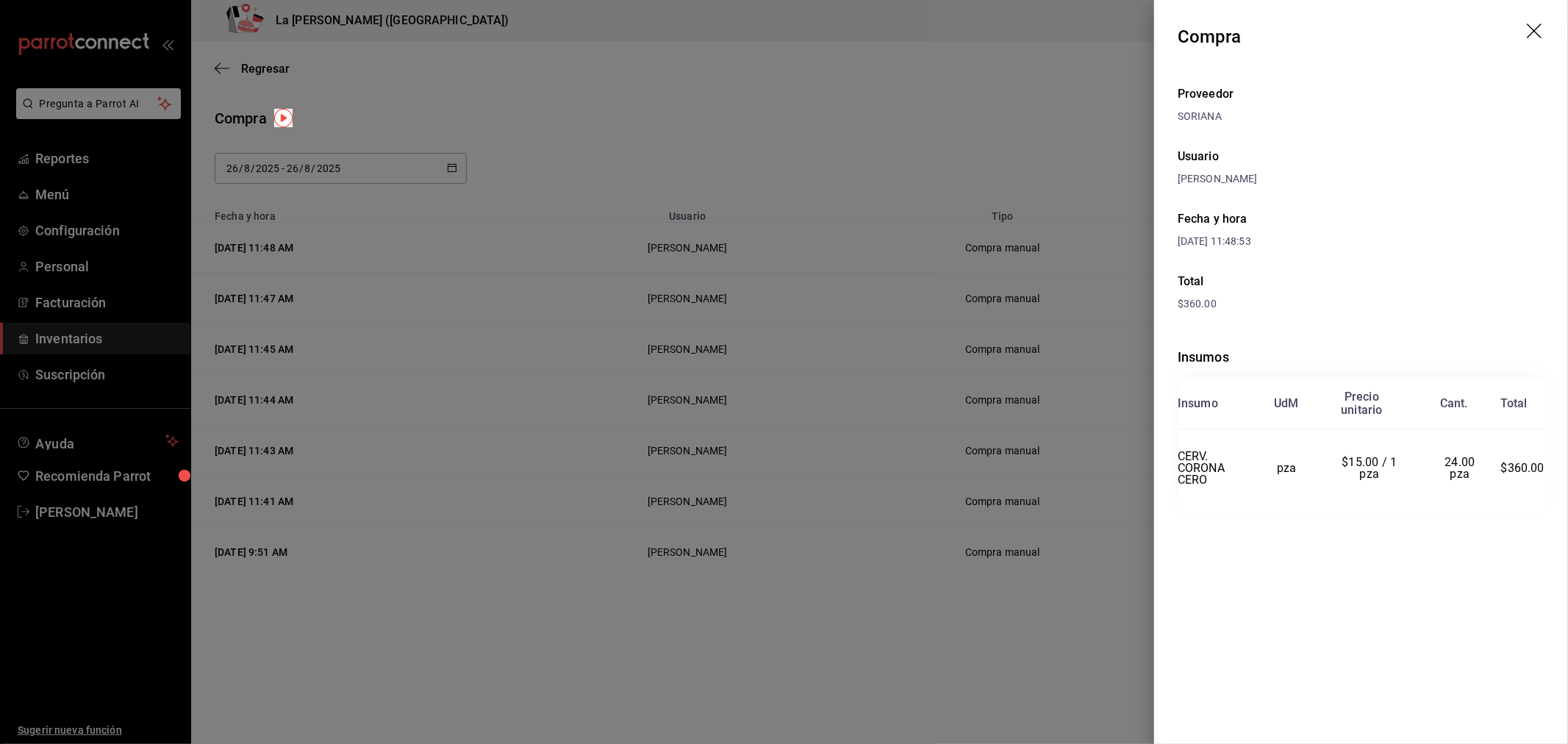
click at [892, 507] on div at bounding box center [784, 372] width 1568 height 744
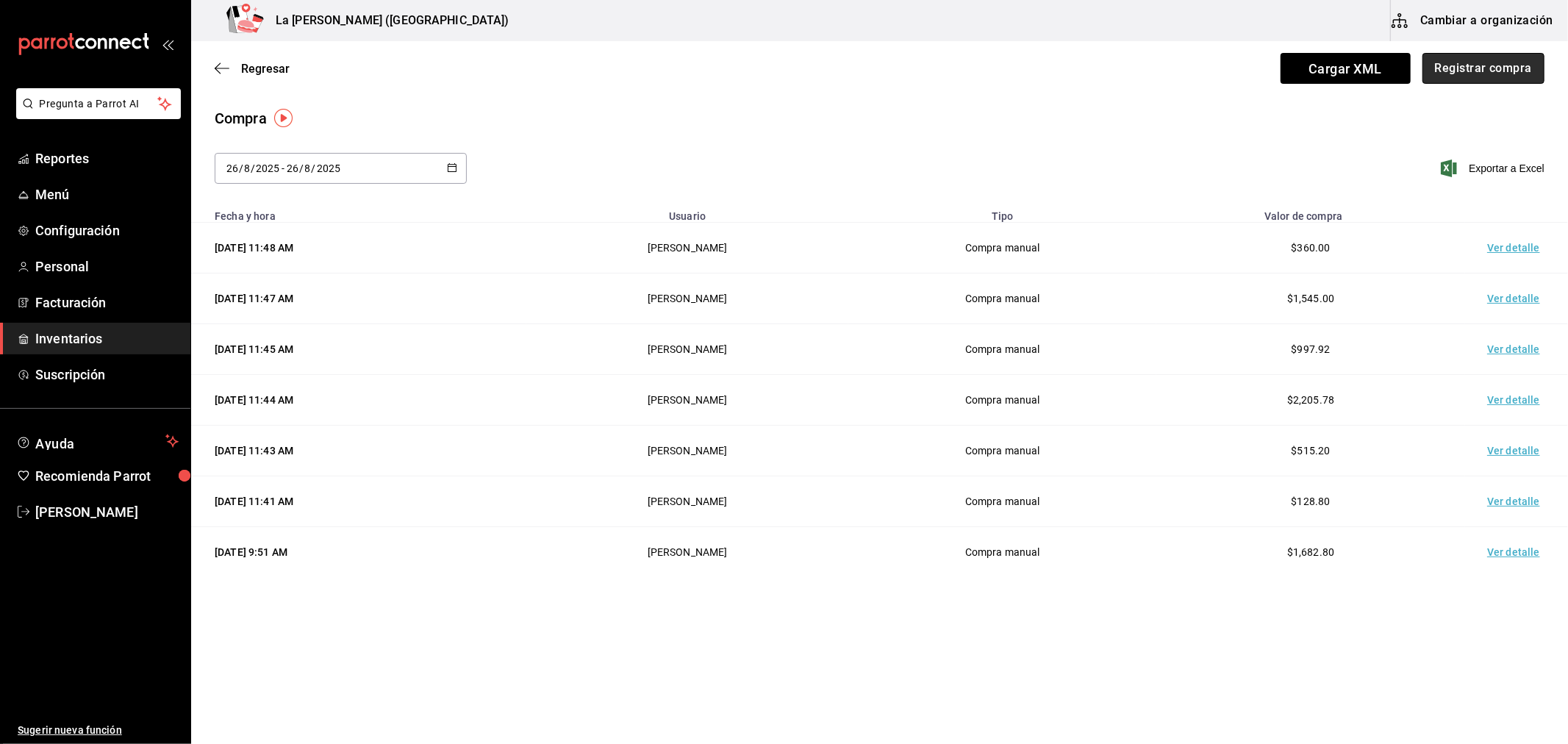
click at [1483, 67] on button "Registrar compra" at bounding box center [1484, 68] width 122 height 31
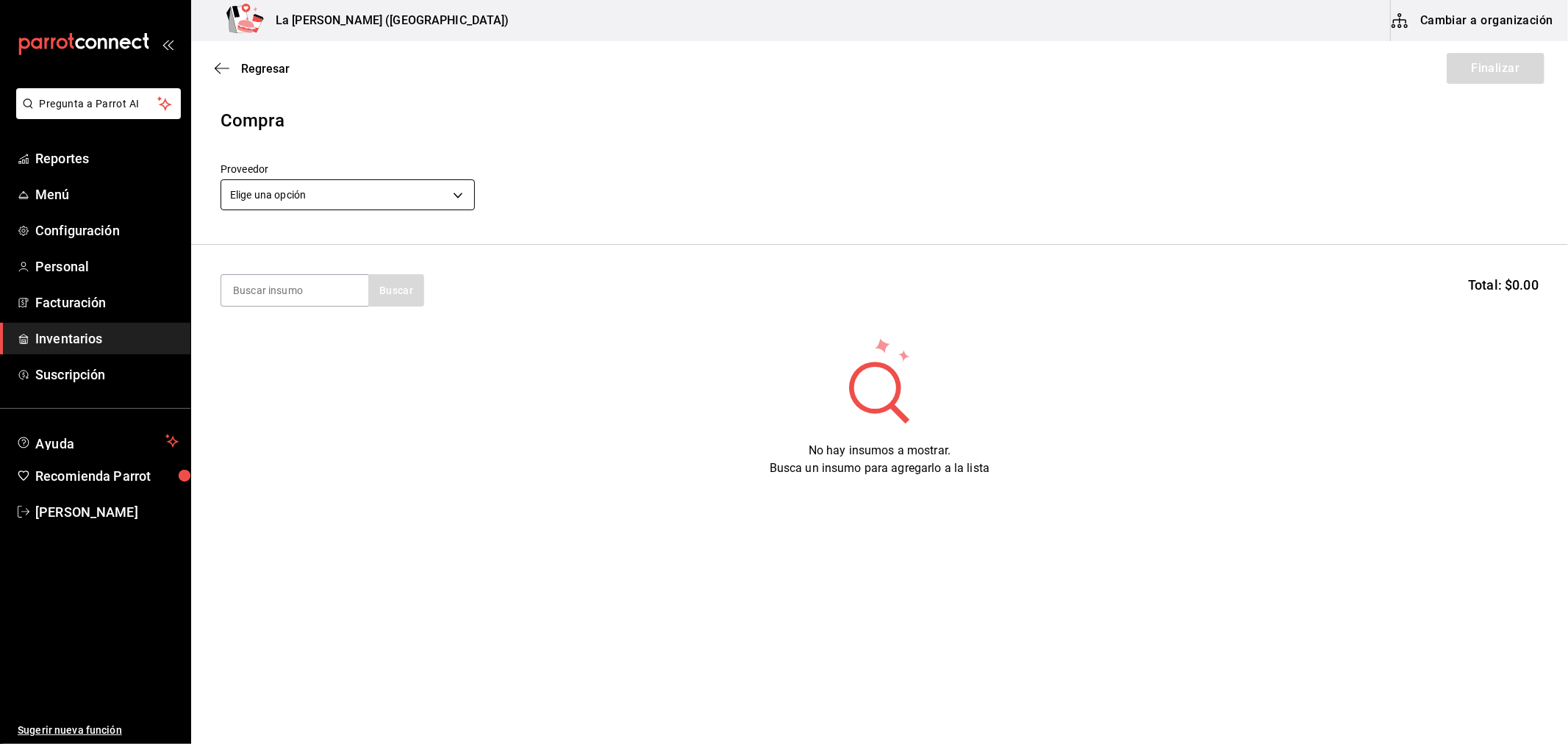
click at [320, 200] on body "Pregunta a Parrot AI Reportes Menú Configuración Personal Facturación Inventari…" at bounding box center [784, 330] width 1568 height 661
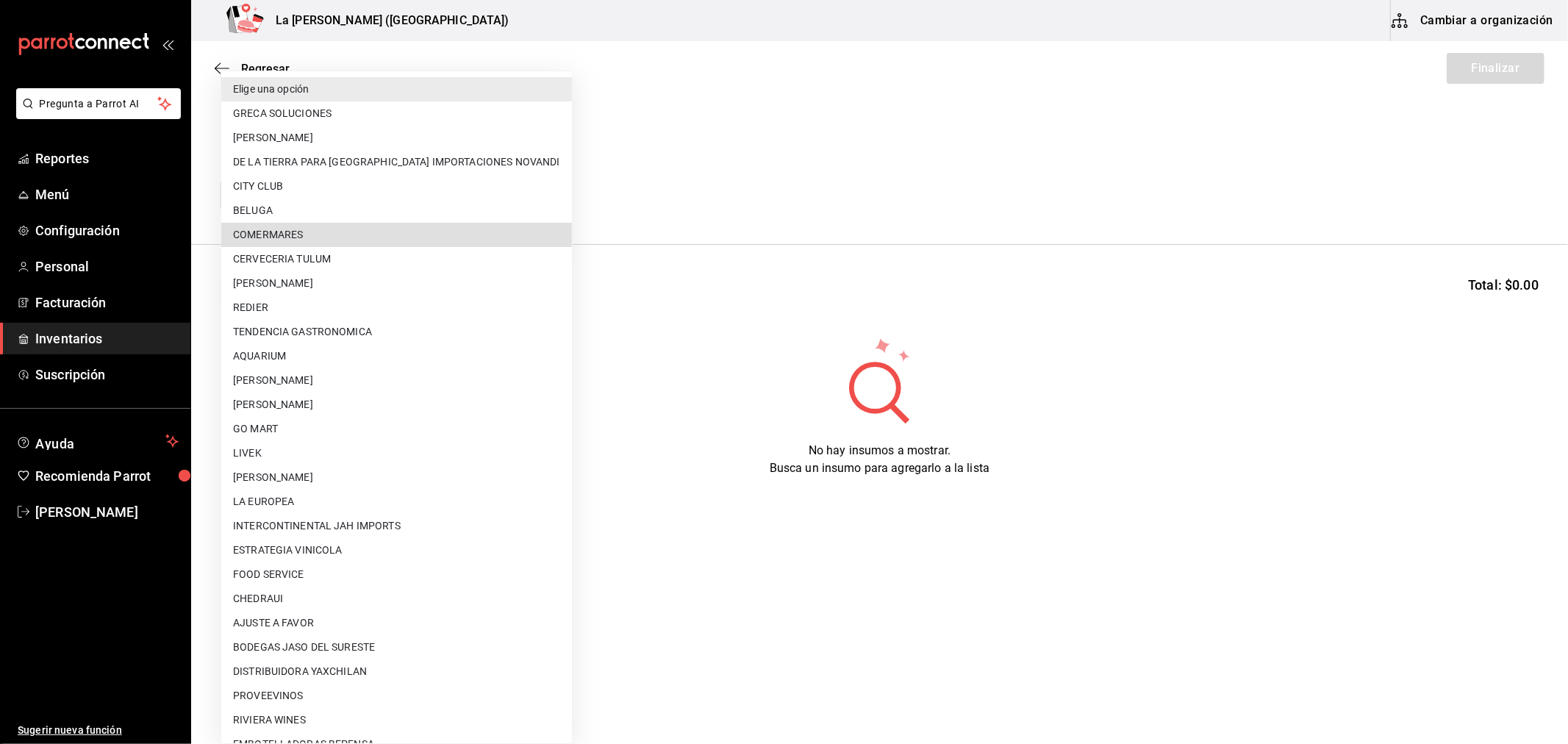
scroll to position [938, 0]
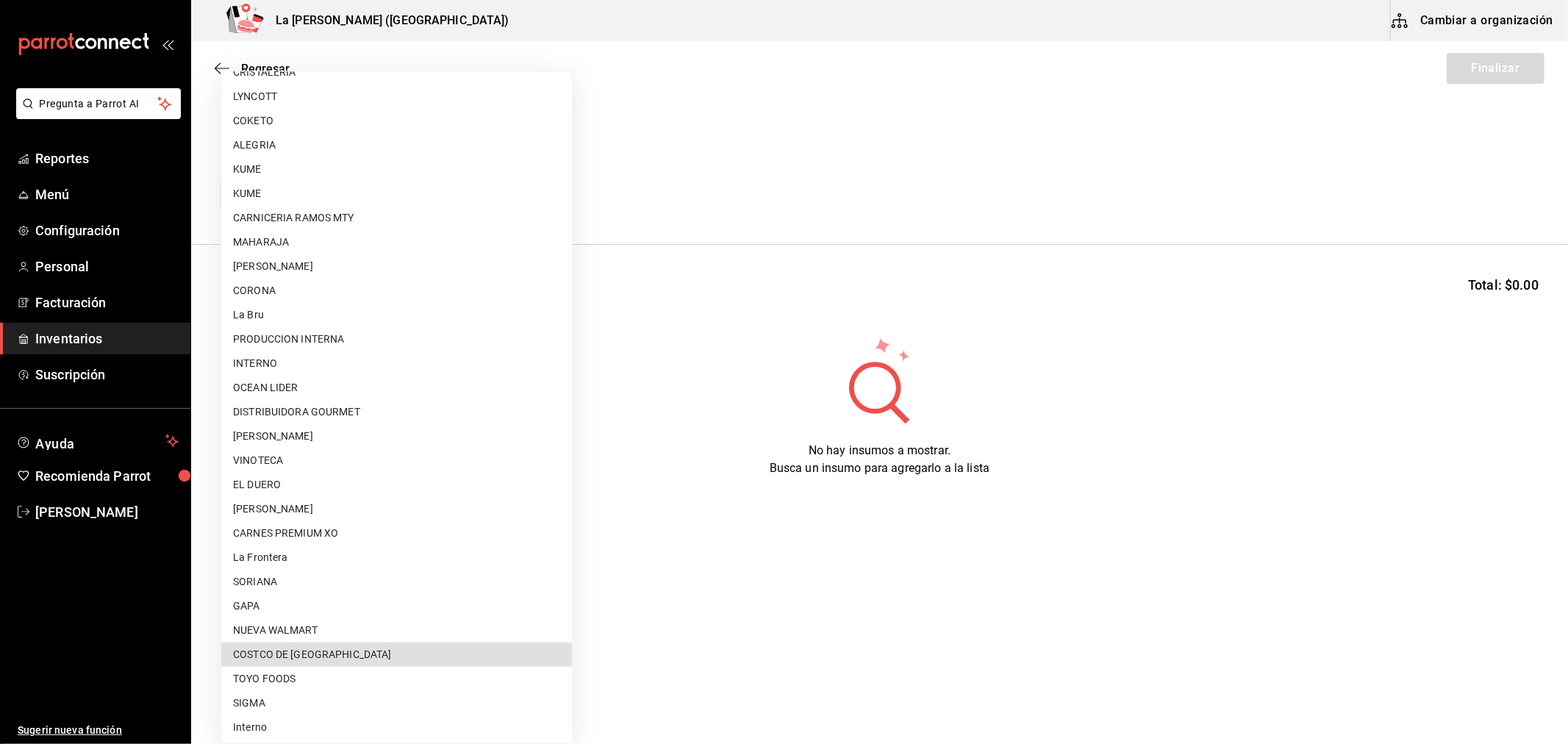
type input "36657f88-4009-4ca1-bd83-5056e7dee6da"
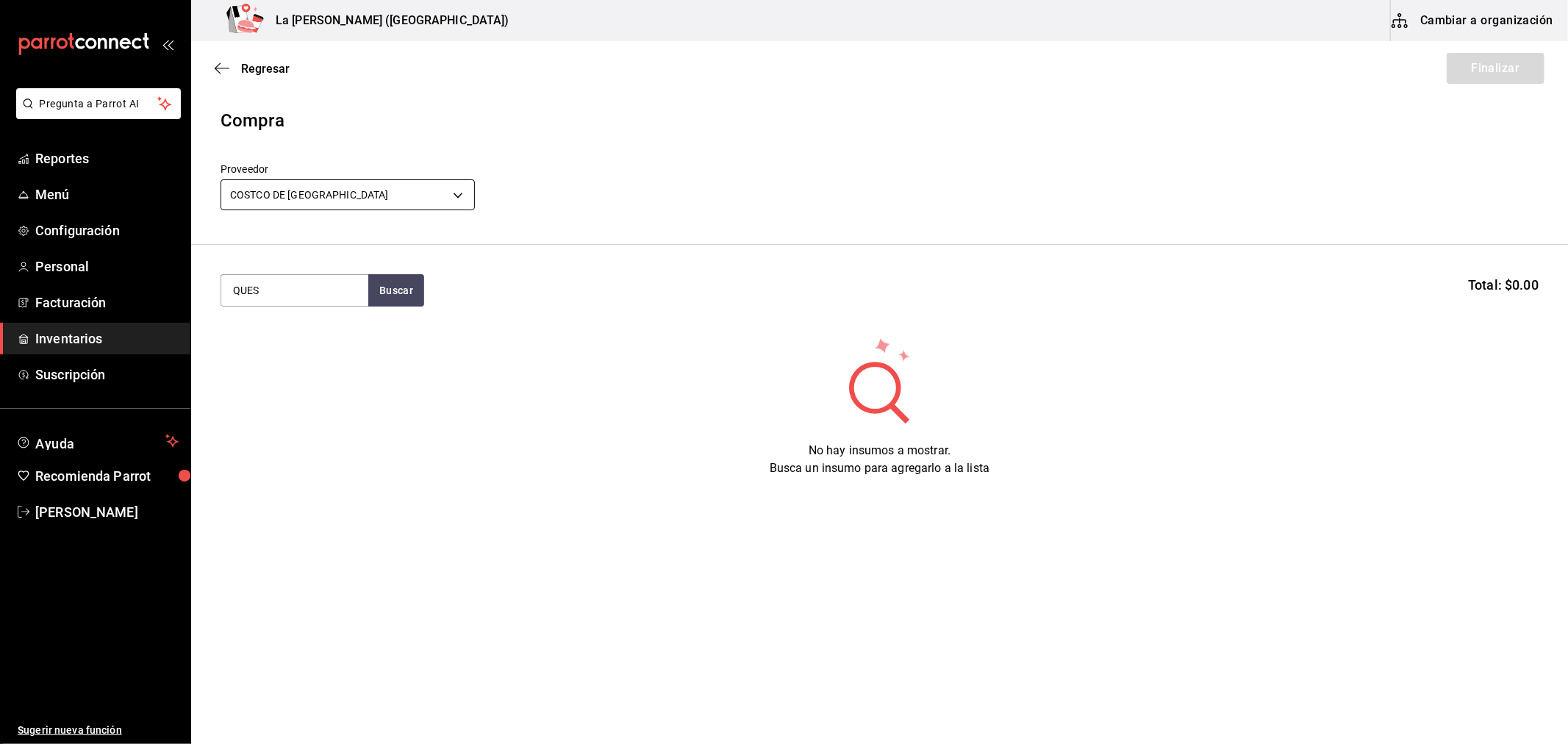
type input "QUES"
click at [300, 369] on div "Piezas - COSTCO DE [GEOGRAPHIC_DATA]" at bounding box center [294, 375] width 123 height 31
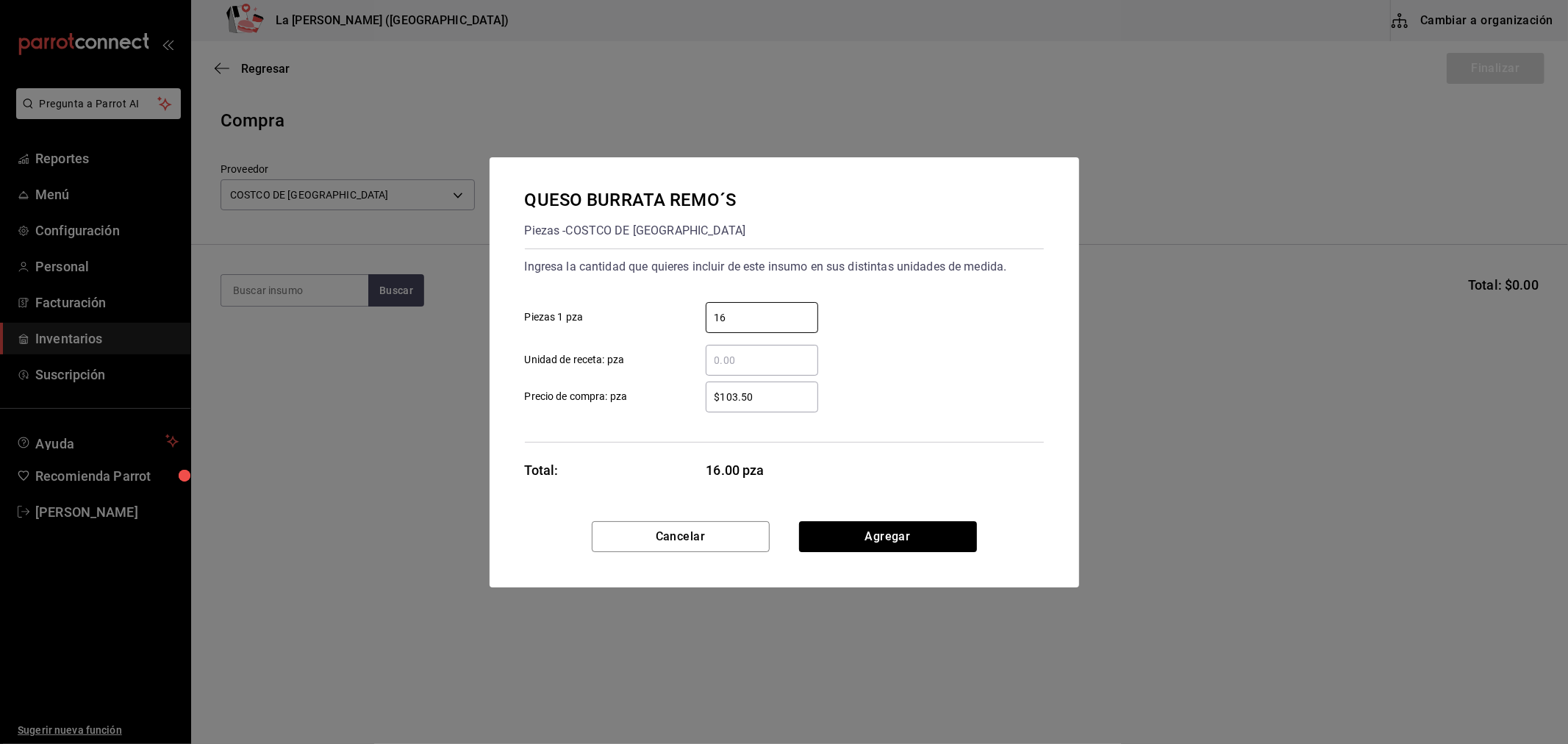
type input "16"
type input "$4"
type input "$37.5"
click button "Agregar" at bounding box center [888, 537] width 178 height 31
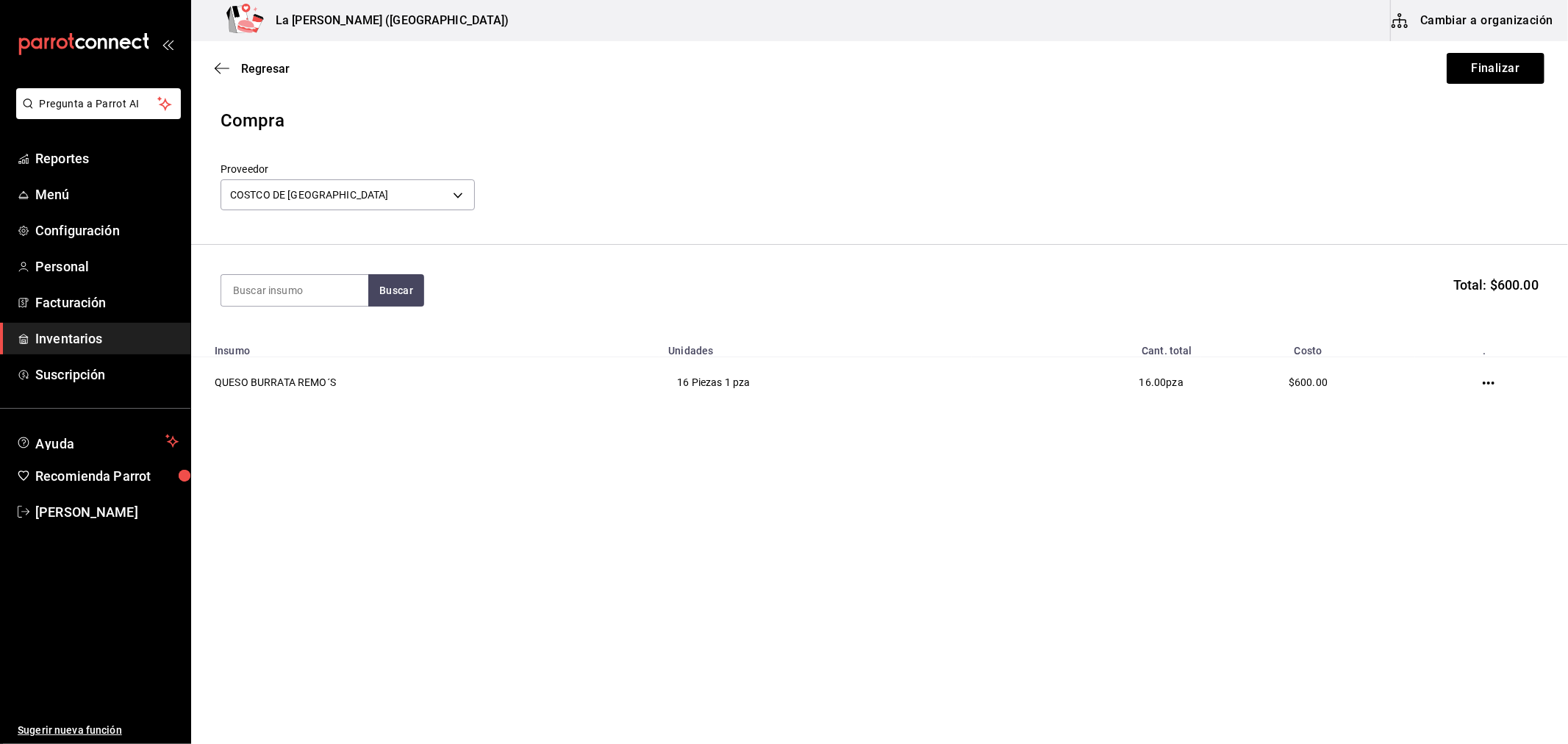
click at [951, 281] on div "Buscar Total: $600.00" at bounding box center [879, 291] width 1318 height 32
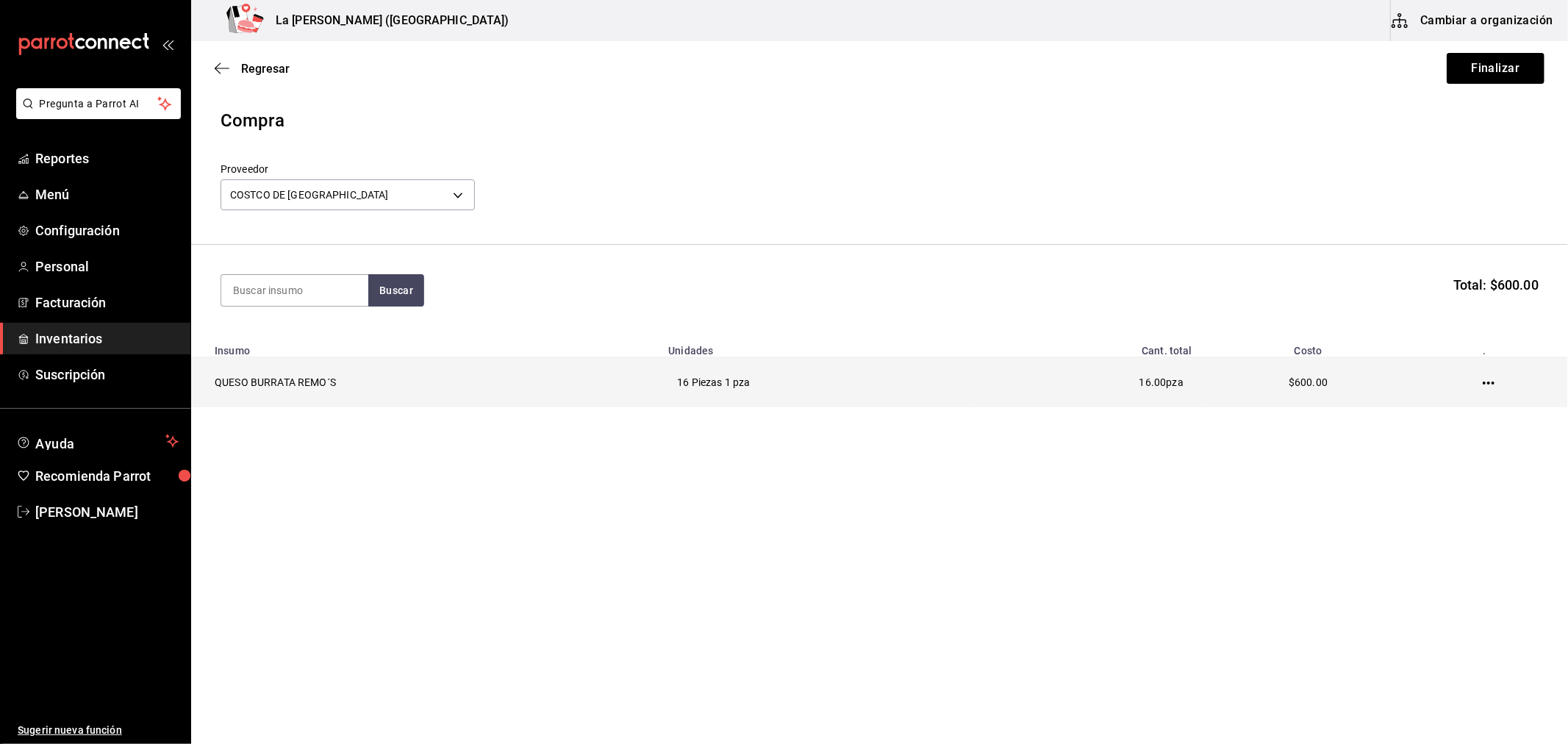
click at [1495, 377] on icon "button" at bounding box center [1488, 382] width 11 height 11
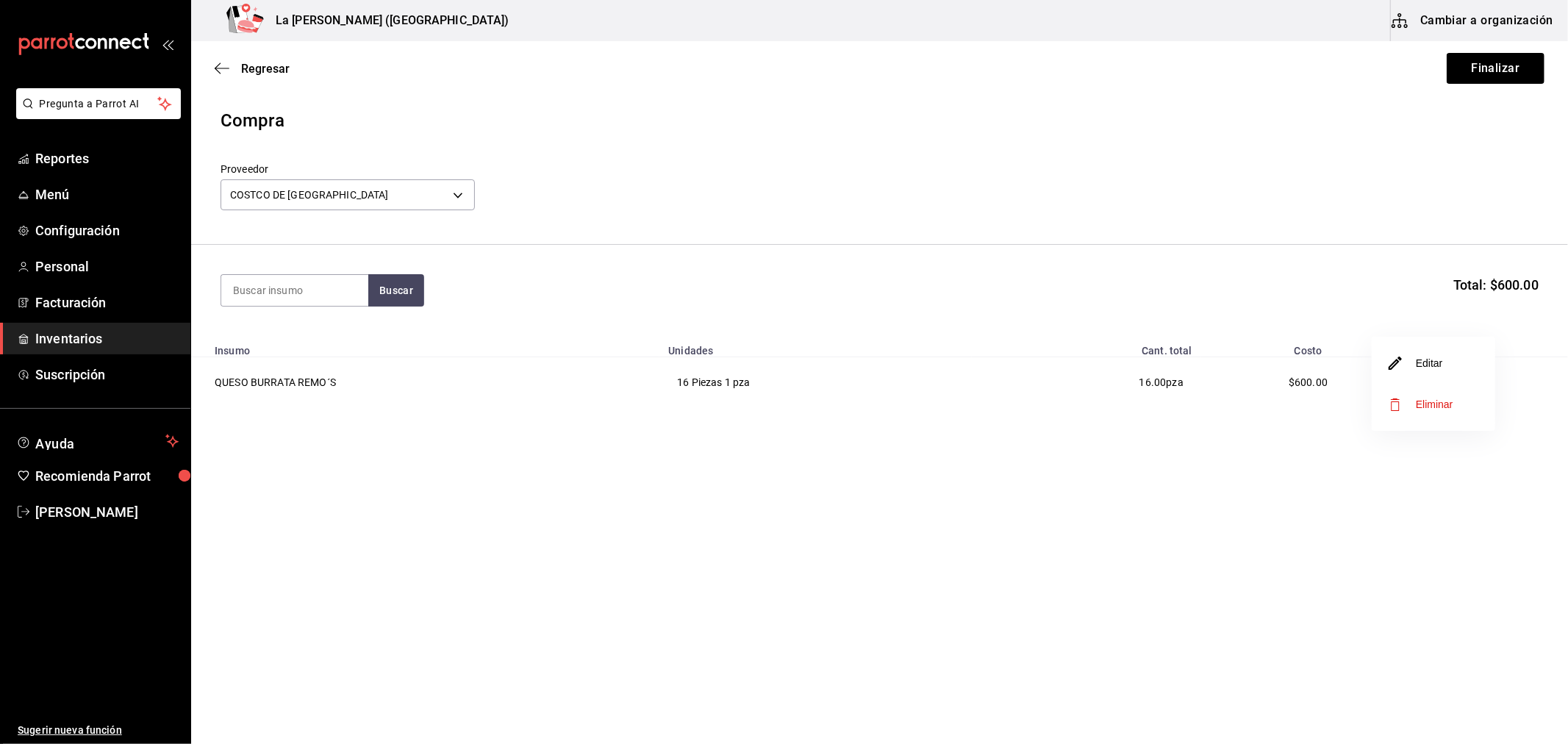
click at [1430, 372] on li "Editar" at bounding box center [1433, 363] width 123 height 41
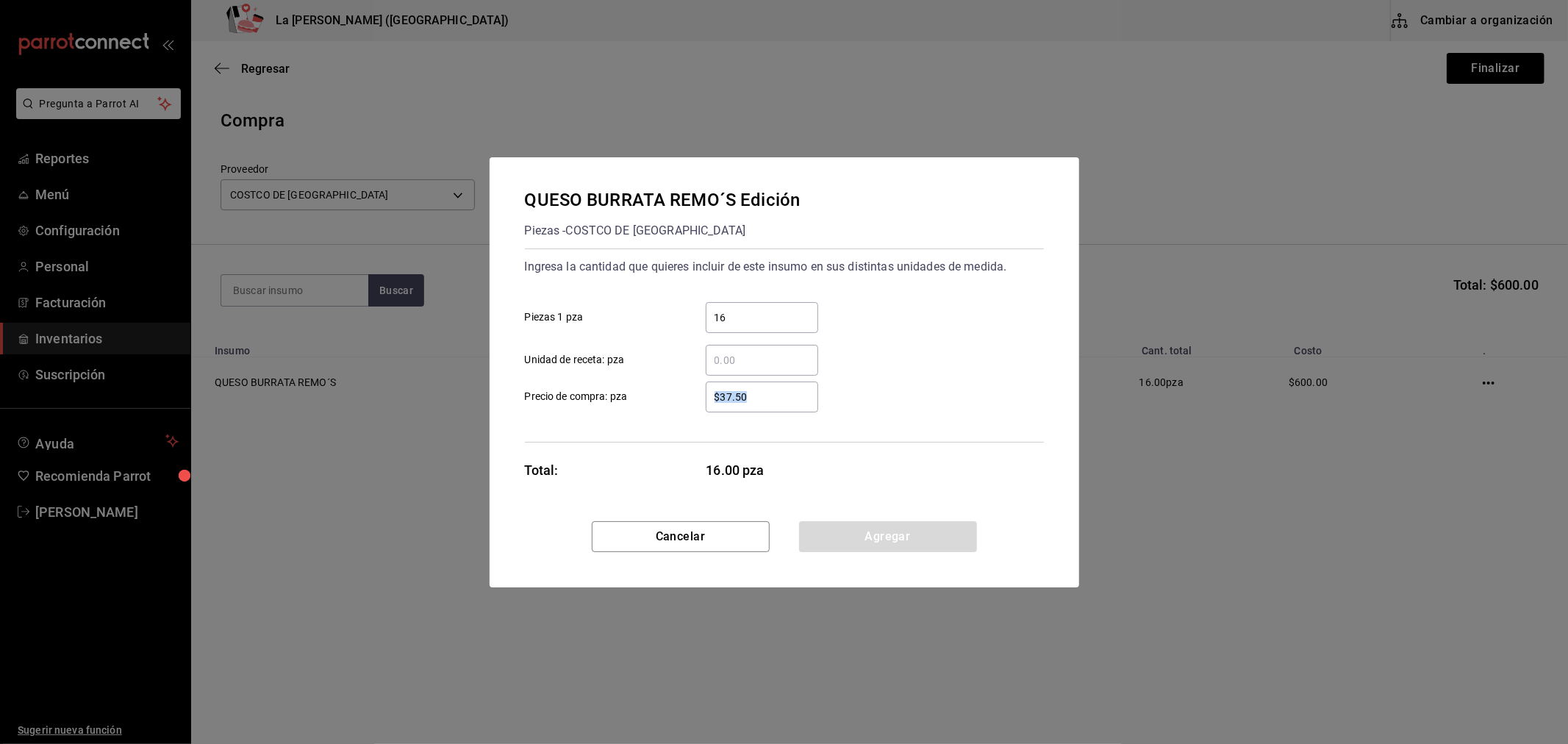
drag, startPoint x: 795, startPoint y: 410, endPoint x: 715, endPoint y: 395, distance: 81.4
click at [715, 395] on div "$37.50 ​" at bounding box center [762, 397] width 112 height 31
click at [715, 395] on input "$37.50" at bounding box center [762, 397] width 112 height 18
type input "$3"
type input "$49.75"
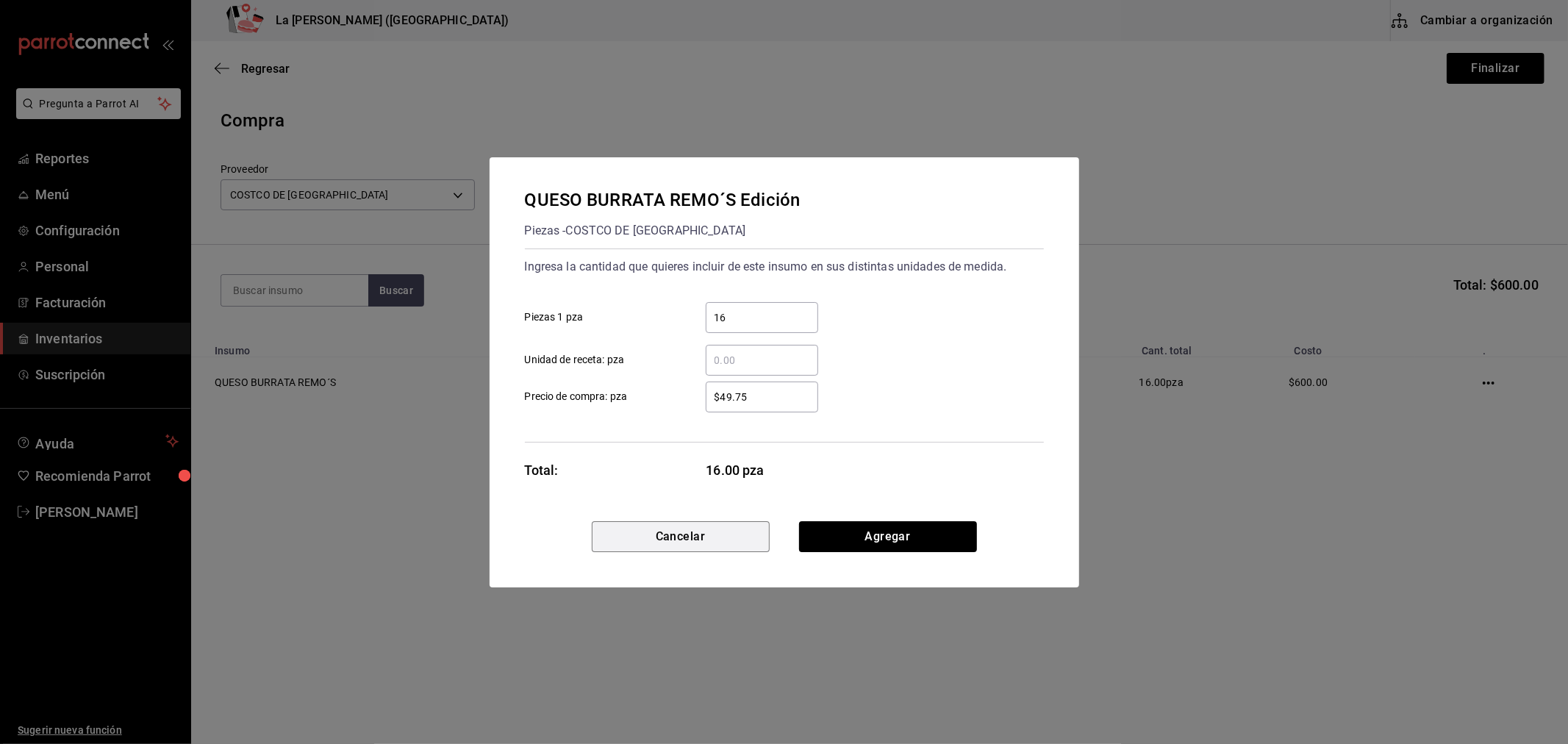
click button "Cancelar" at bounding box center [681, 537] width 178 height 31
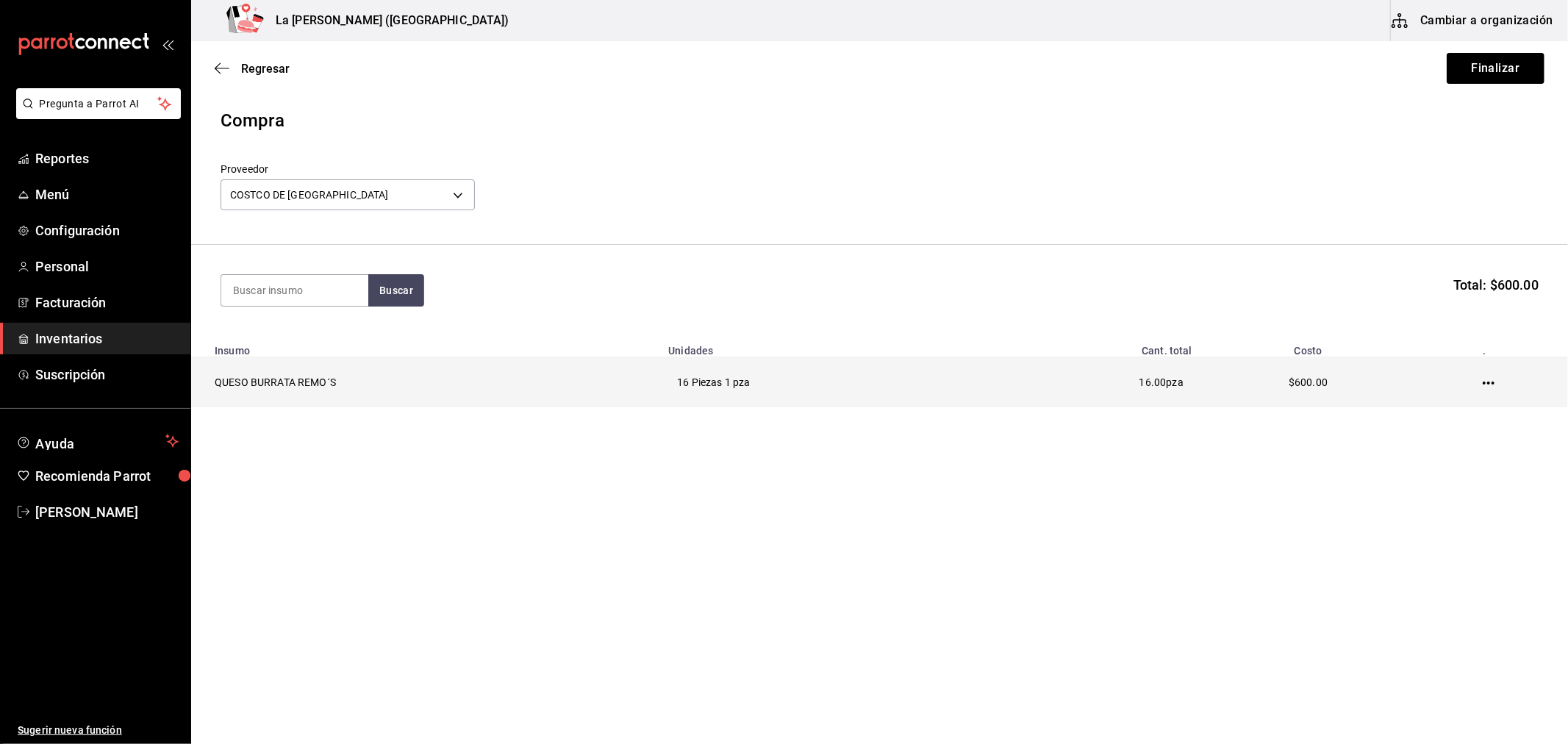
click at [1491, 385] on icon "button" at bounding box center [1488, 382] width 11 height 11
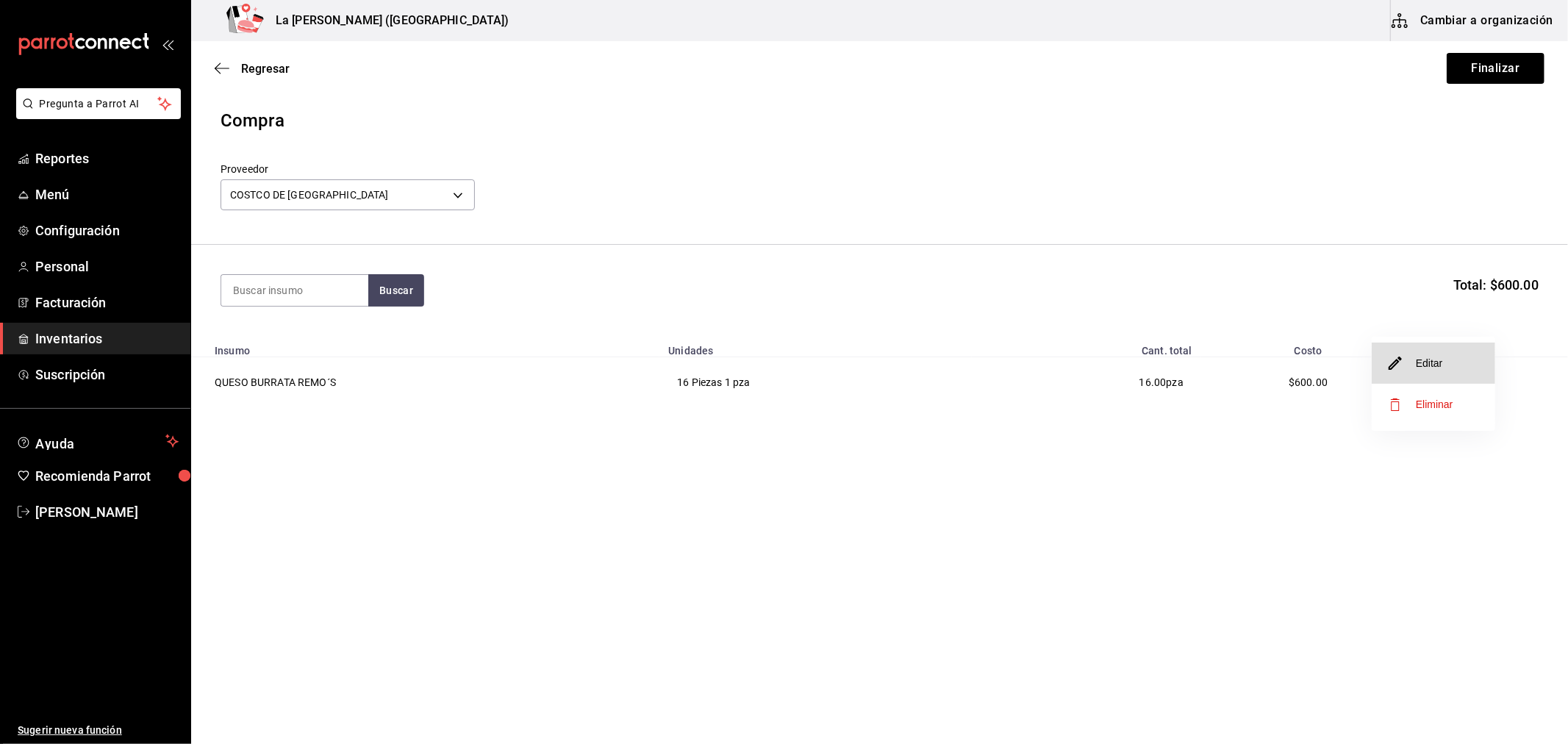
click at [1409, 375] on li "Editar" at bounding box center [1433, 363] width 123 height 41
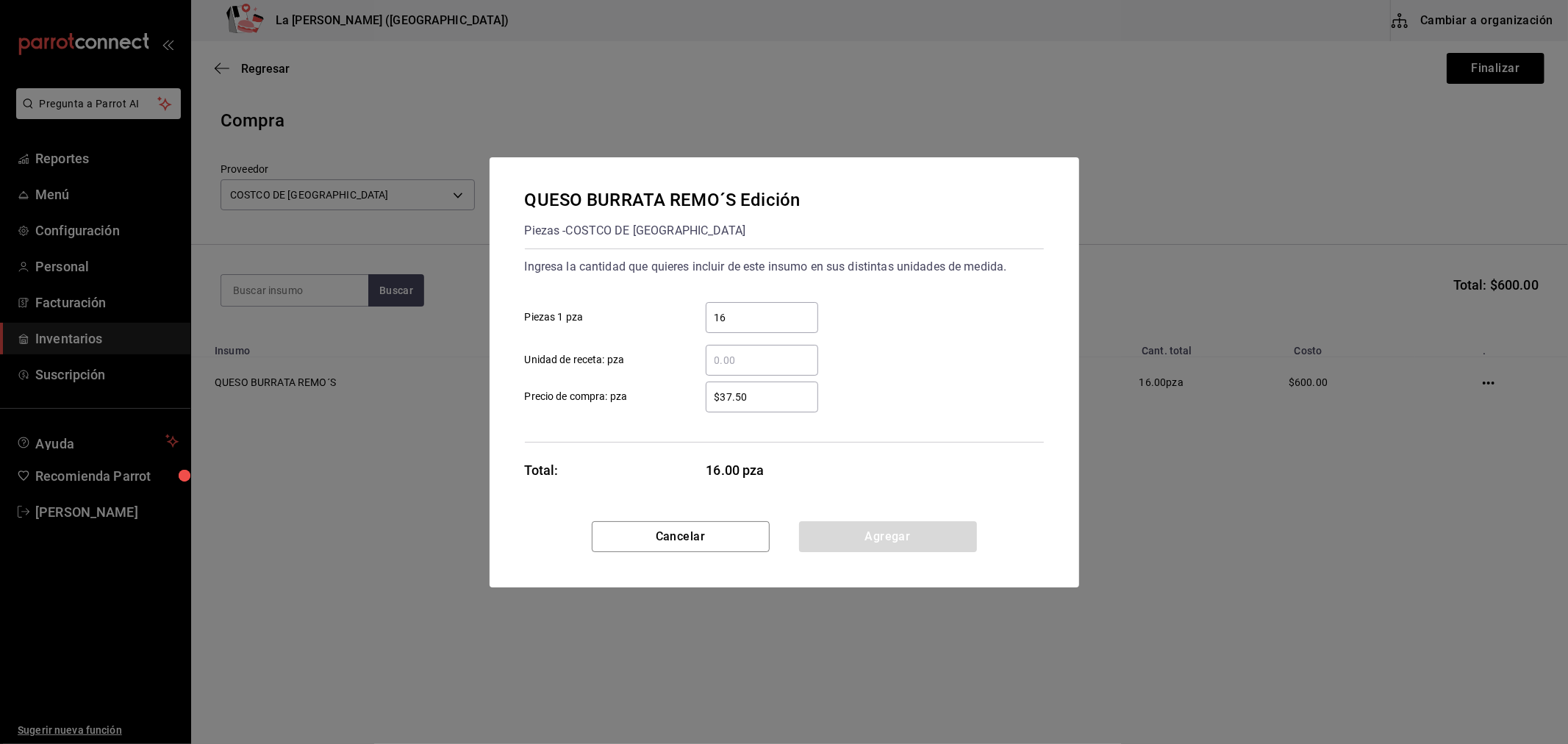
drag, startPoint x: 807, startPoint y: 408, endPoint x: 719, endPoint y: 395, distance: 89.0
click at [719, 395] on div "$37.50 ​" at bounding box center [762, 397] width 112 height 31
click at [719, 395] on input "$37.50" at bounding box center [762, 397] width 112 height 18
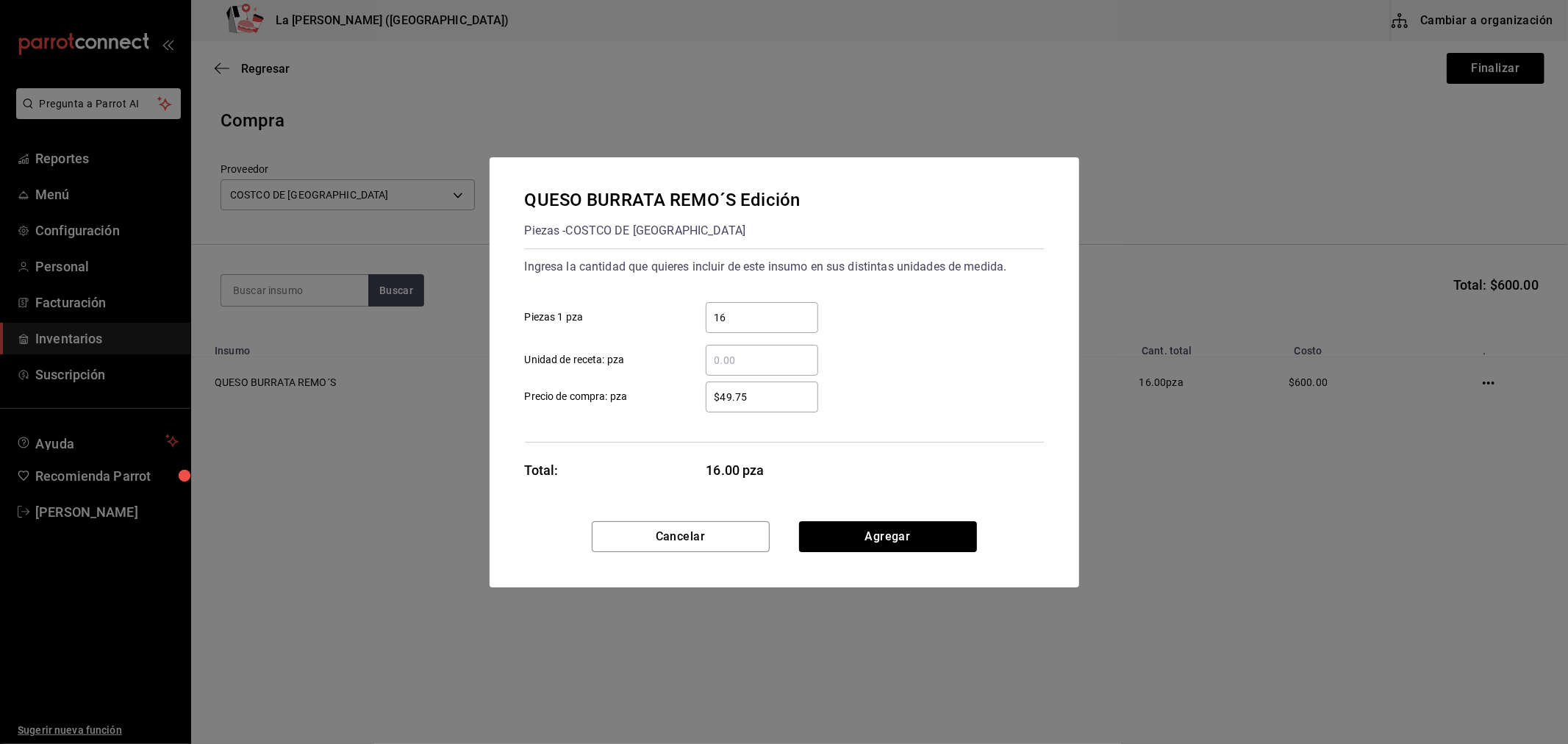
type input "$49.75"
click button "Agregar" at bounding box center [888, 537] width 178 height 31
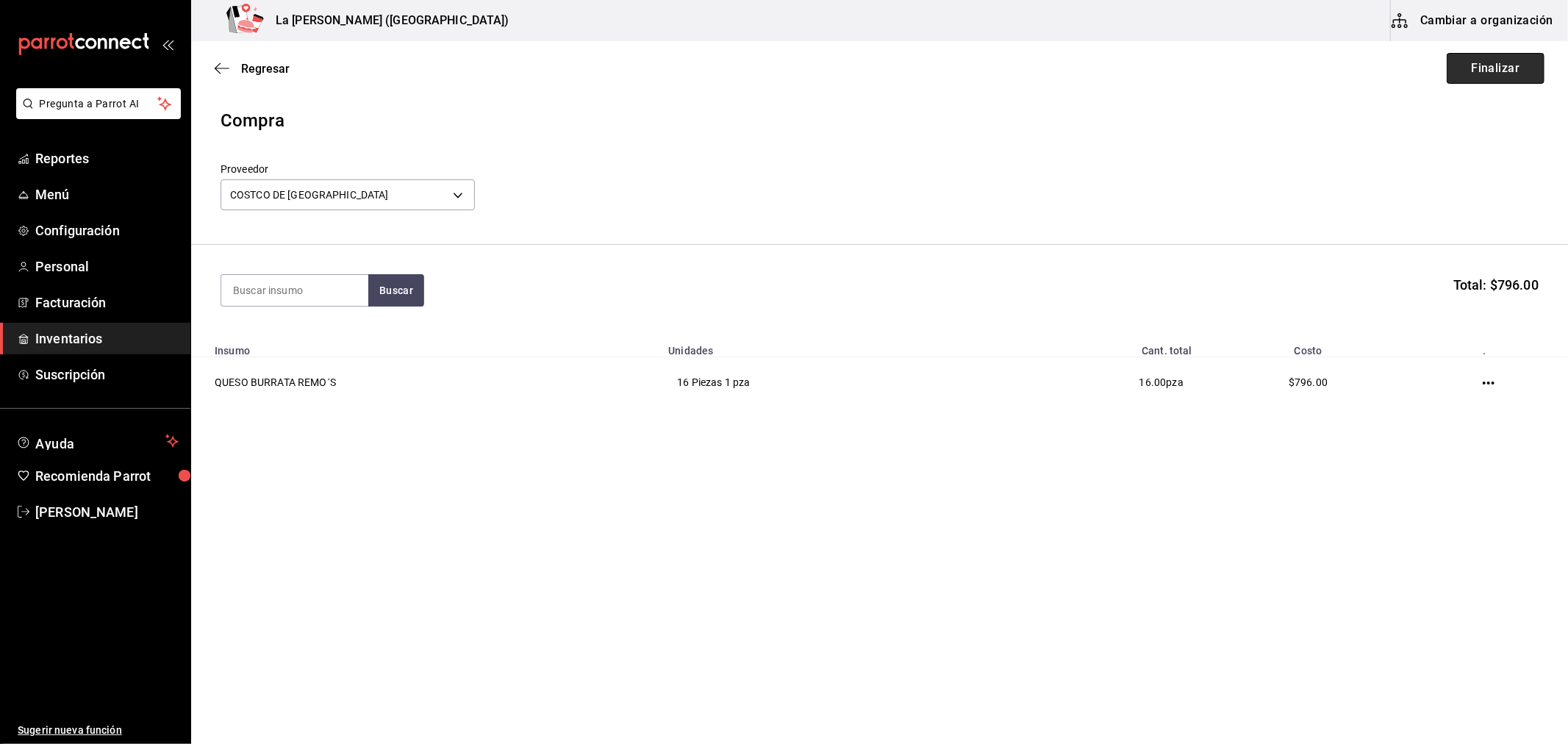
click at [1505, 76] on button "Finalizar" at bounding box center [1496, 68] width 98 height 31
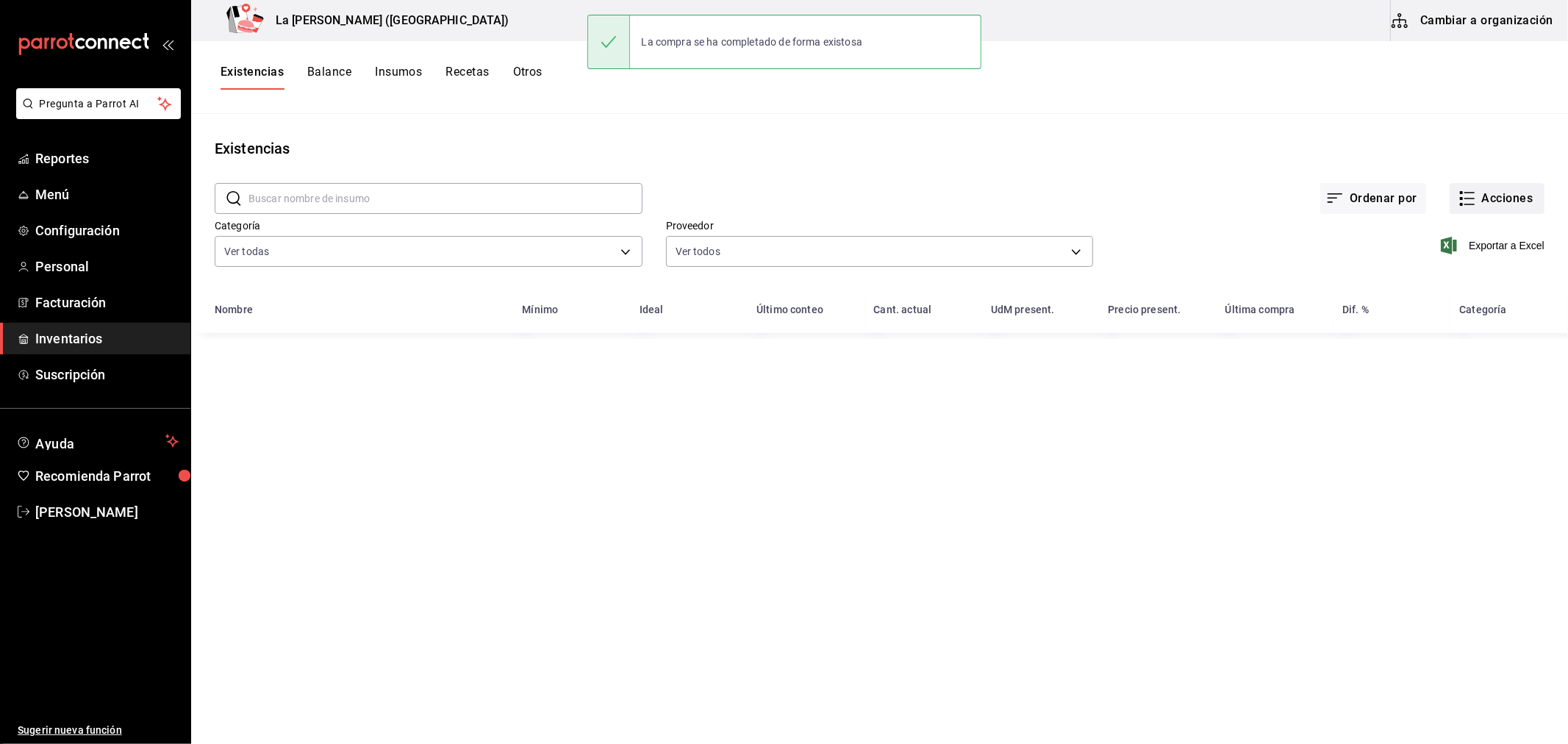
click at [1505, 192] on button "Acciones" at bounding box center [1498, 198] width 95 height 31
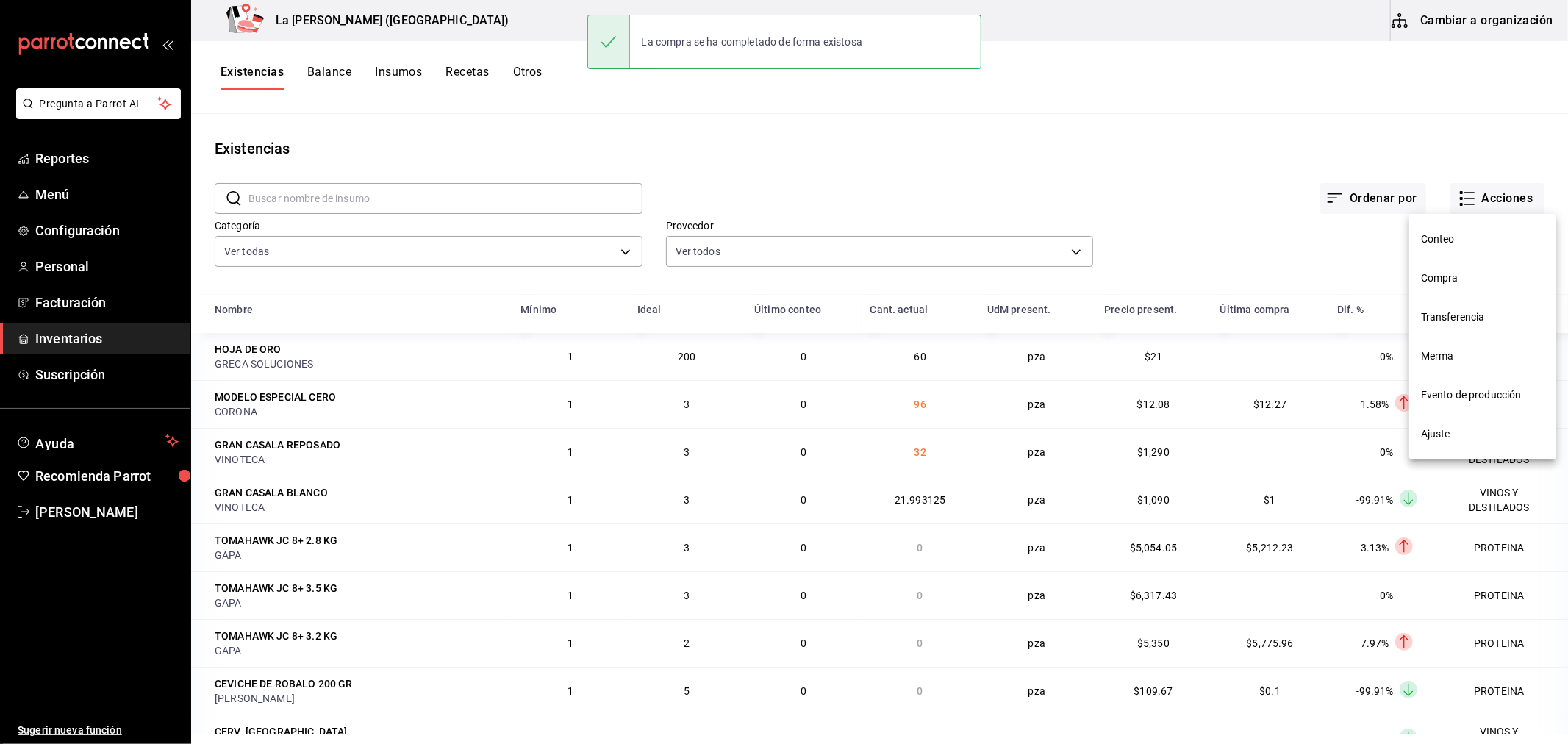
click at [1471, 288] on li "Compra" at bounding box center [1483, 278] width 147 height 39
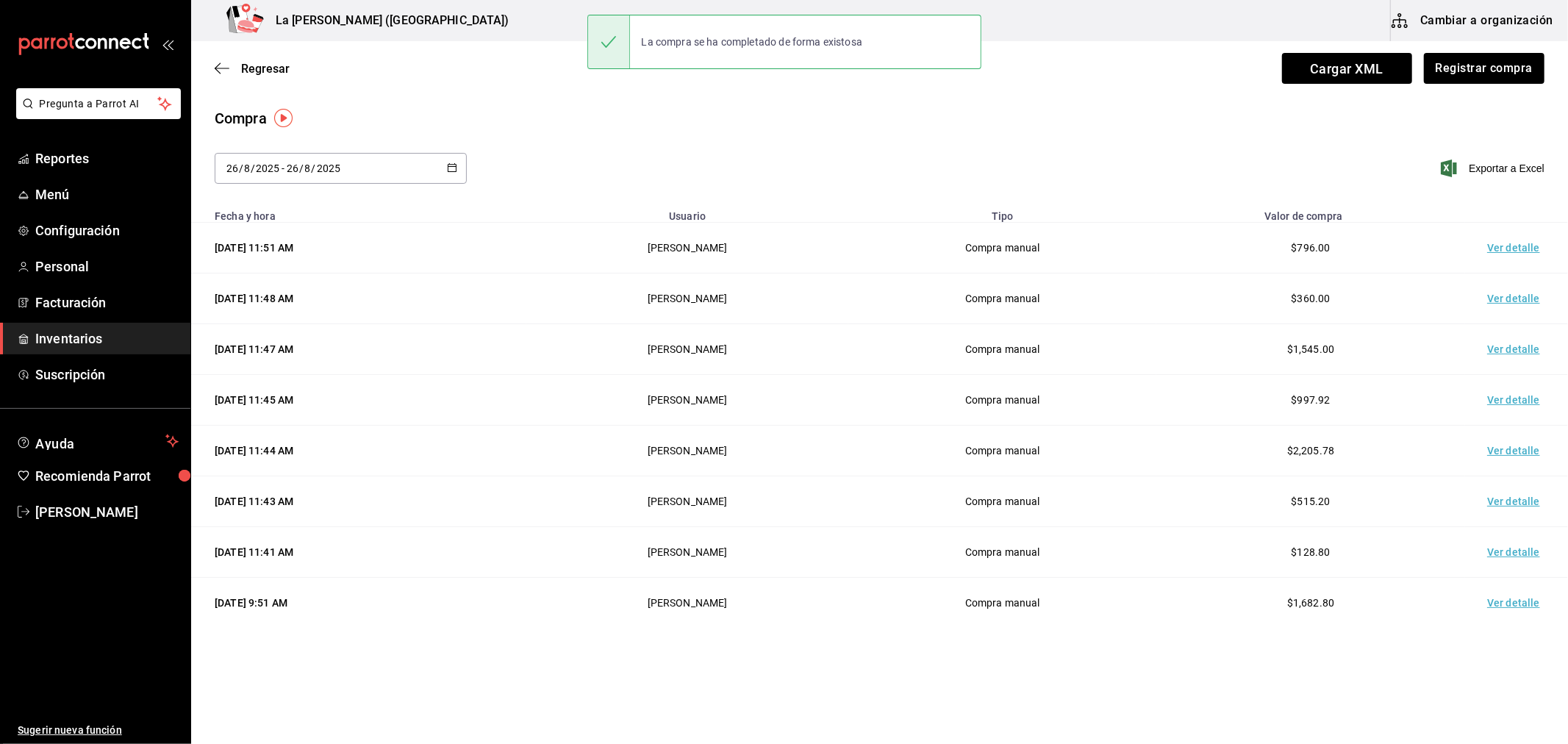
click at [1508, 253] on td "Ver detalle" at bounding box center [1517, 248] width 103 height 50
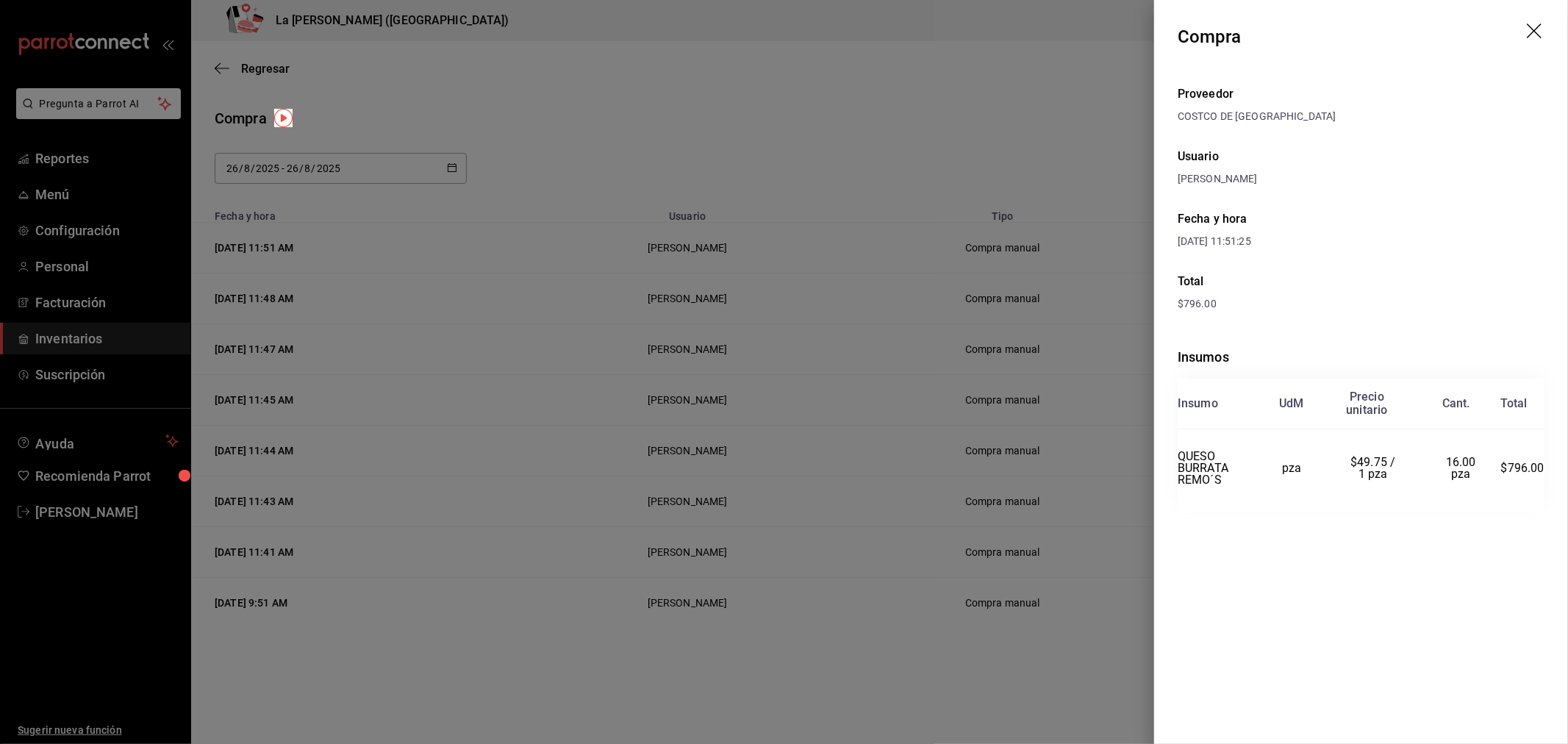
click at [403, 99] on div at bounding box center [784, 372] width 1568 height 744
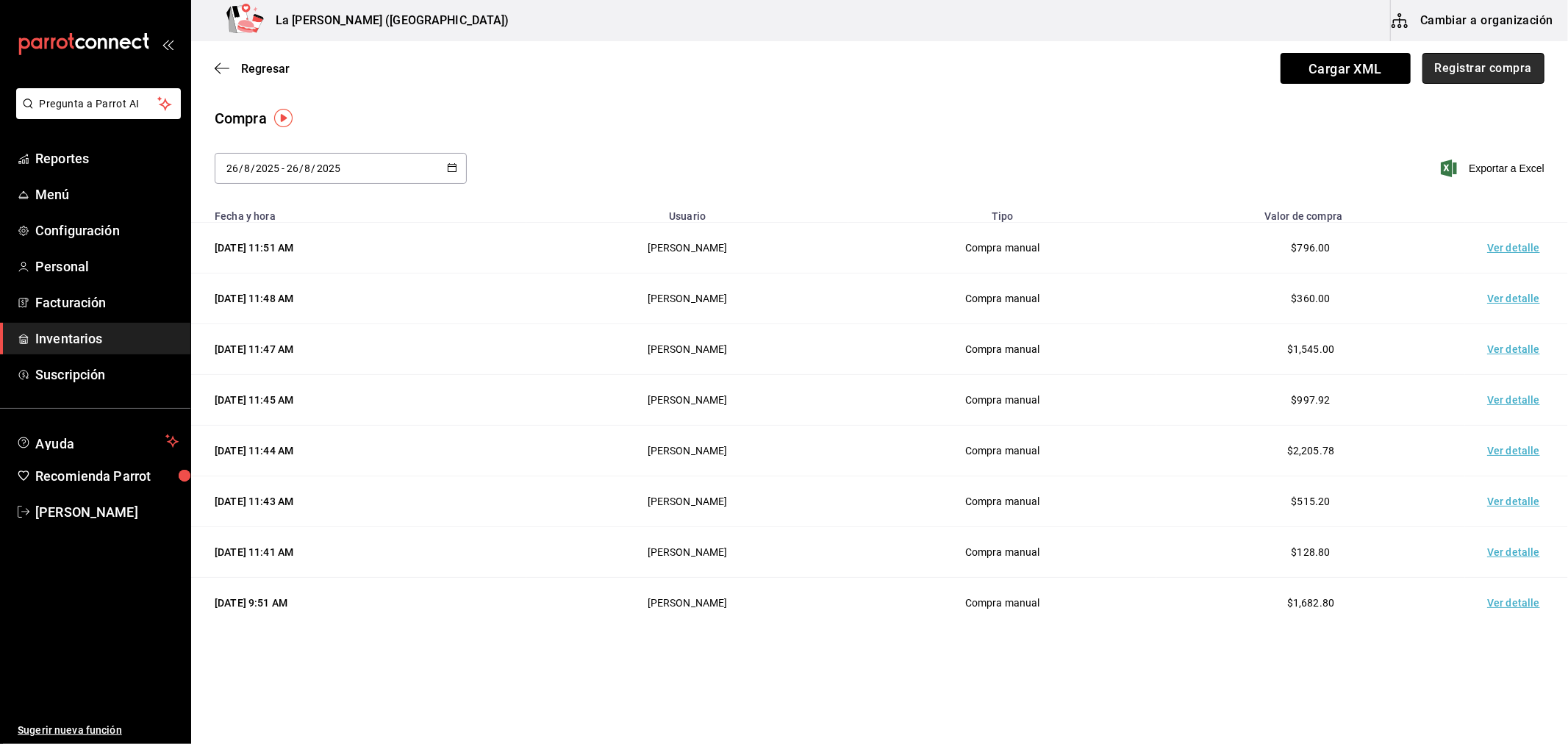
click at [1453, 78] on button "Registrar compra" at bounding box center [1484, 68] width 122 height 31
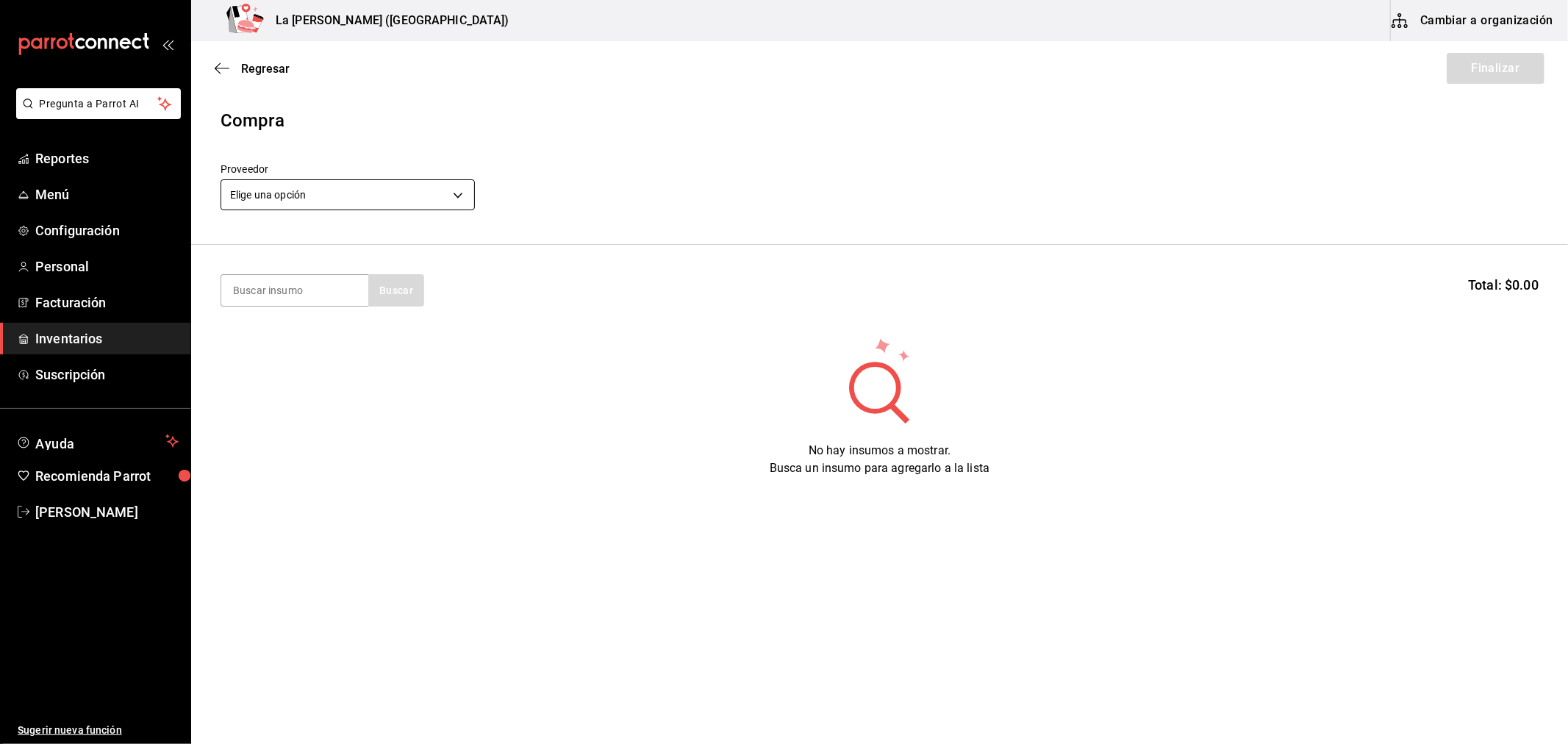
click at [365, 206] on body "Pregunta a Parrot AI Reportes Menú Configuración Personal Facturación Inventari…" at bounding box center [784, 330] width 1568 height 661
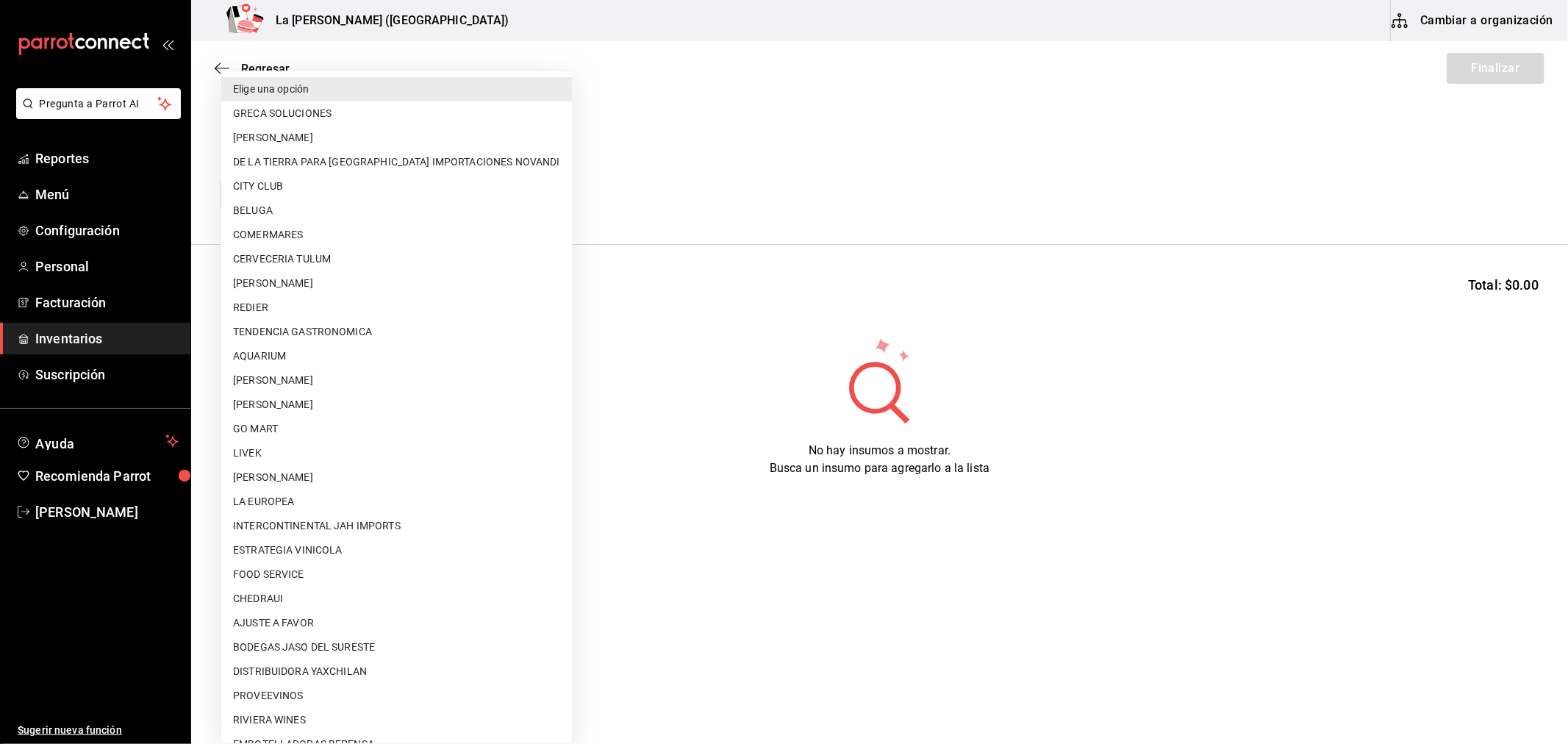
scroll to position [938, 0]
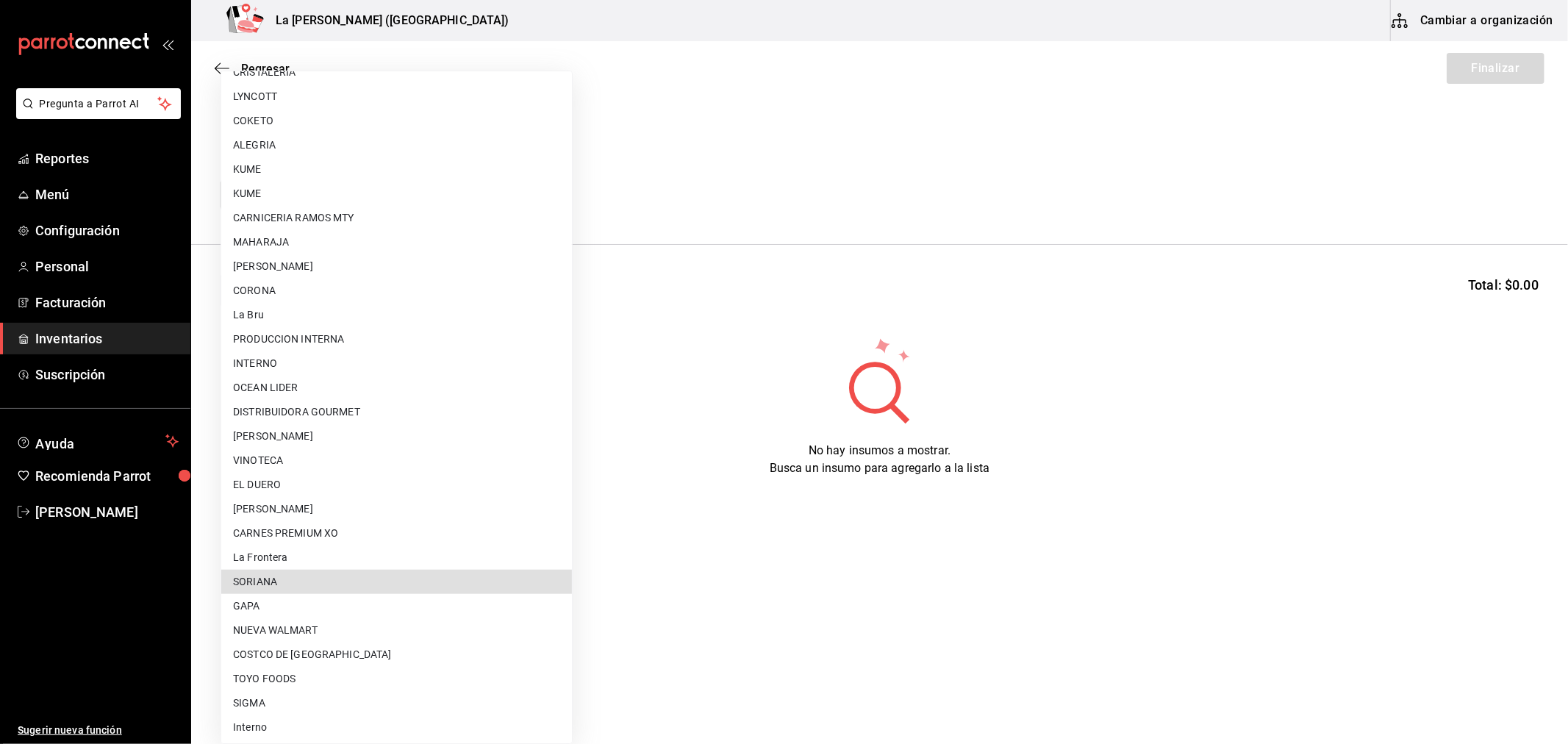
type input "f62628b7-b131-47fd-9824-ea856ce267db"
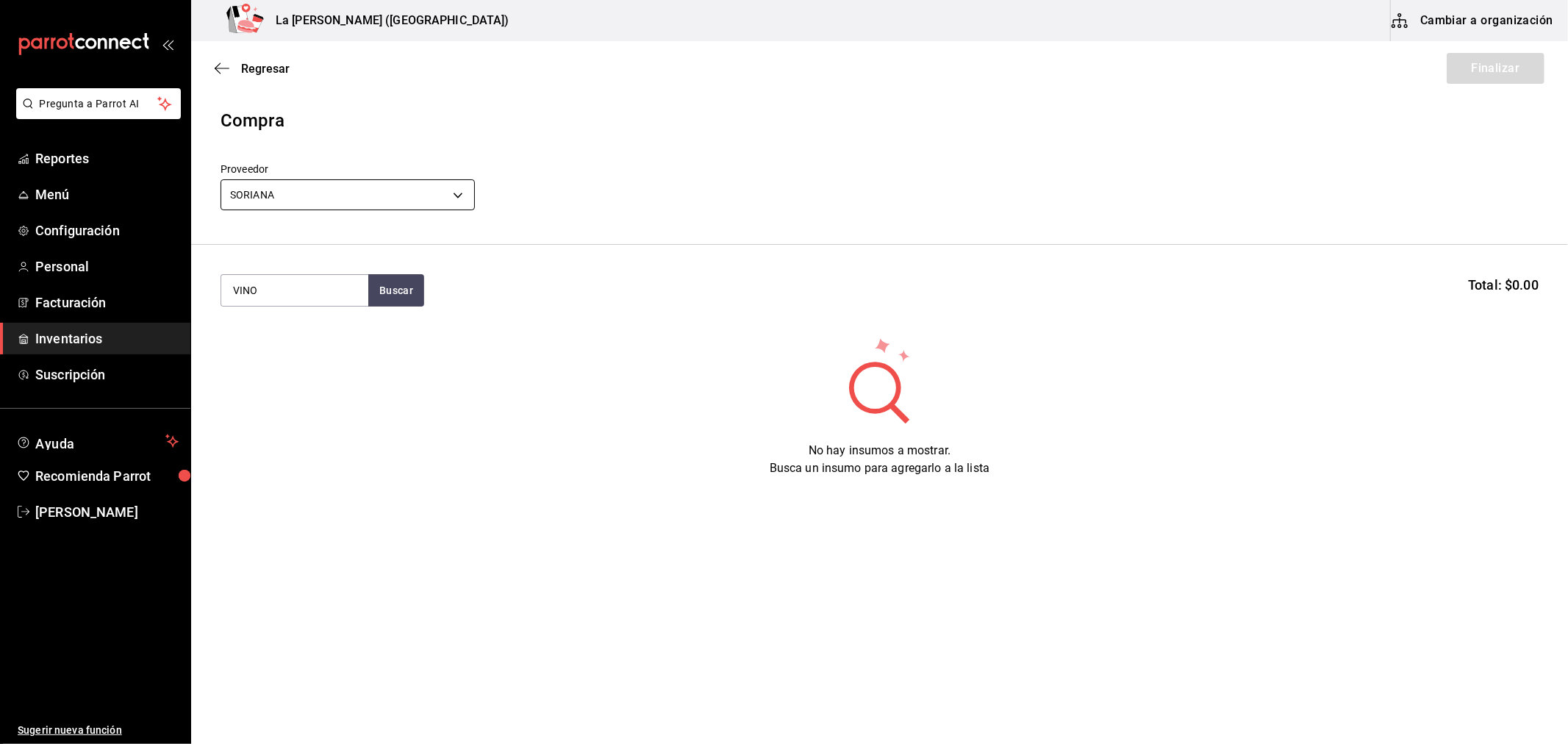
type input "VINO"
click at [317, 377] on div "VAR. VINO TINTO [PERSON_NAME] [GEOGRAPHIC_DATA]" at bounding box center [294, 349] width 147 height 74
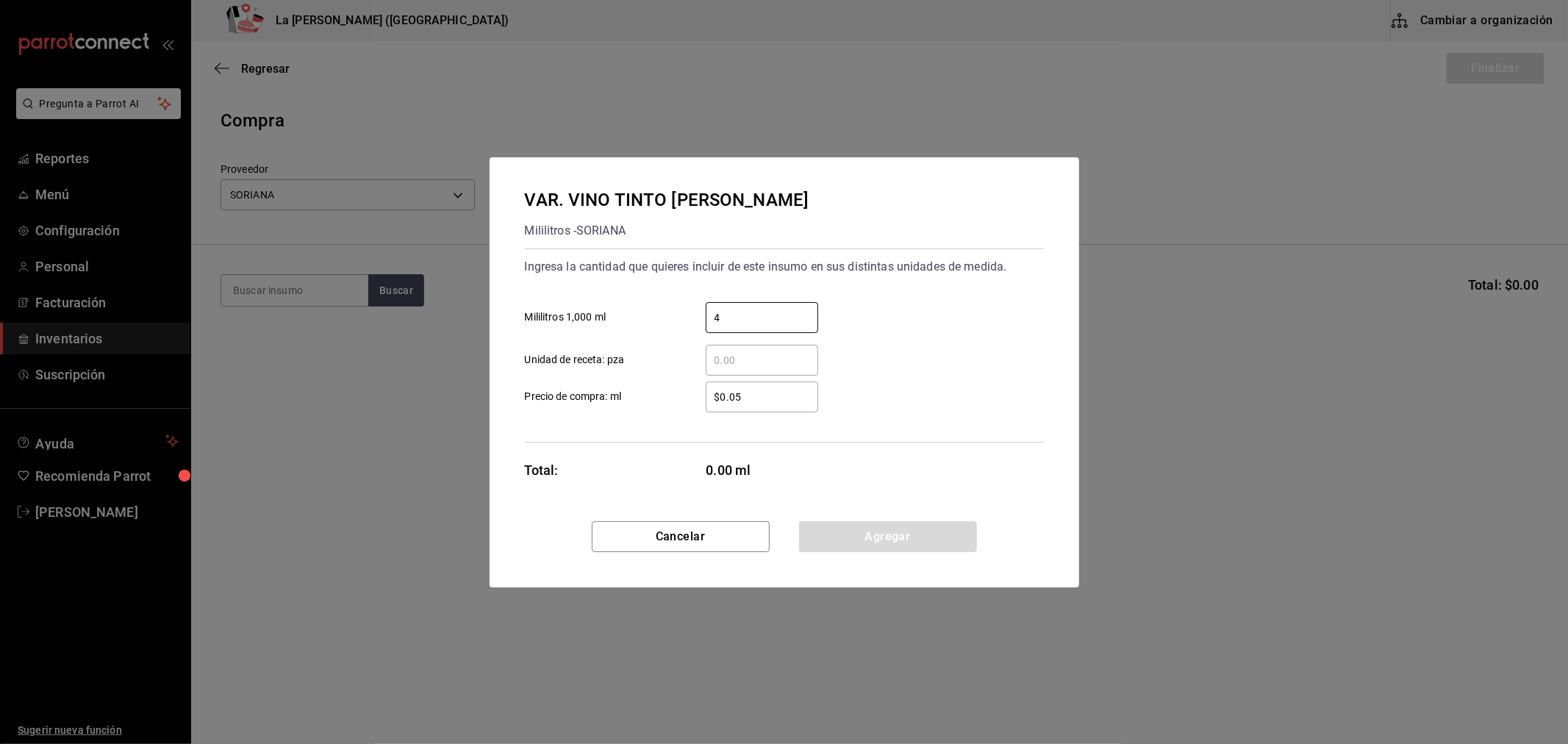
type input "4"
type input "$100"
click button "Agregar" at bounding box center [888, 537] width 178 height 31
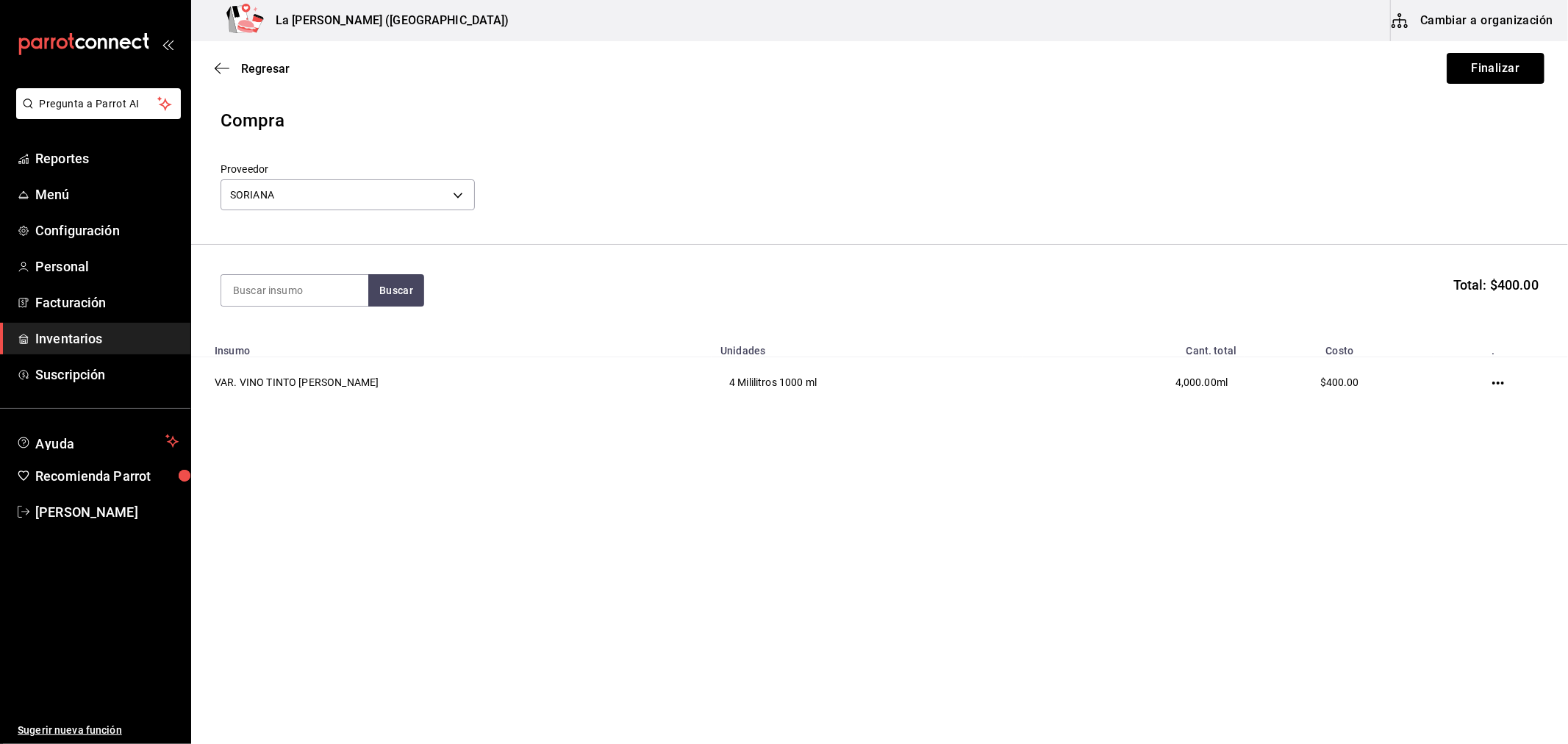
click at [1527, 76] on button "Finalizar" at bounding box center [1496, 68] width 98 height 31
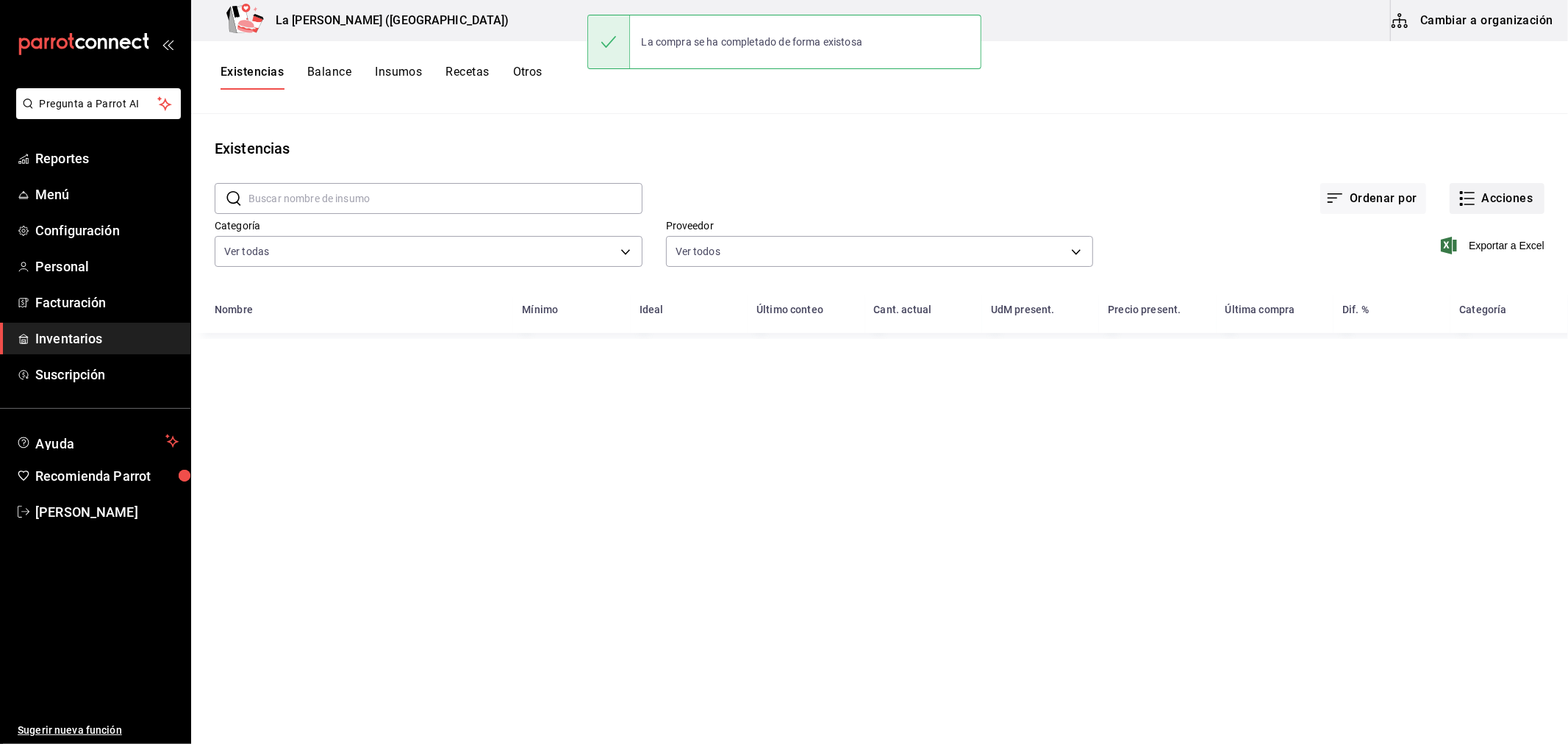
click at [1508, 209] on button "Acciones" at bounding box center [1498, 198] width 95 height 31
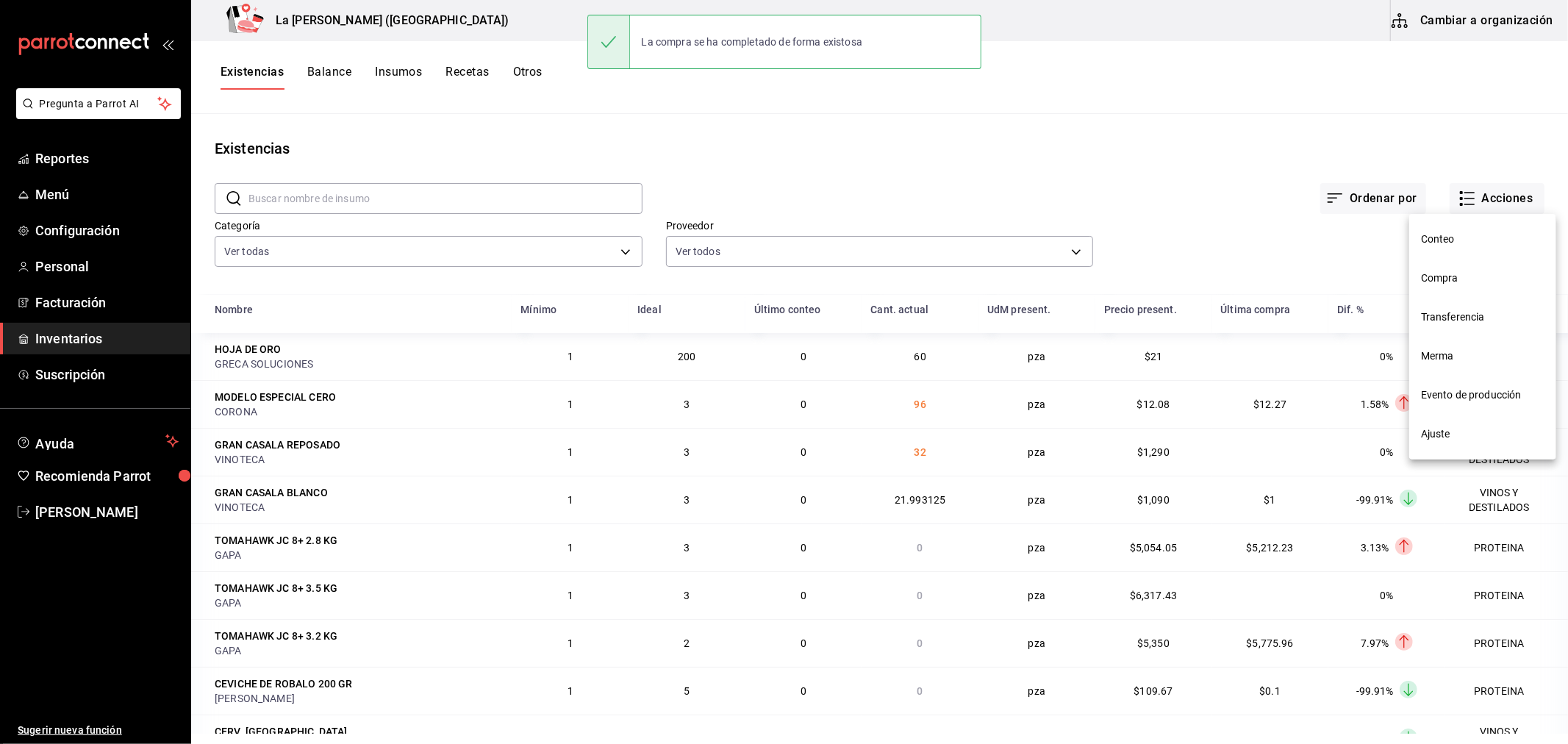
click at [1500, 276] on span "Compra" at bounding box center [1482, 278] width 123 height 15
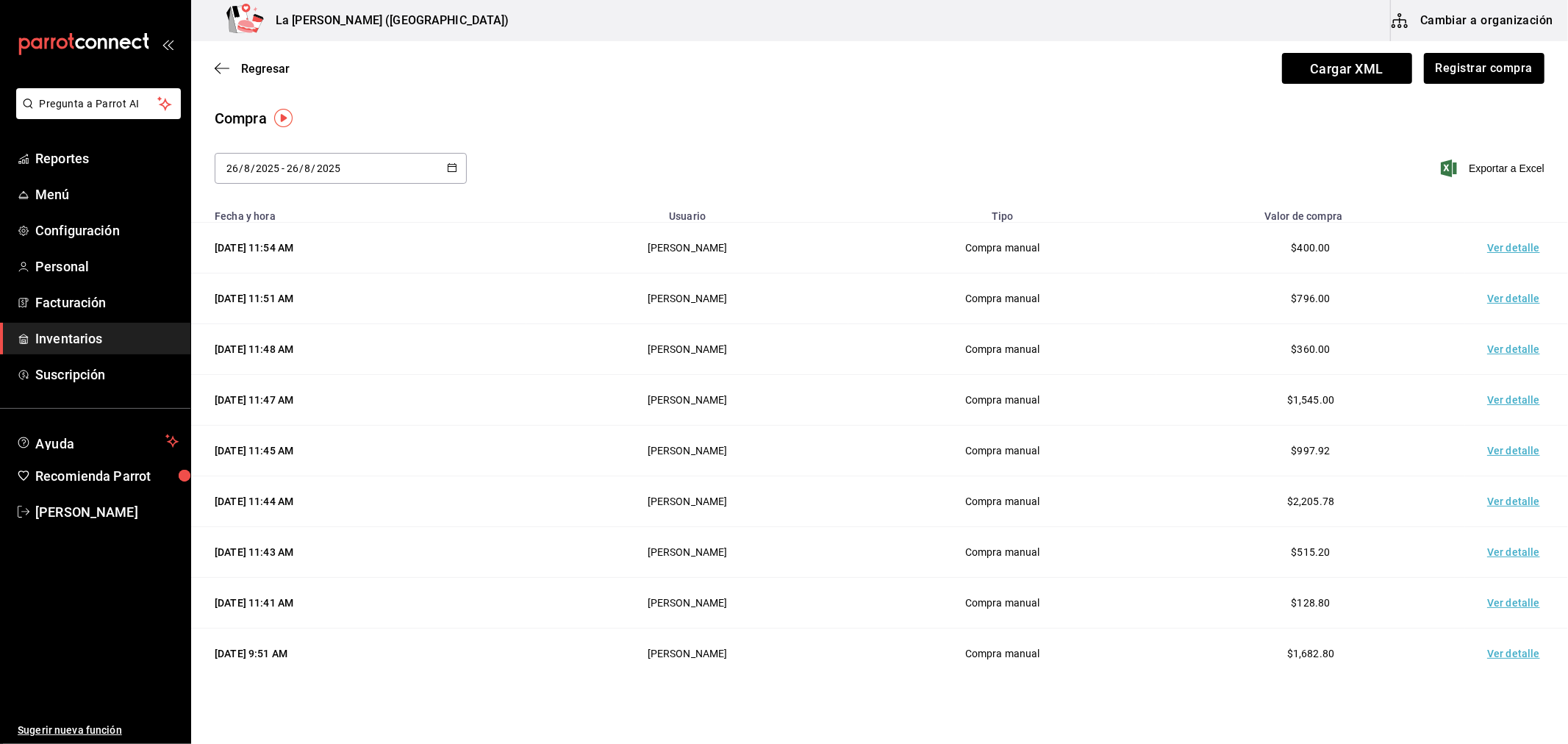
click at [1511, 252] on td "Ver detalle" at bounding box center [1517, 248] width 103 height 50
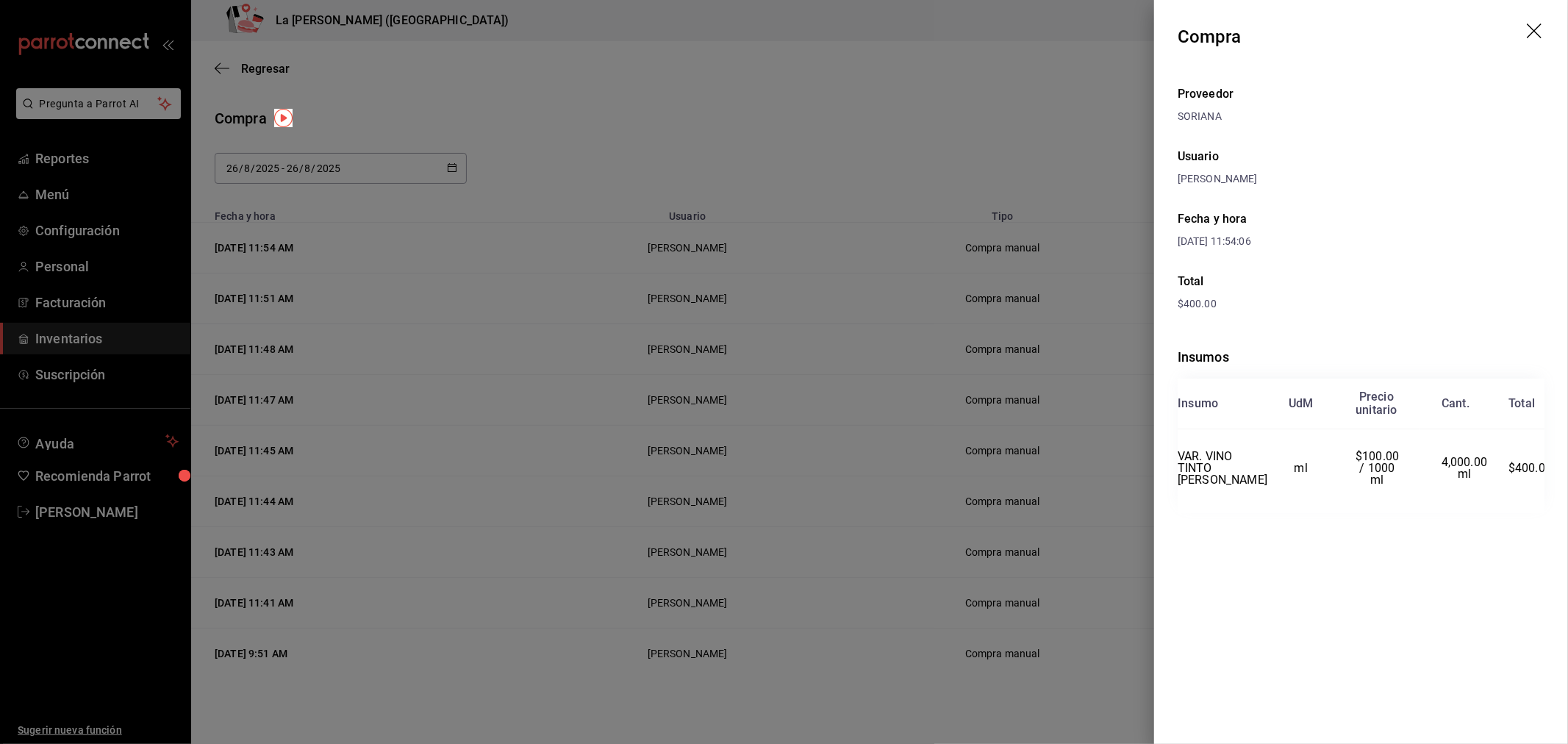
click at [1050, 421] on div at bounding box center [784, 372] width 1568 height 744
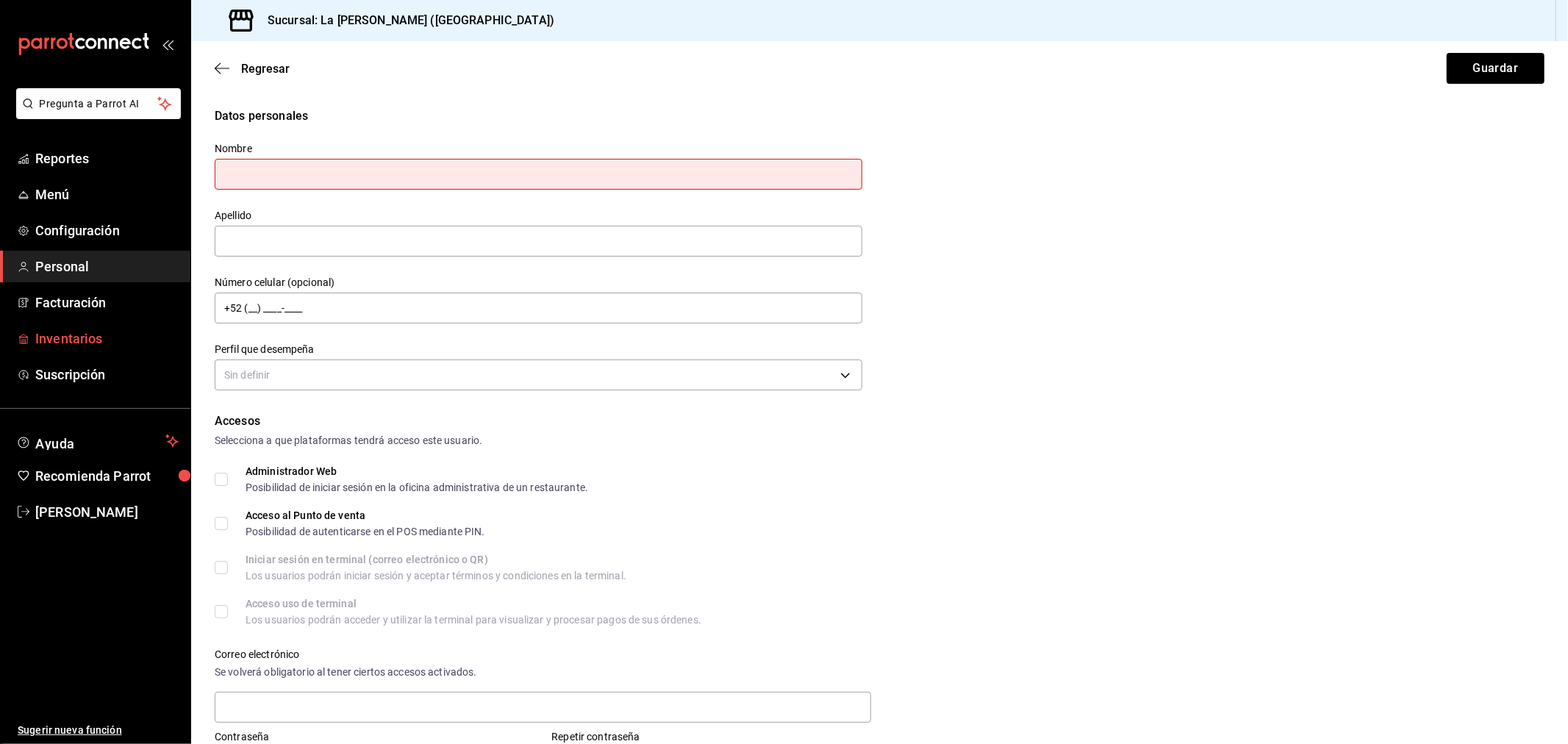
click at [33, 333] on link "Inventarios" at bounding box center [95, 338] width 190 height 31
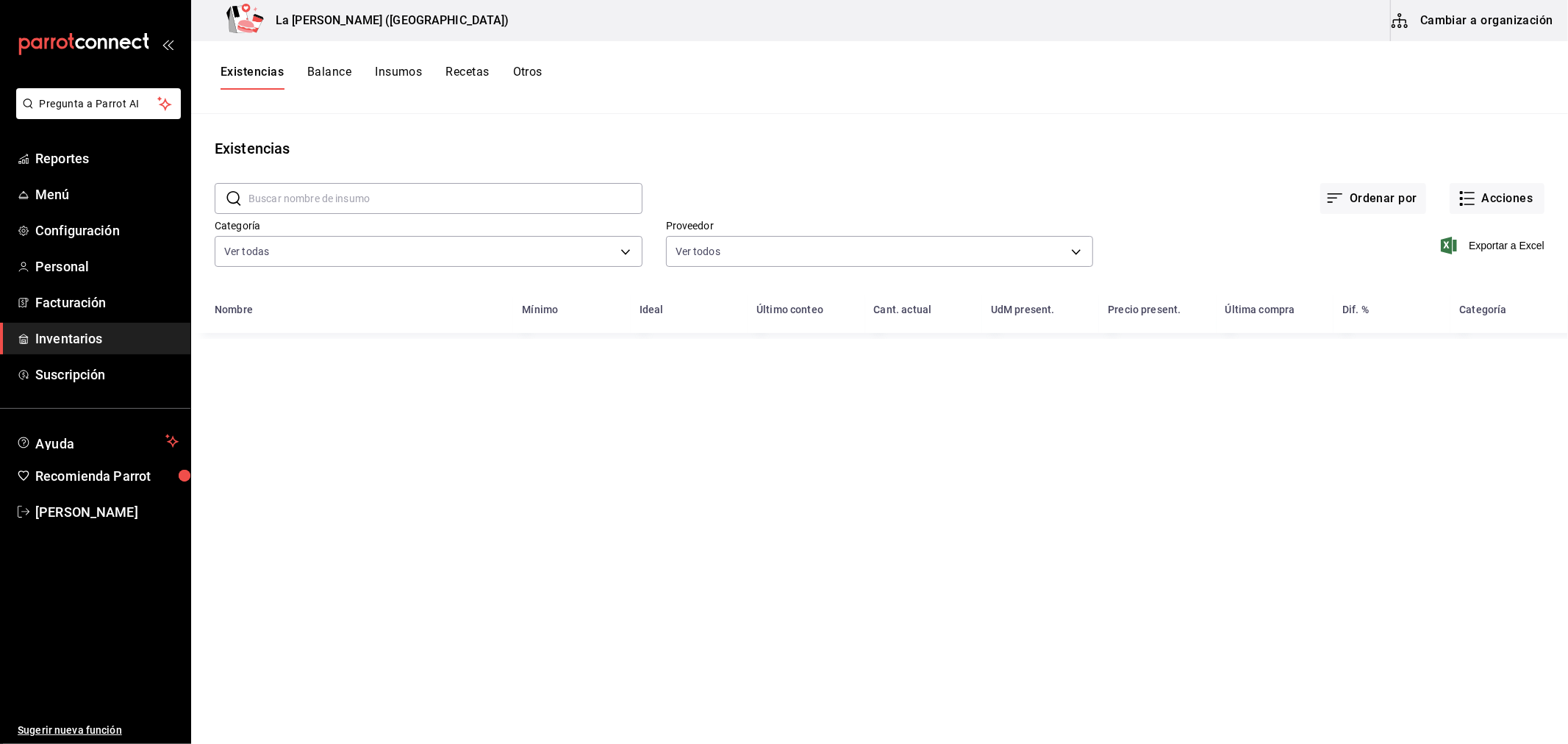
click at [1468, 27] on button "Cambiar a organización" at bounding box center [1474, 21] width 165 height 41
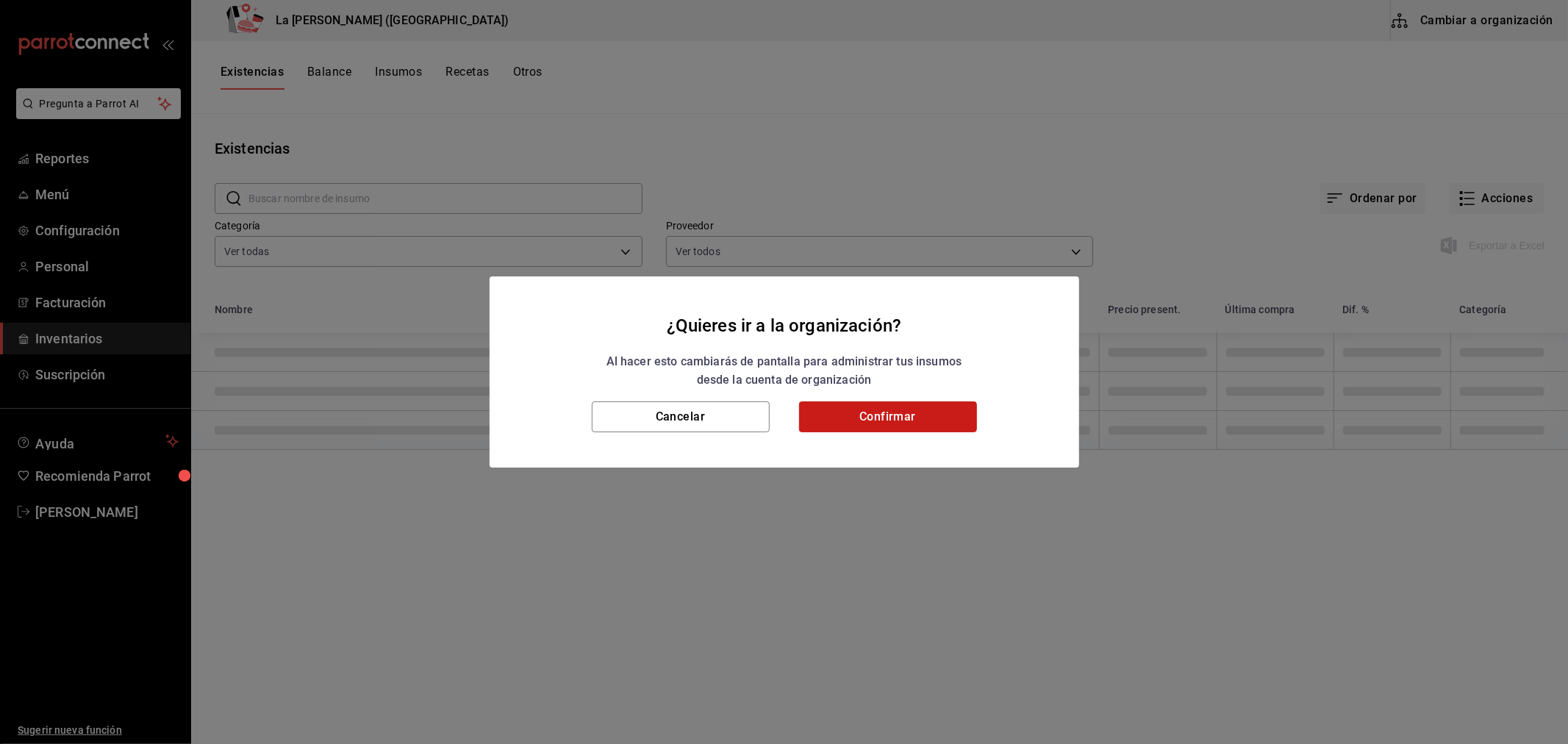
click at [821, 427] on button "Confirmar" at bounding box center [888, 417] width 178 height 31
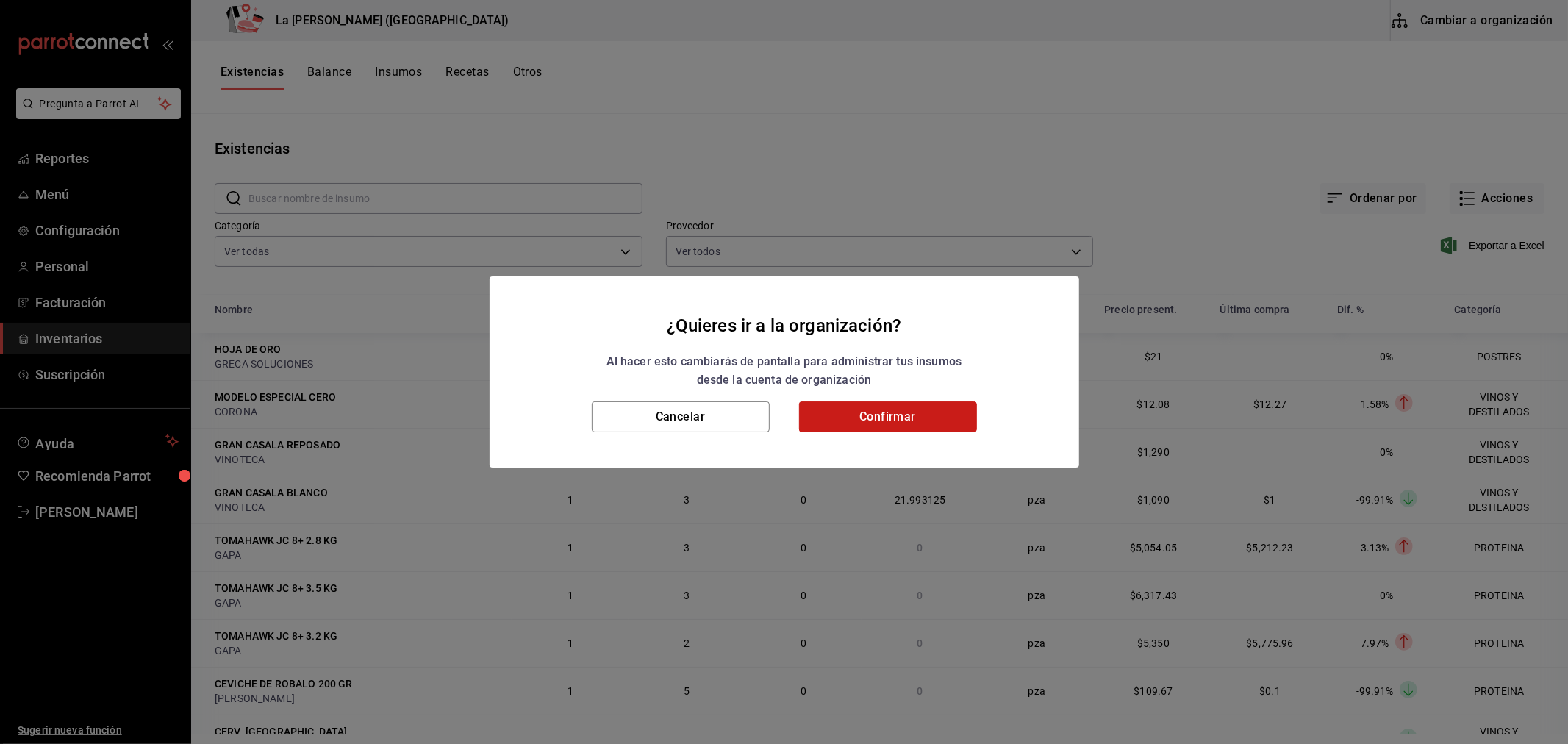
click at [821, 425] on button "Confirmar" at bounding box center [888, 417] width 178 height 31
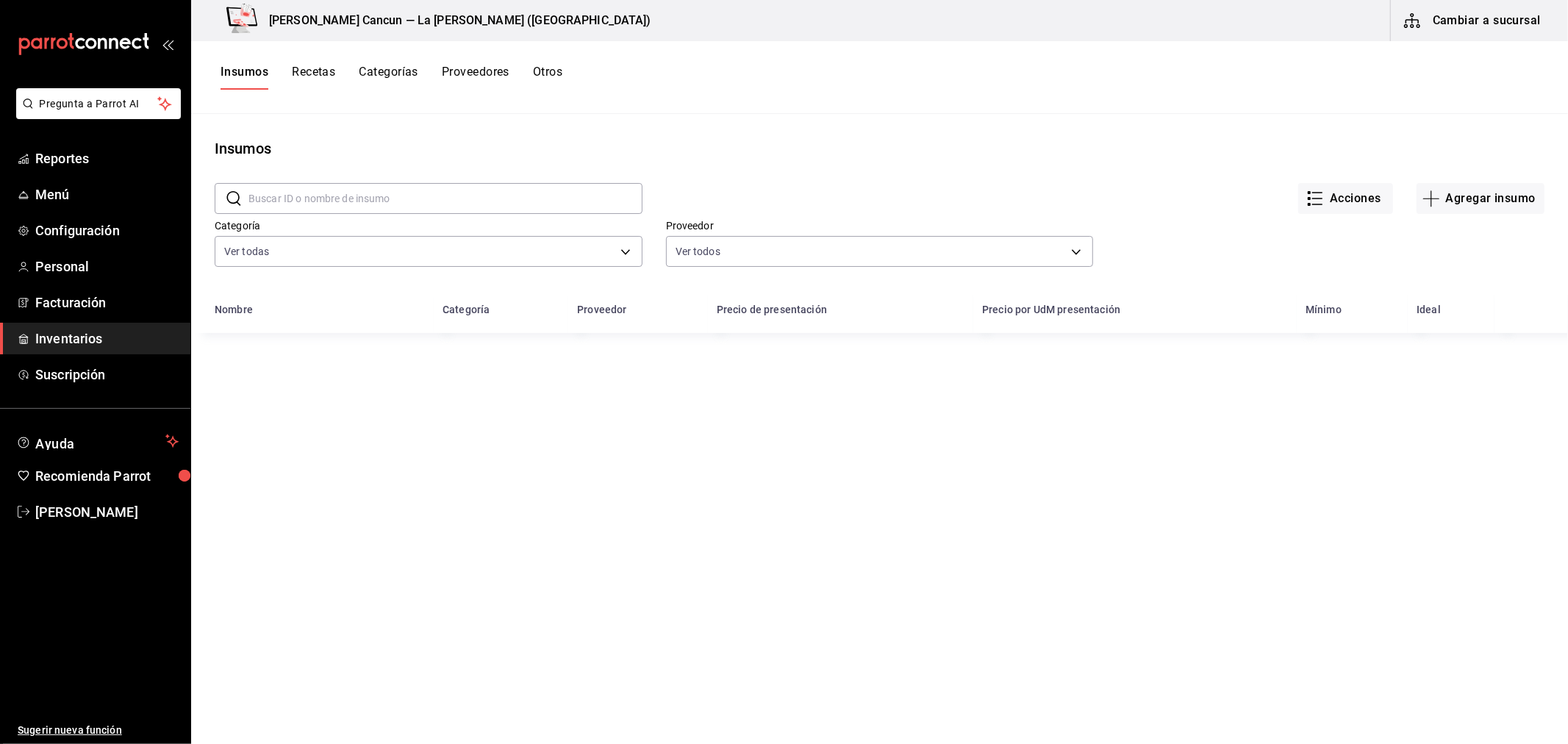
click at [419, 201] on input "text" at bounding box center [445, 198] width 394 height 29
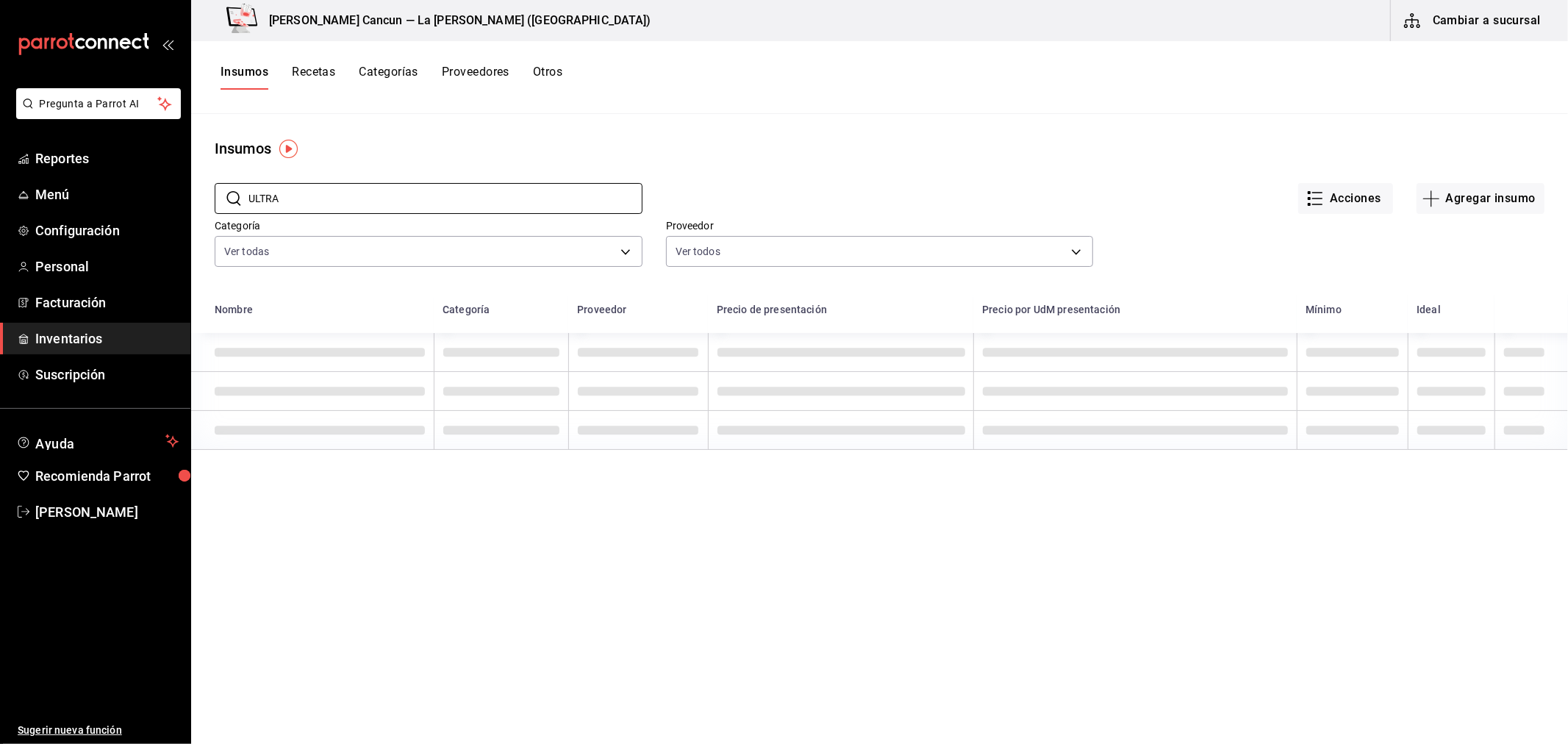
type input "ULTRA"
click at [735, 127] on main "Insumos ​ ULTRA ​ Acciones Agregar insumo Categoría Ver todas be0ce7a6-2660-4f8…" at bounding box center [880, 424] width 1377 height 619
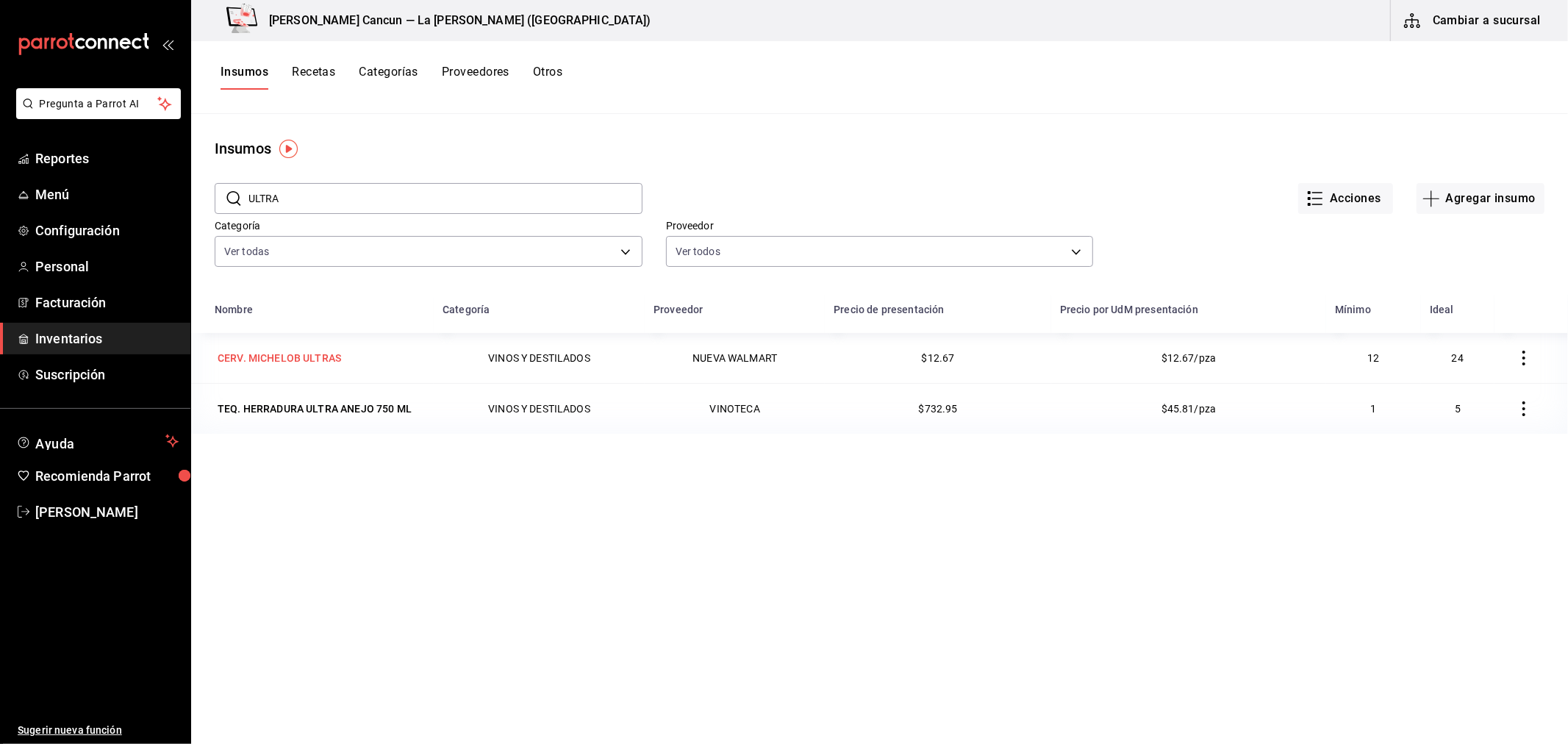
click at [294, 353] on div "CERV. MICHELOB ULTRAS" at bounding box center [279, 358] width 123 height 15
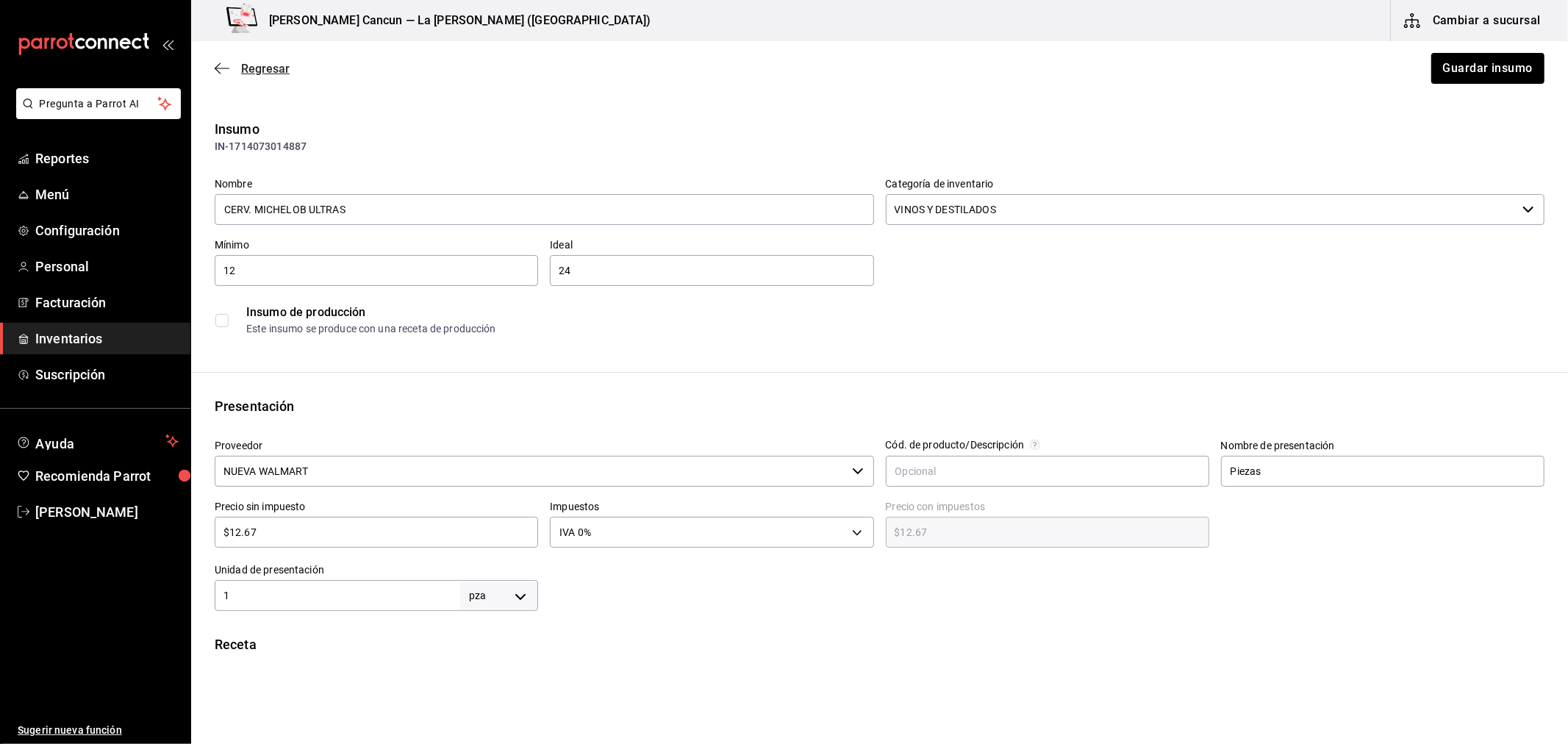
click at [246, 62] on span "Regresar" at bounding box center [265, 69] width 48 height 14
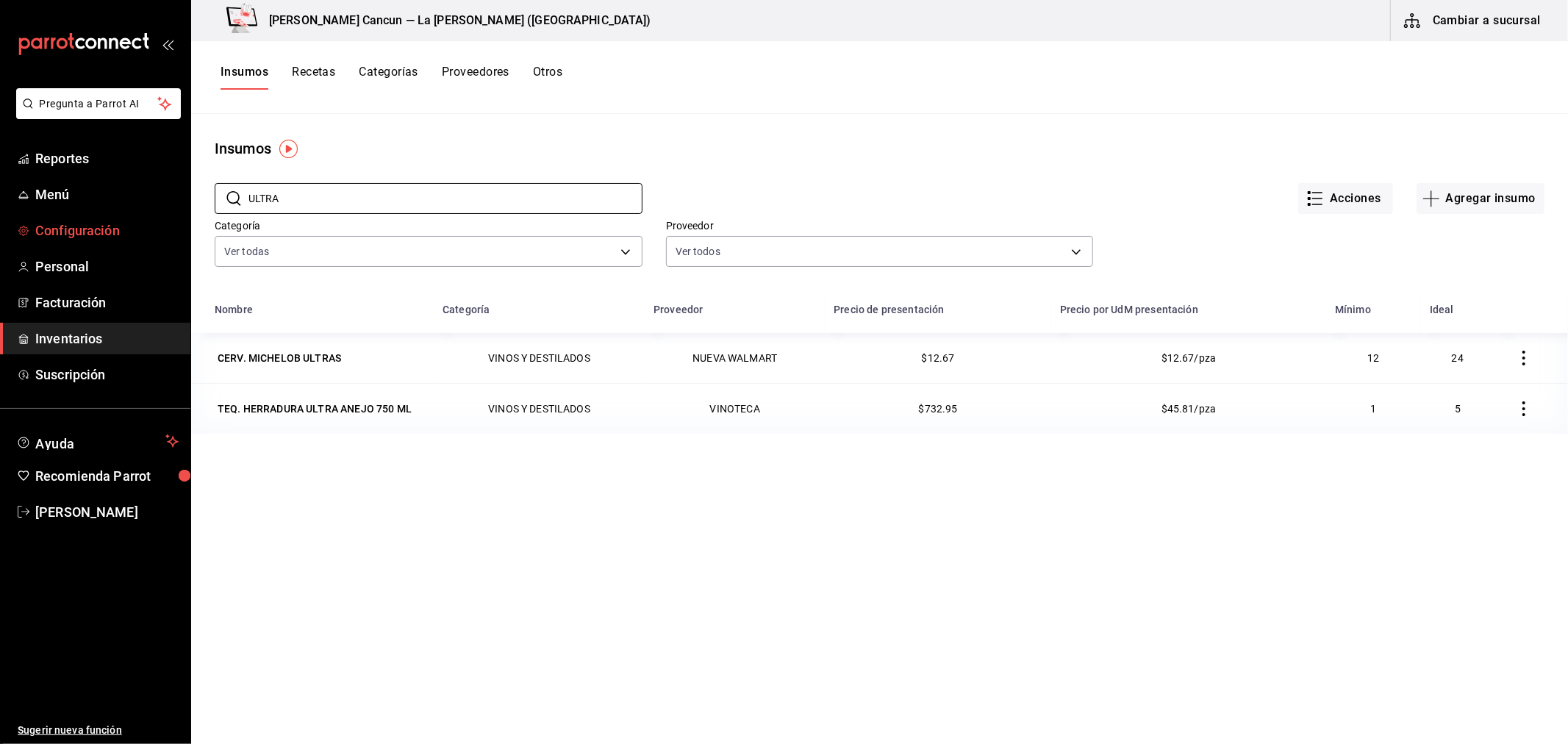
drag, startPoint x: 333, startPoint y: 209, endPoint x: 177, endPoint y: 220, distance: 156.4
click at [179, 222] on div "Pregunta a Parrot AI Reportes Menú Configuración Personal Facturación Inventari…" at bounding box center [784, 366] width 1568 height 733
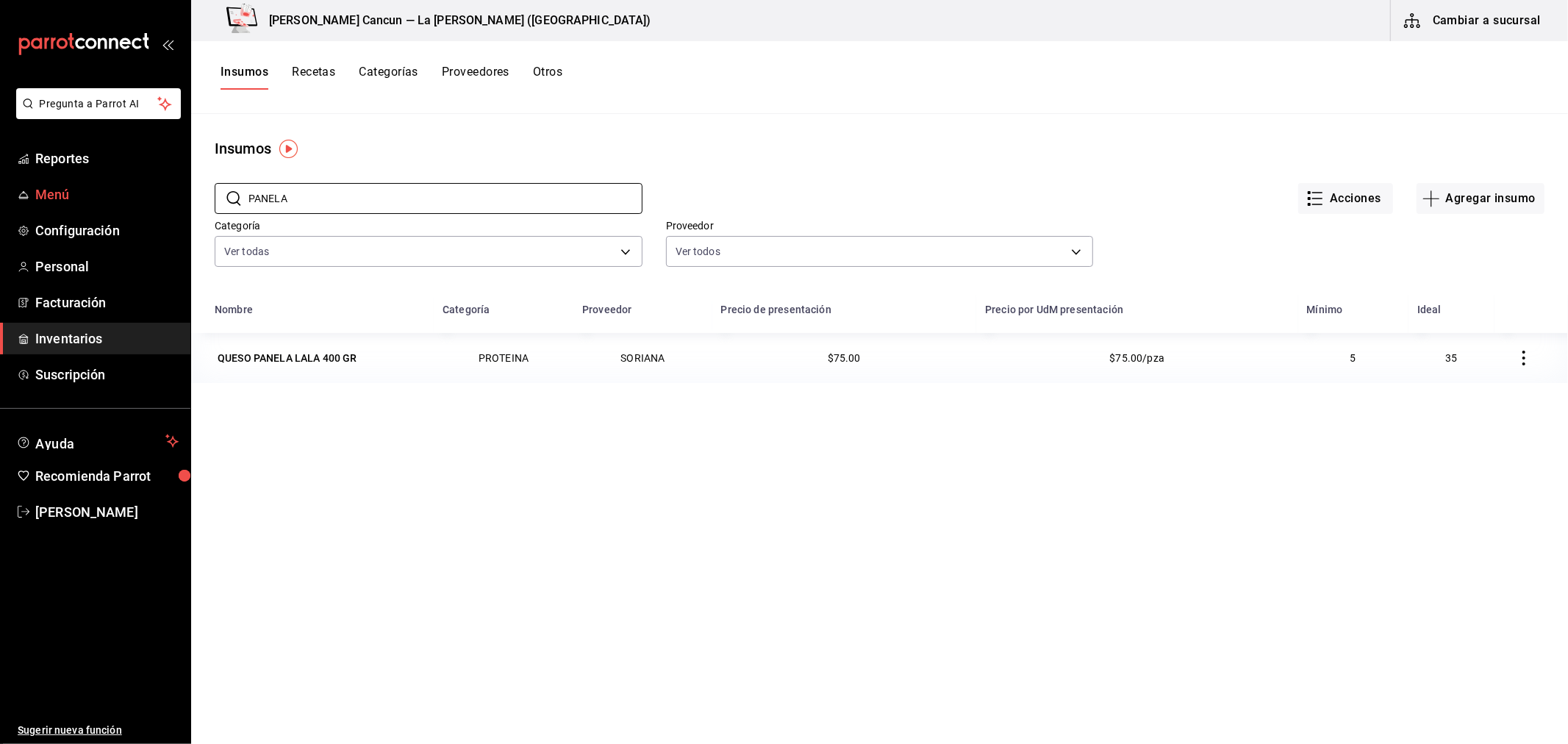
drag, startPoint x: 332, startPoint y: 202, endPoint x: 0, endPoint y: 179, distance: 332.8
click at [0, 181] on div "Pregunta a Parrot AI Reportes Menú Configuración Personal Facturación Inventari…" at bounding box center [784, 366] width 1568 height 733
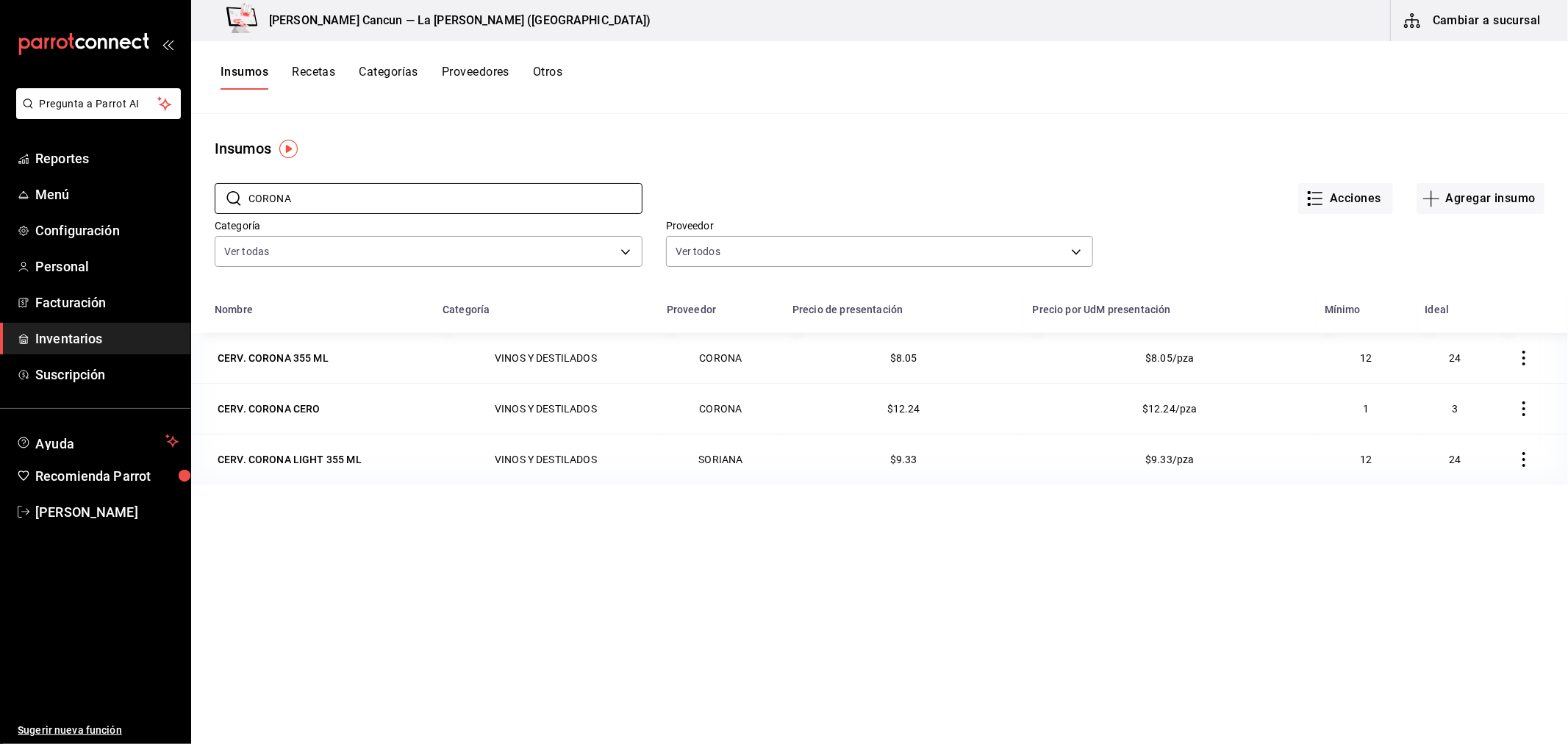
type input "CORONA"
click at [581, 174] on div "​ CORONA ​" at bounding box center [417, 187] width 451 height 54
click at [289, 408] on div "CERV. CORONA CERO" at bounding box center [269, 408] width 103 height 15
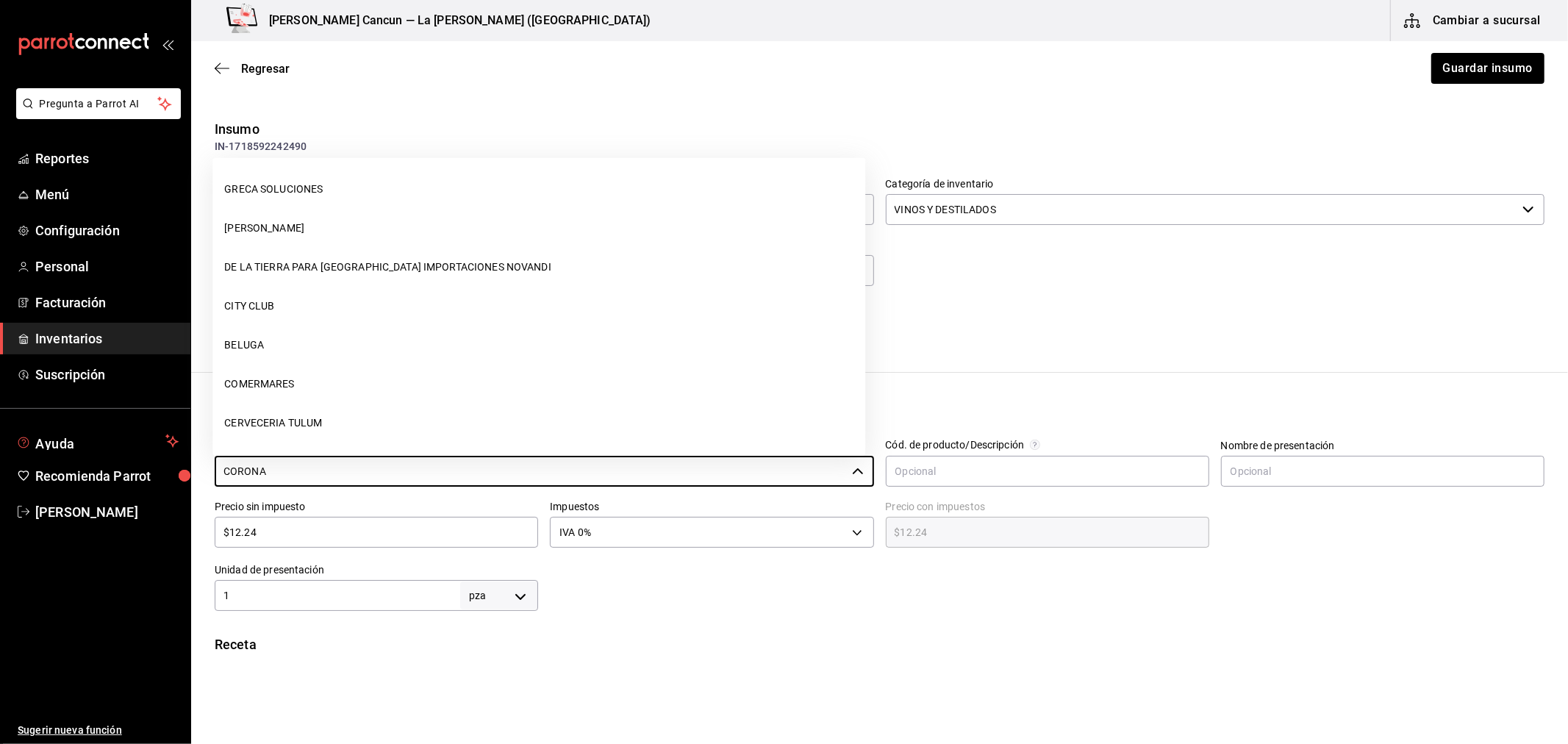
drag, startPoint x: 337, startPoint y: 469, endPoint x: 0, endPoint y: 422, distance: 340.3
click at [0, 422] on div "Pregunta a Parrot AI Reportes Menú Configuración Personal Facturación Inventari…" at bounding box center [784, 330] width 1568 height 661
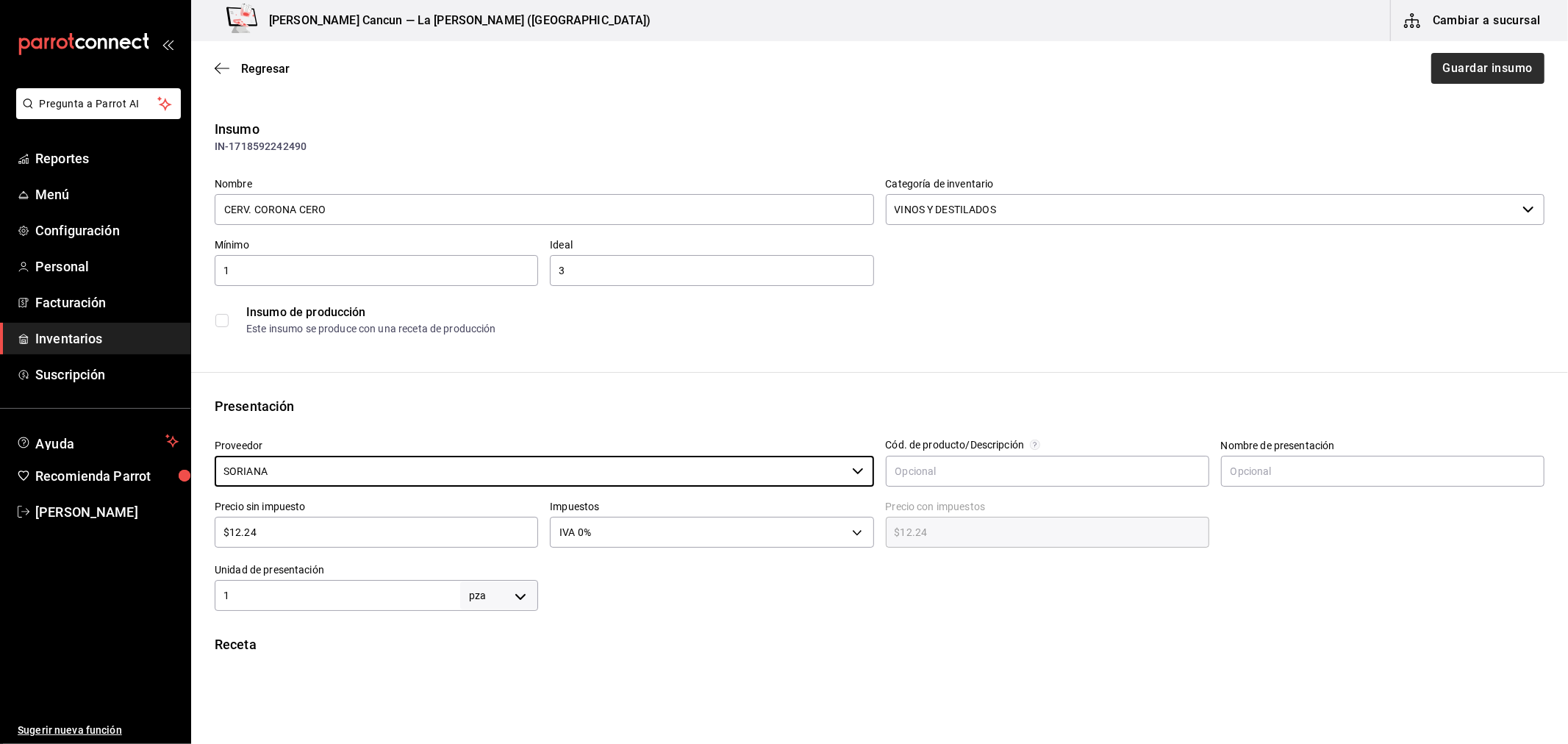
type input "SORIANA"
click at [1451, 74] on button "Guardar insumo" at bounding box center [1488, 68] width 115 height 31
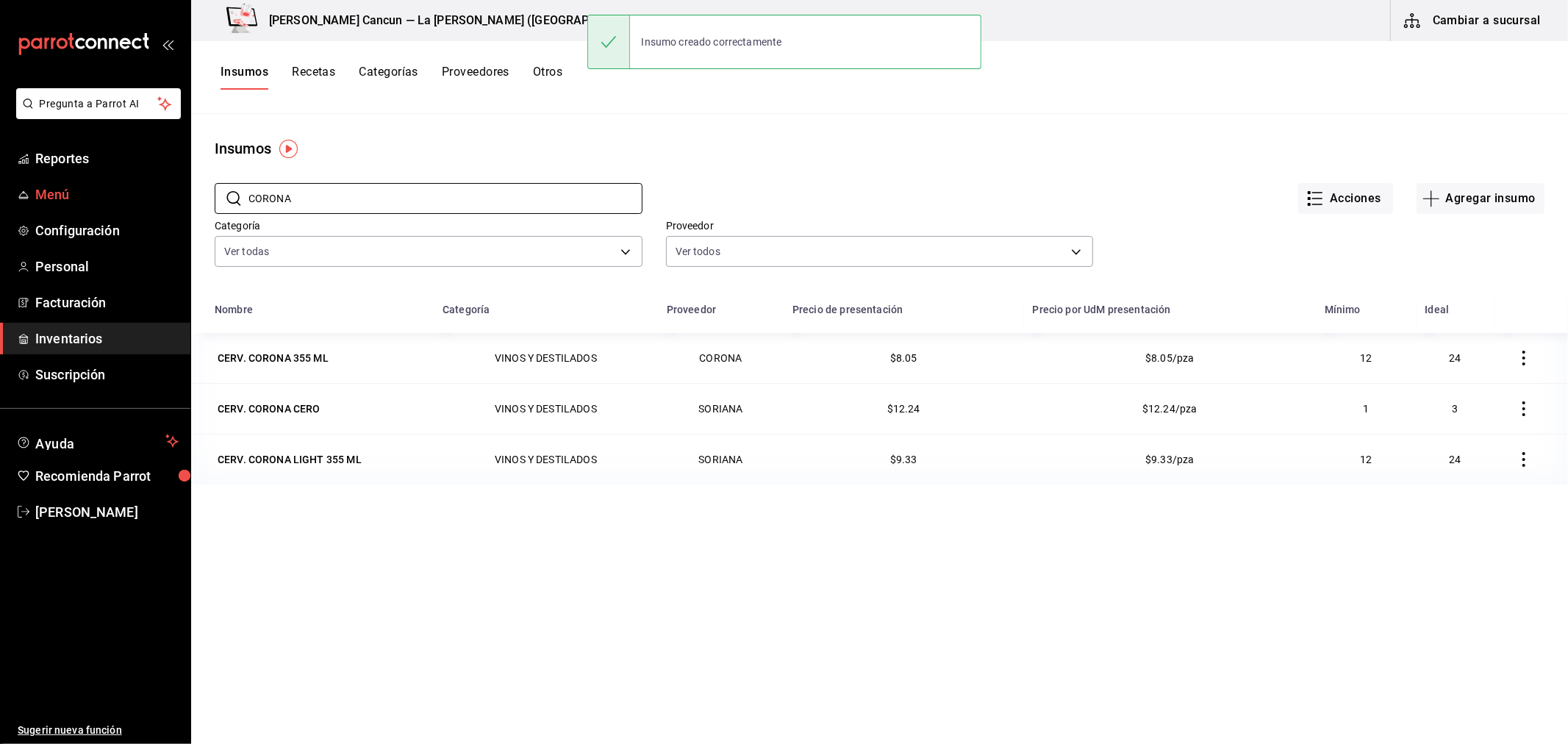
drag, startPoint x: 328, startPoint y: 201, endPoint x: 0, endPoint y: 199, distance: 328.0
click at [0, 199] on div "Pregunta a Parrot AI Reportes Menú Configuración Personal Facturación Inventari…" at bounding box center [784, 366] width 1568 height 733
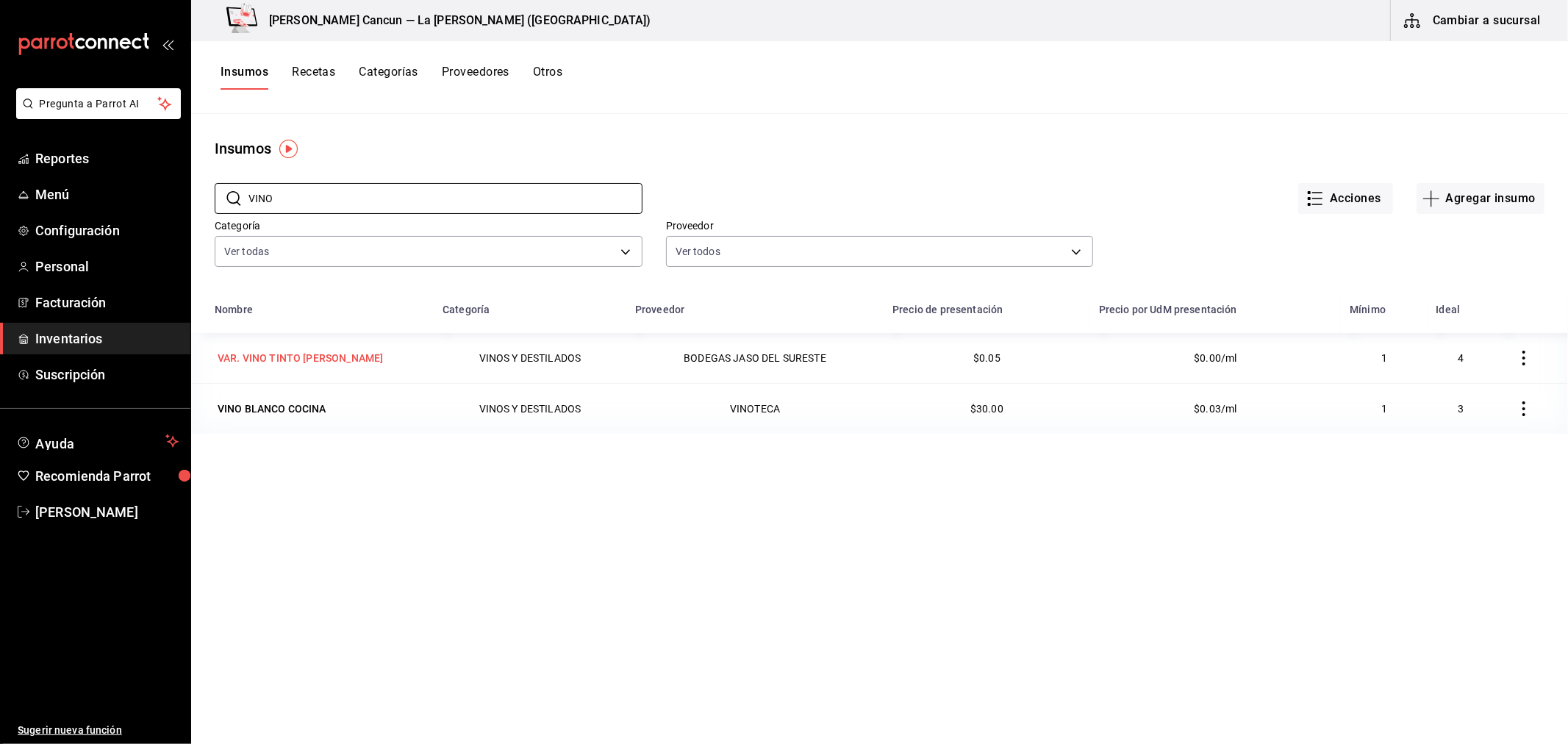
type input "VINO"
click at [304, 353] on div "VAR. VINO TINTO [PERSON_NAME]" at bounding box center [301, 358] width 165 height 15
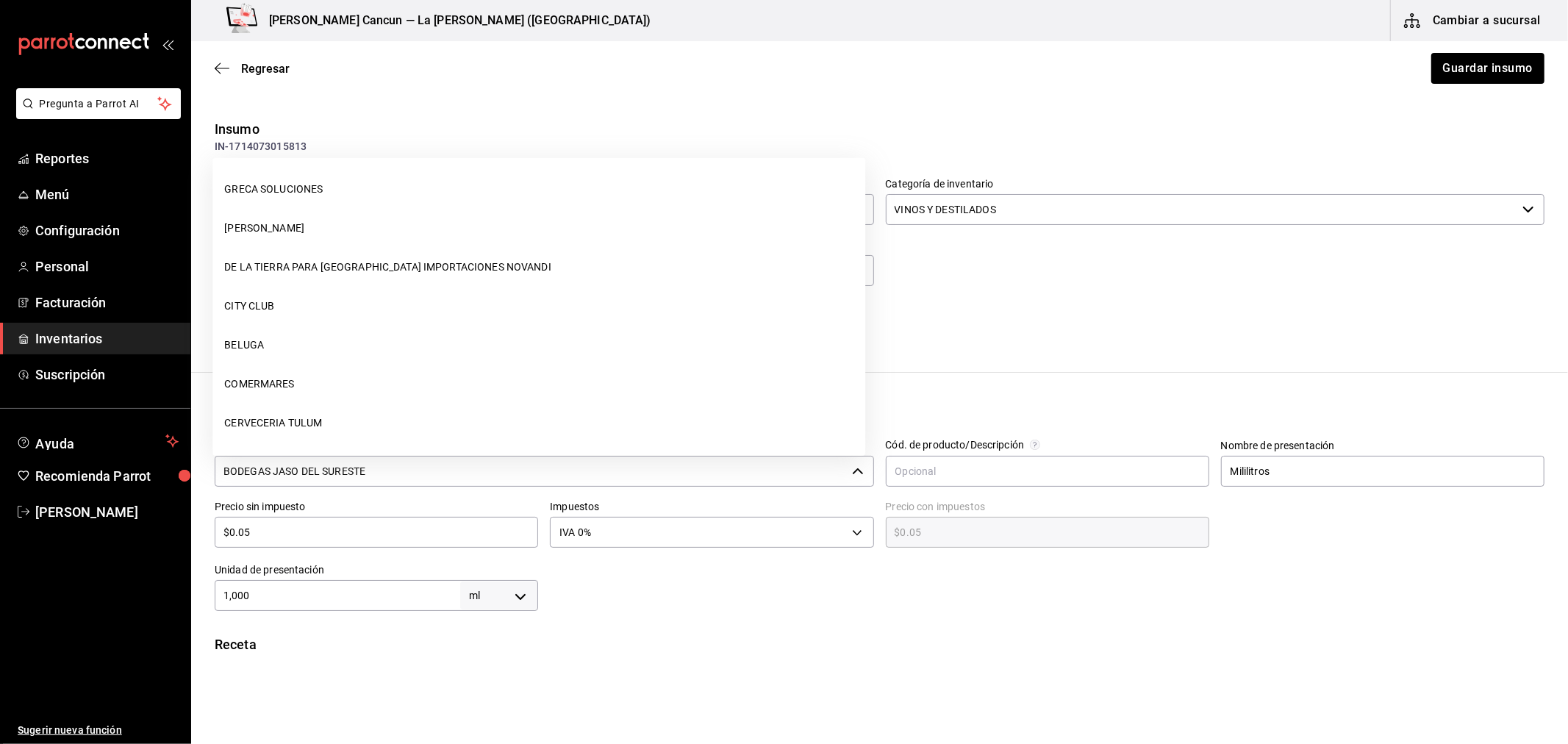
scroll to position [621, 0]
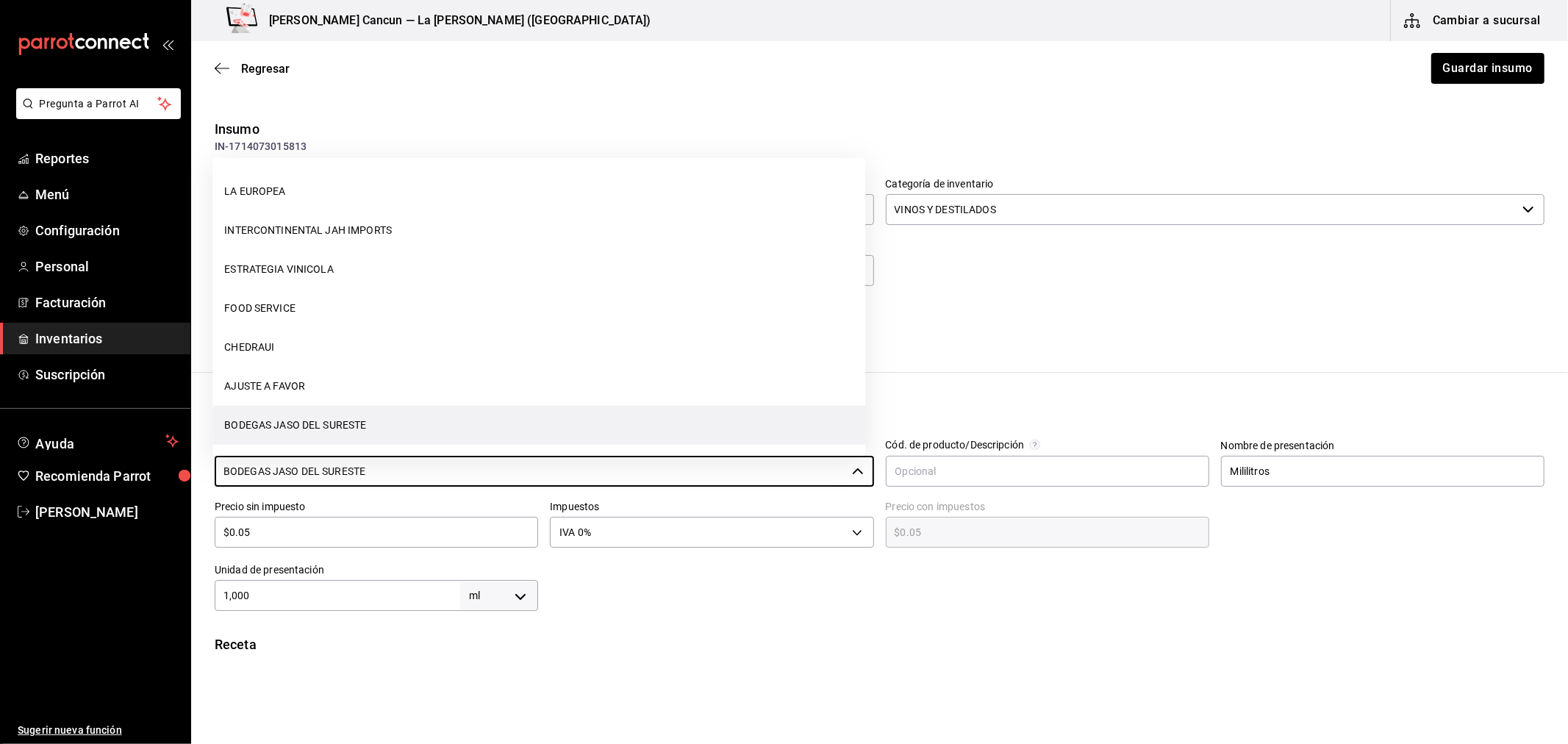
drag, startPoint x: 358, startPoint y: 478, endPoint x: 213, endPoint y: 478, distance: 145.0
click at [213, 478] on div "Proveedor BODEGAS JASO DEL SURESTE ​" at bounding box center [538, 458] width 672 height 61
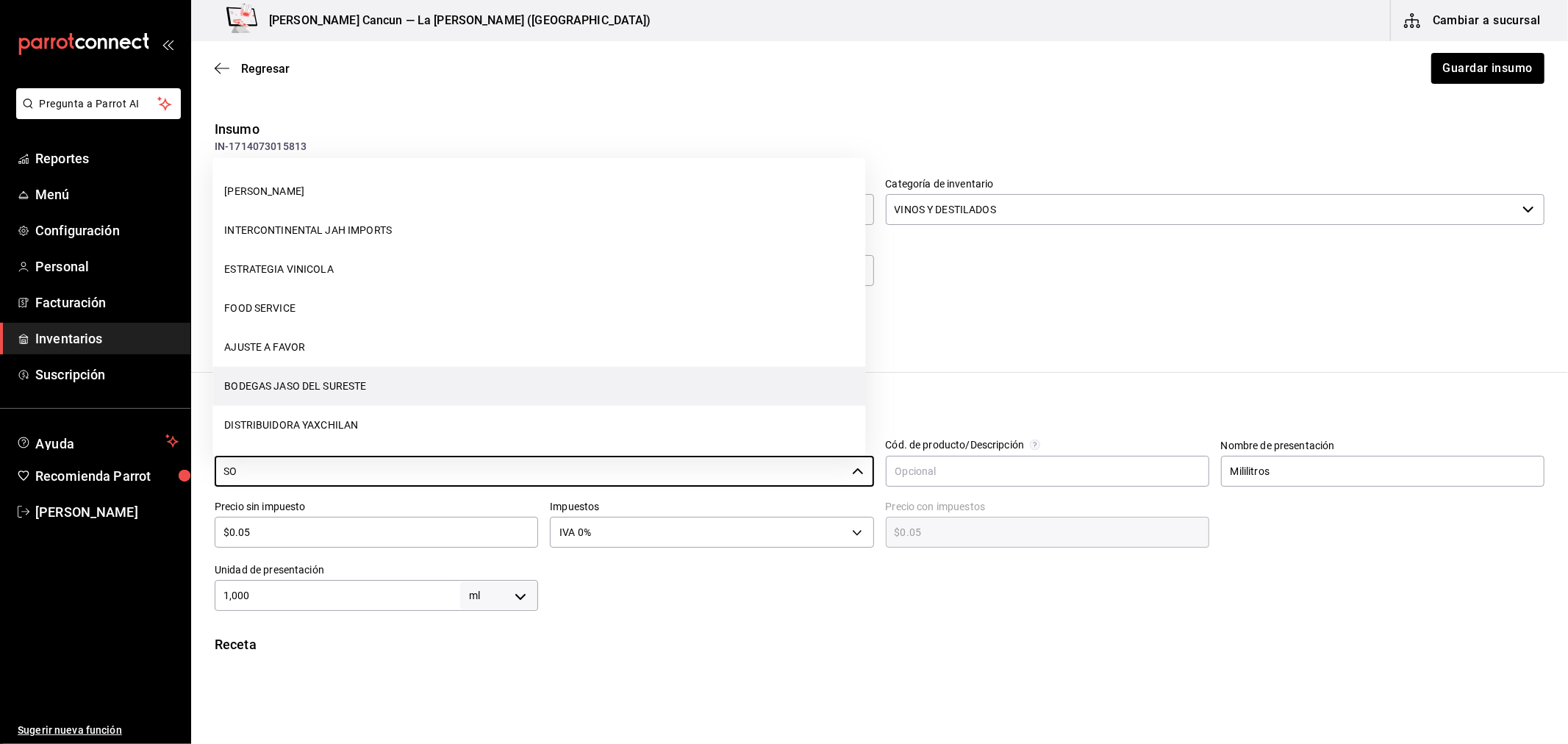
scroll to position [0, 0]
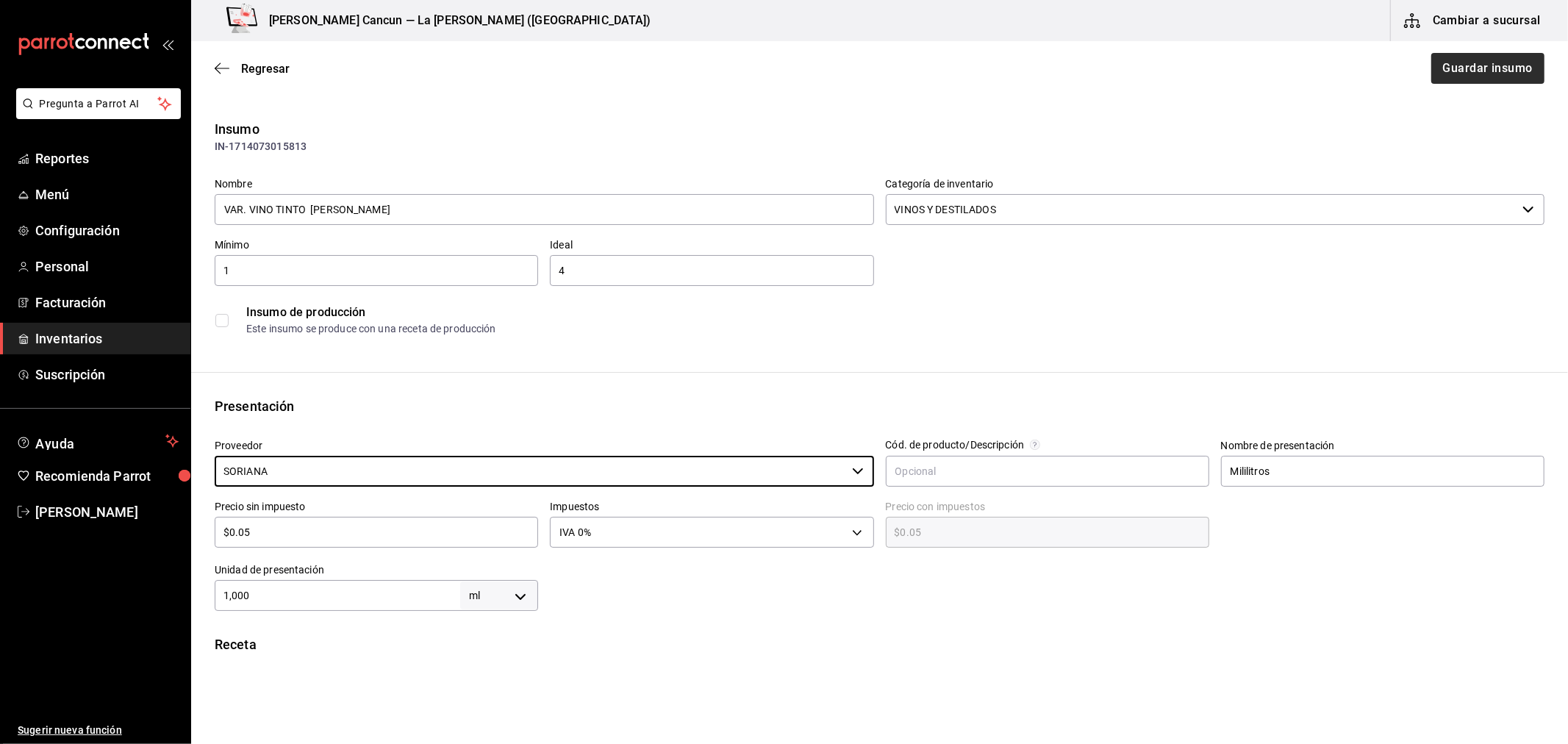
type input "SORIANA"
click at [1500, 56] on button "Guardar insumo" at bounding box center [1488, 68] width 115 height 31
